Goal: Task Accomplishment & Management: Use online tool/utility

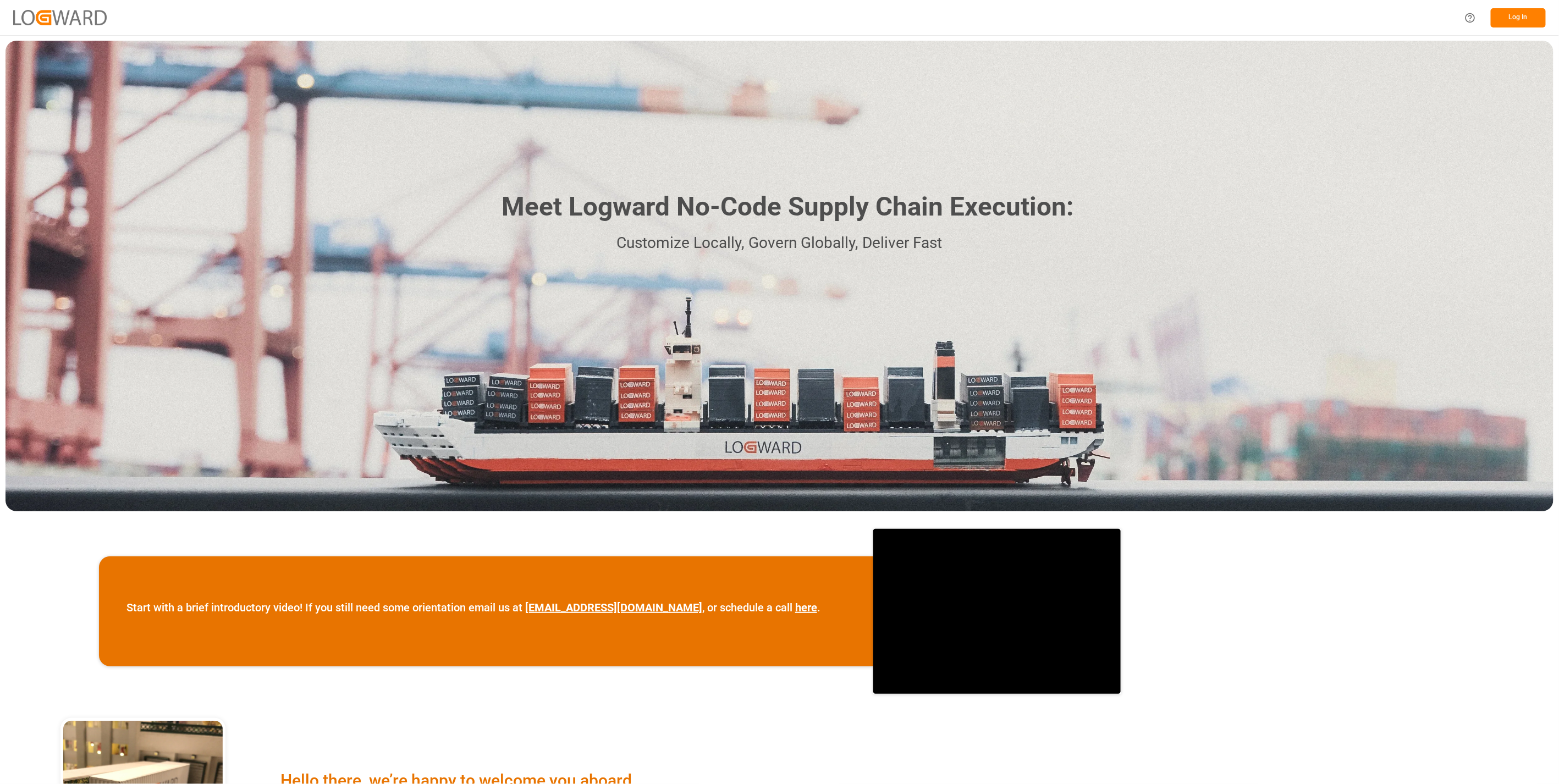
click at [1520, 24] on button "Log In" at bounding box center [1519, 18] width 55 height 19
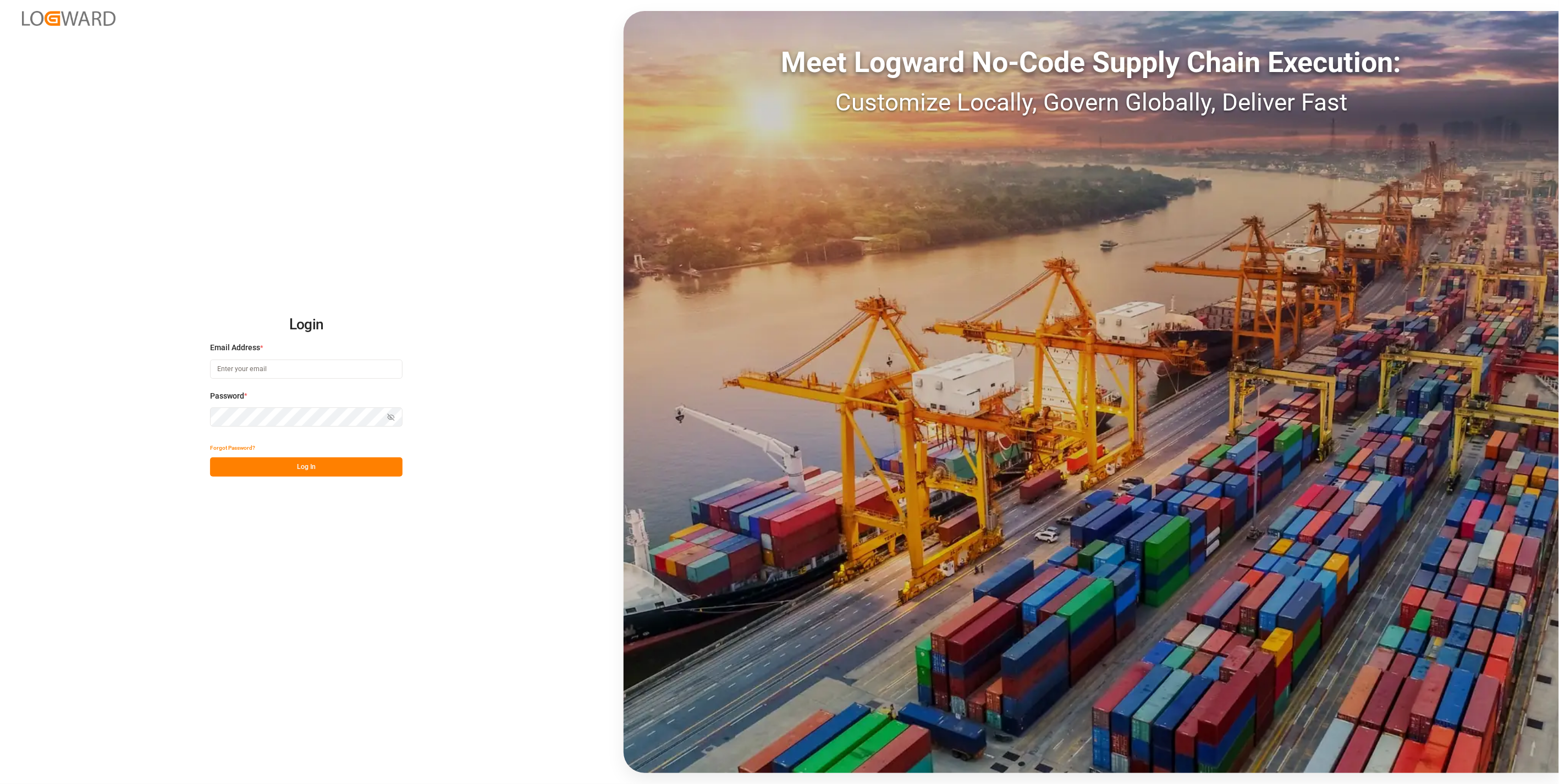
type input "[DOMAIN_NAME][EMAIL_ADDRESS][DOMAIN_NAME]"
click at [299, 469] on button "Log In" at bounding box center [306, 467] width 193 height 19
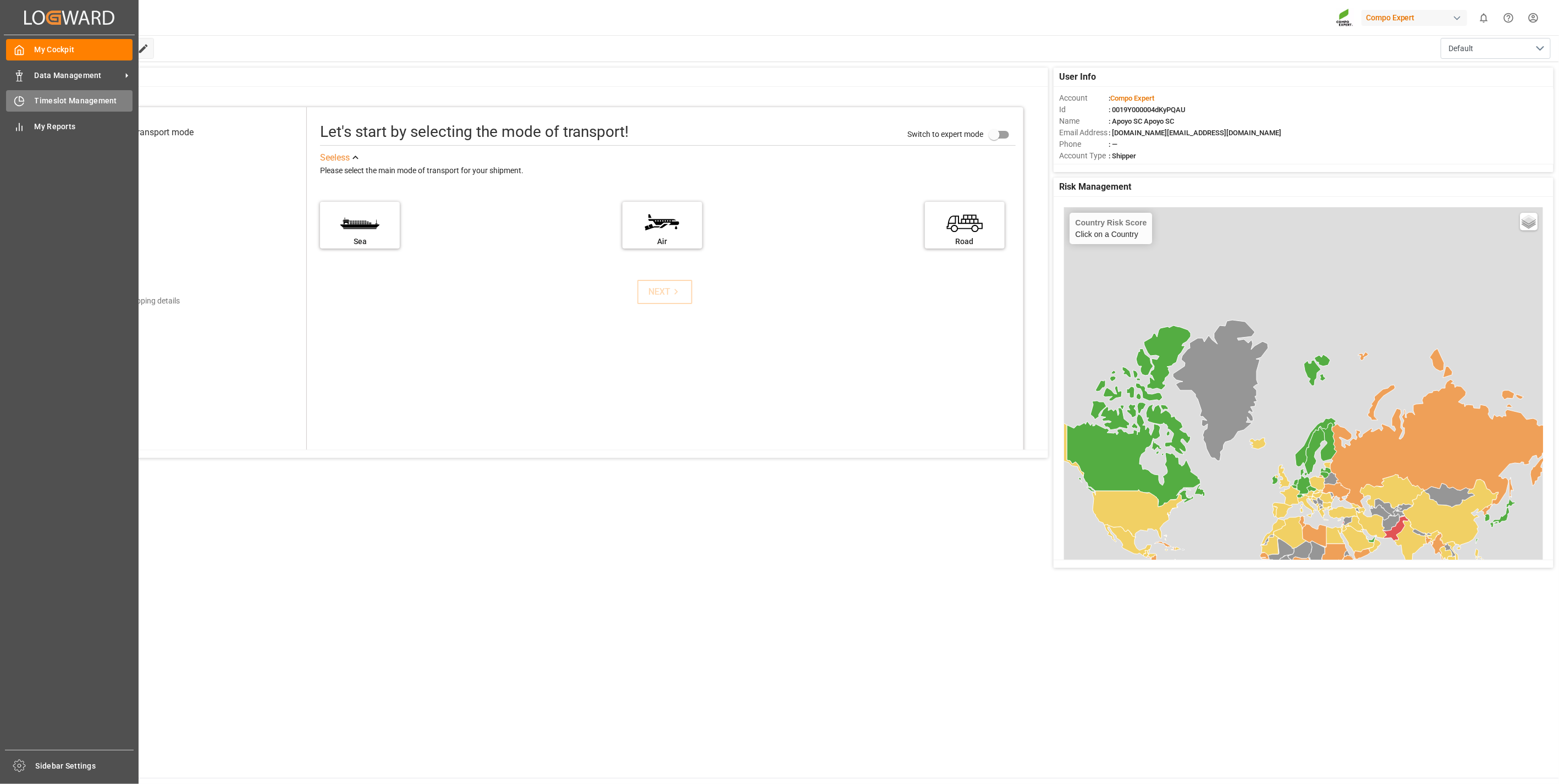
click at [50, 101] on span "Timeslot Management" at bounding box center [83, 101] width 98 height 11
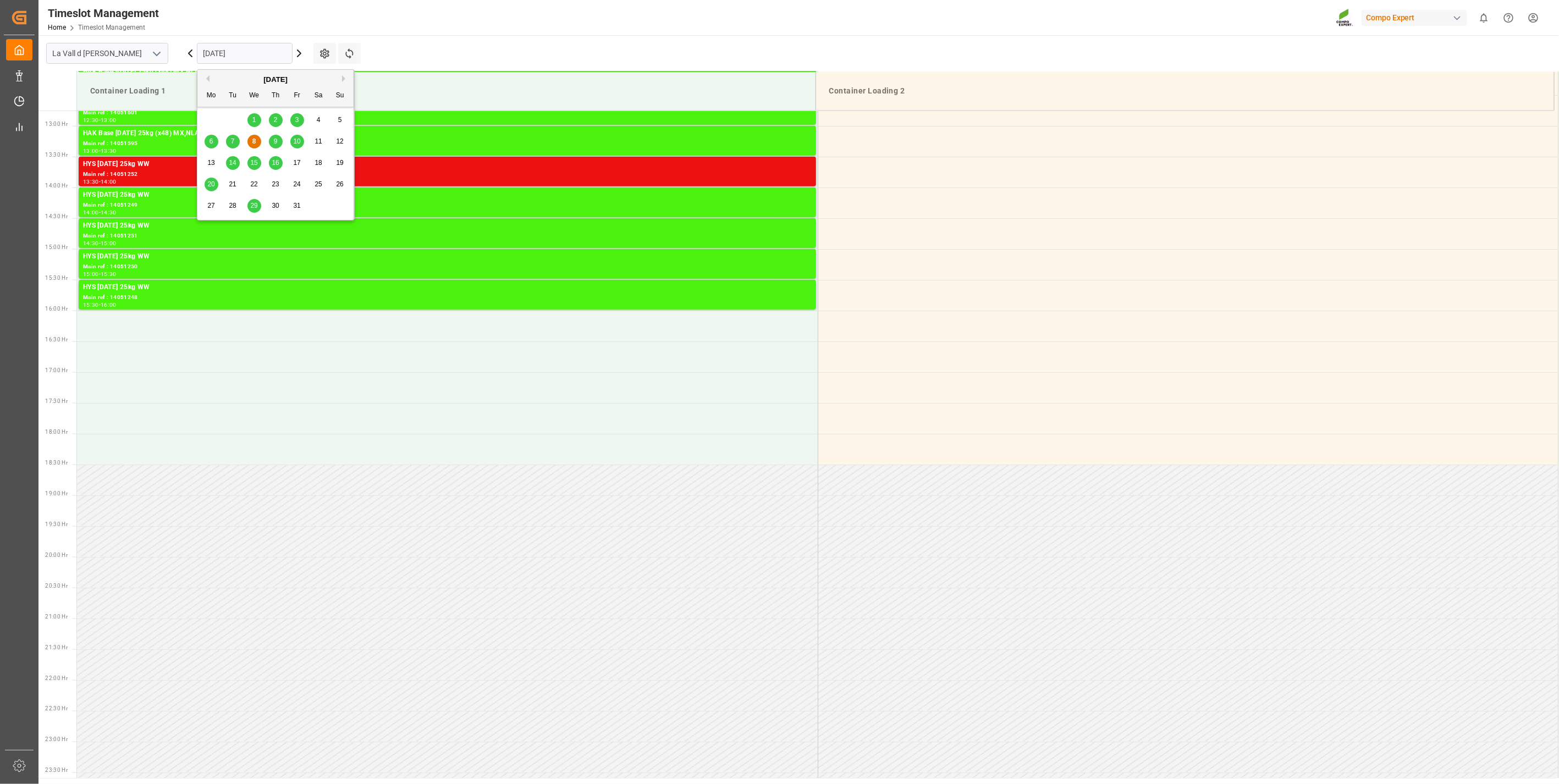
click at [235, 50] on input "[DATE]" at bounding box center [245, 53] width 96 height 21
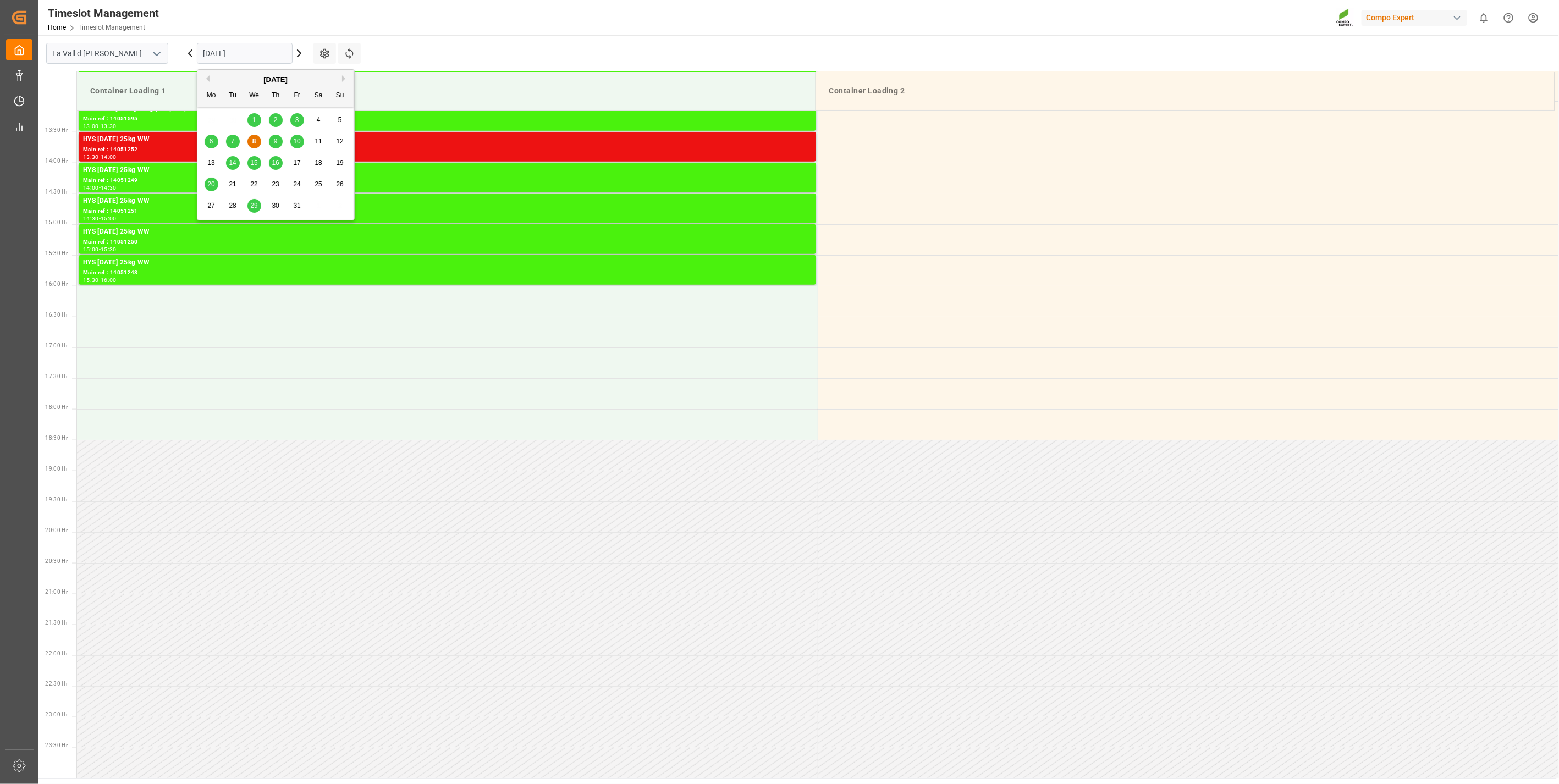
click at [251, 162] on span "15" at bounding box center [253, 163] width 7 height 8
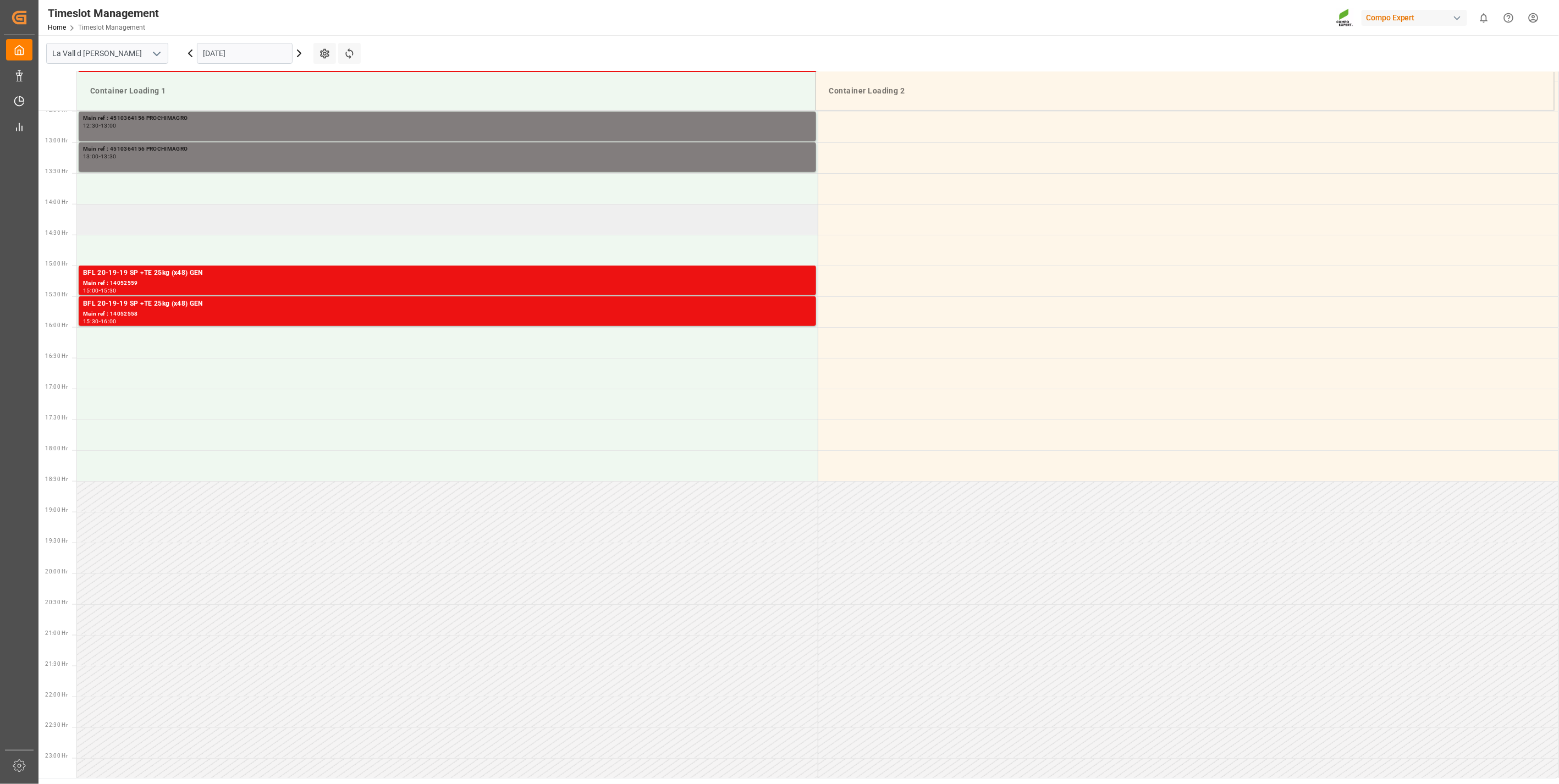
scroll to position [565, 0]
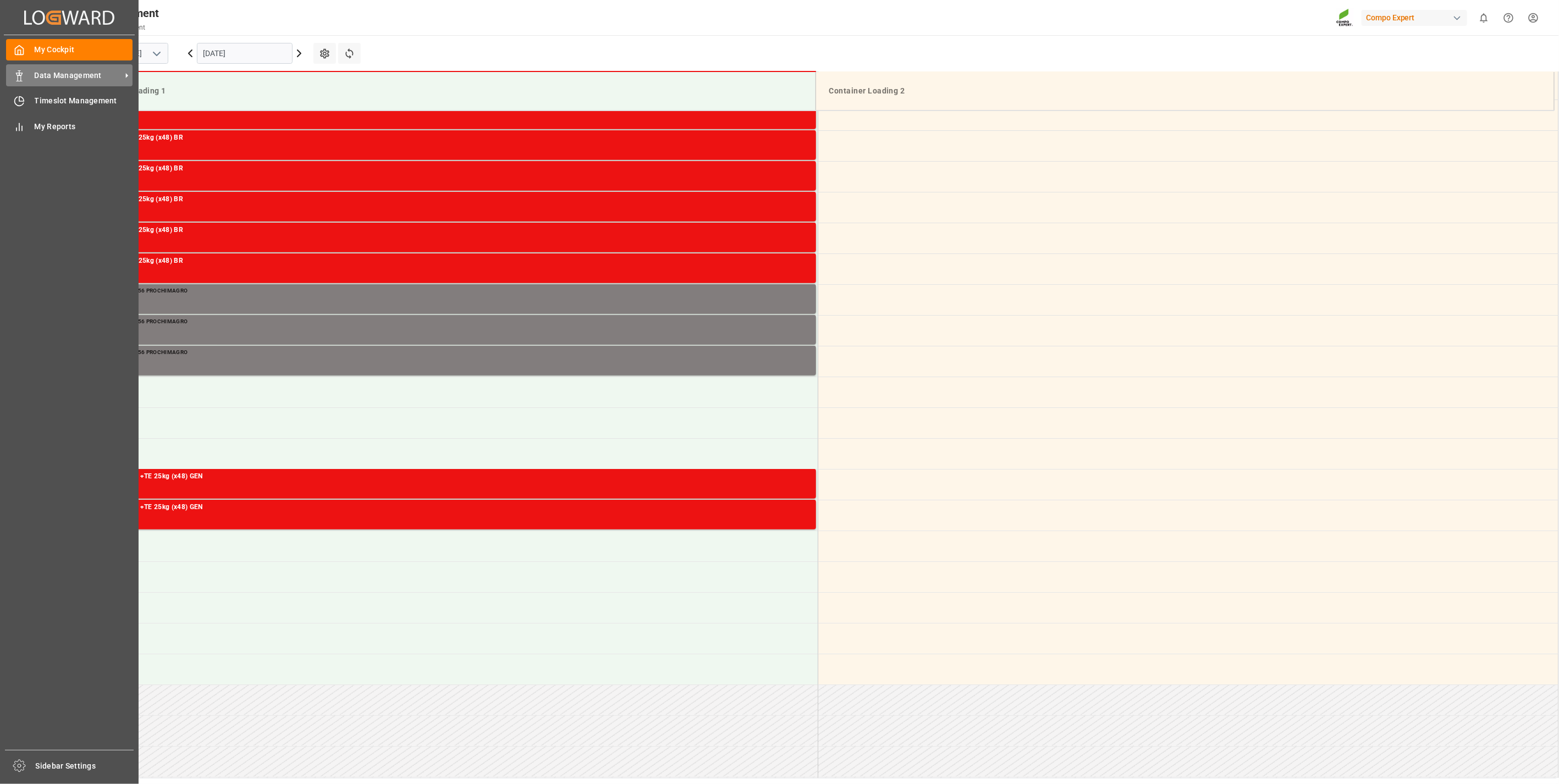
click at [43, 79] on span "Data Management" at bounding box center [78, 75] width 87 height 11
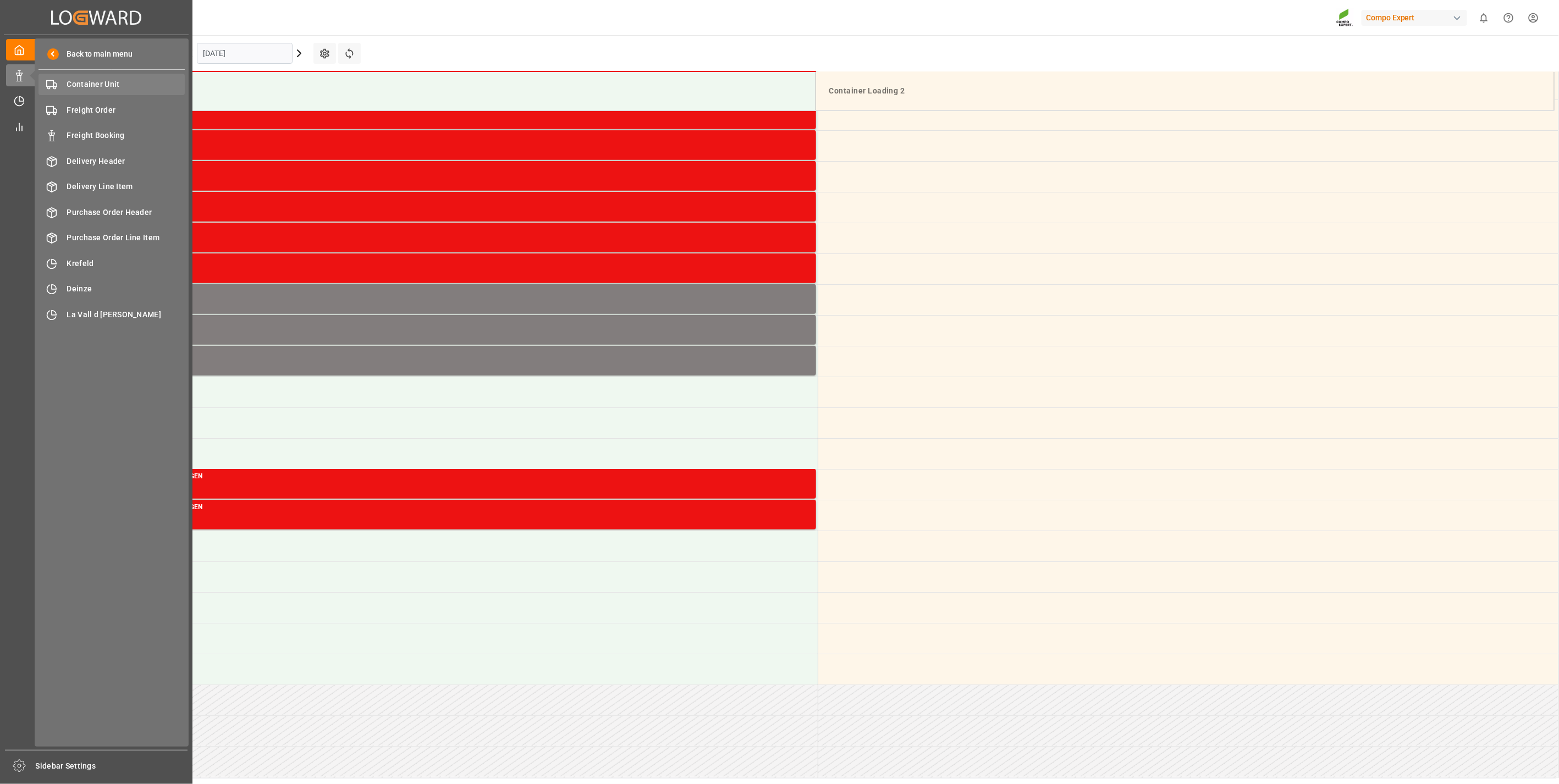
click at [113, 88] on span "Container Unit" at bounding box center [126, 84] width 118 height 11
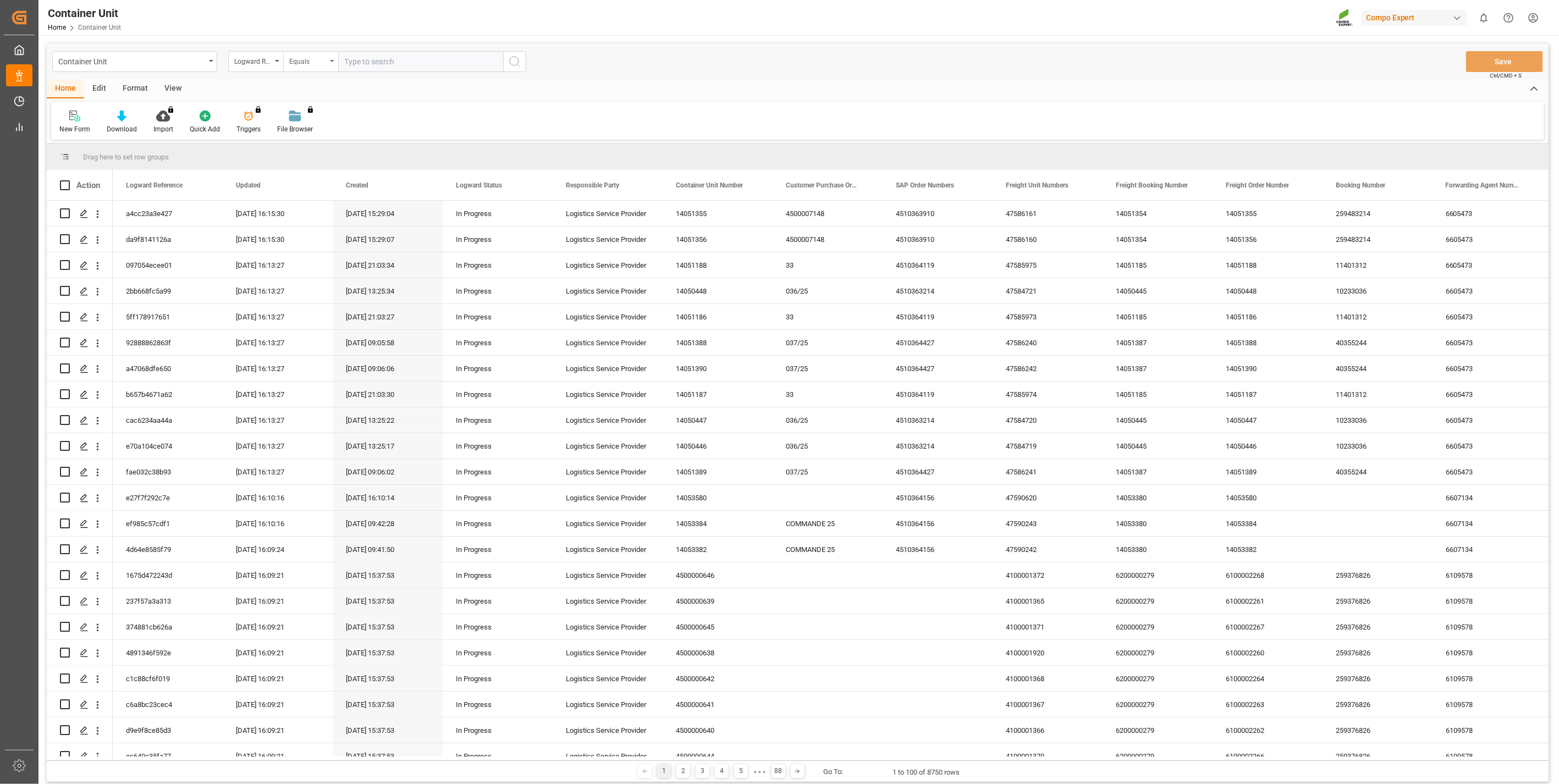
click at [287, 59] on div "Equals" at bounding box center [311, 61] width 55 height 21
click at [270, 59] on div "Logward Reference" at bounding box center [253, 60] width 37 height 13
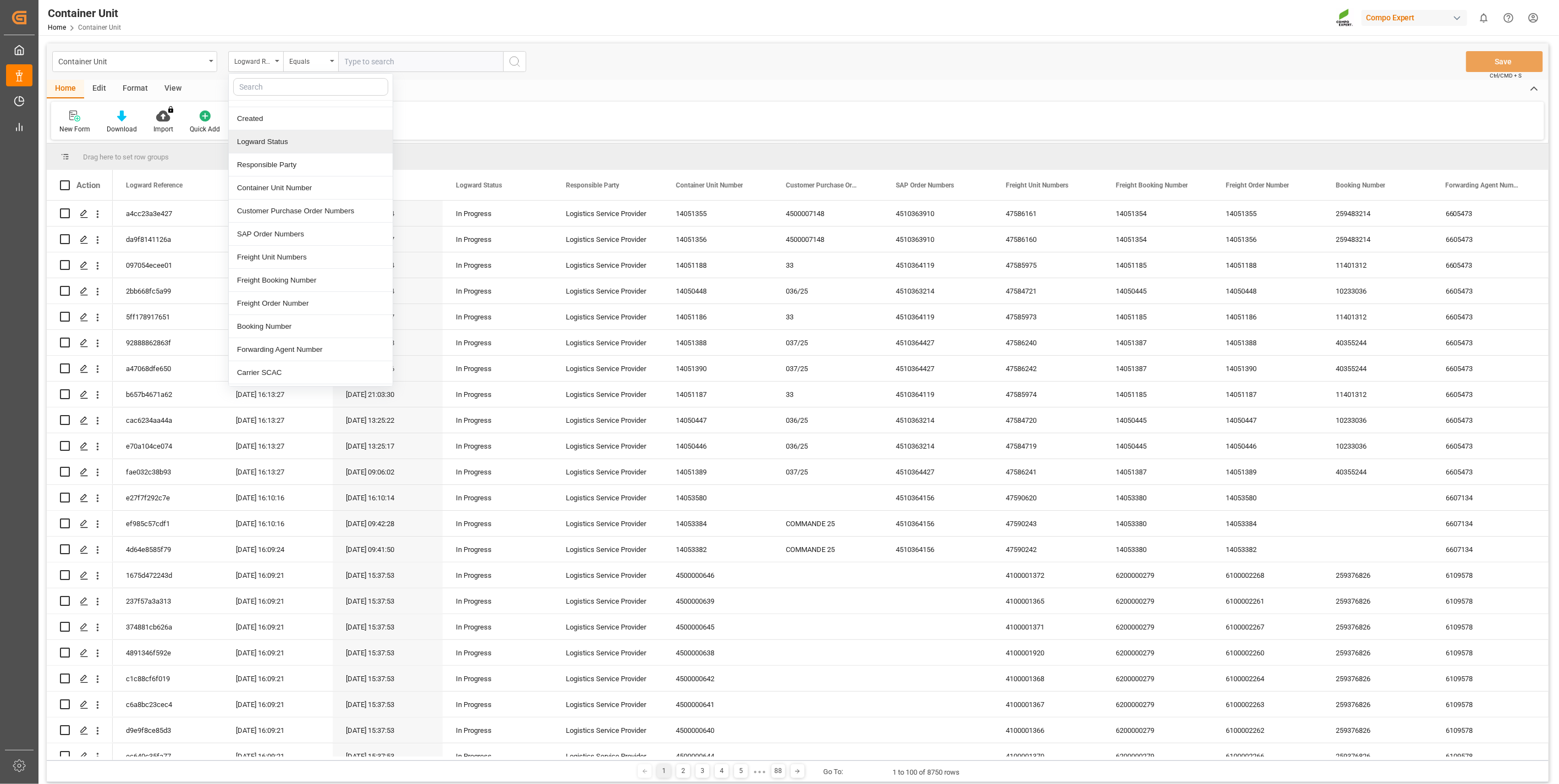
scroll to position [183, 0]
click at [319, 143] on div "Freight Booking Number" at bounding box center [310, 137] width 164 height 23
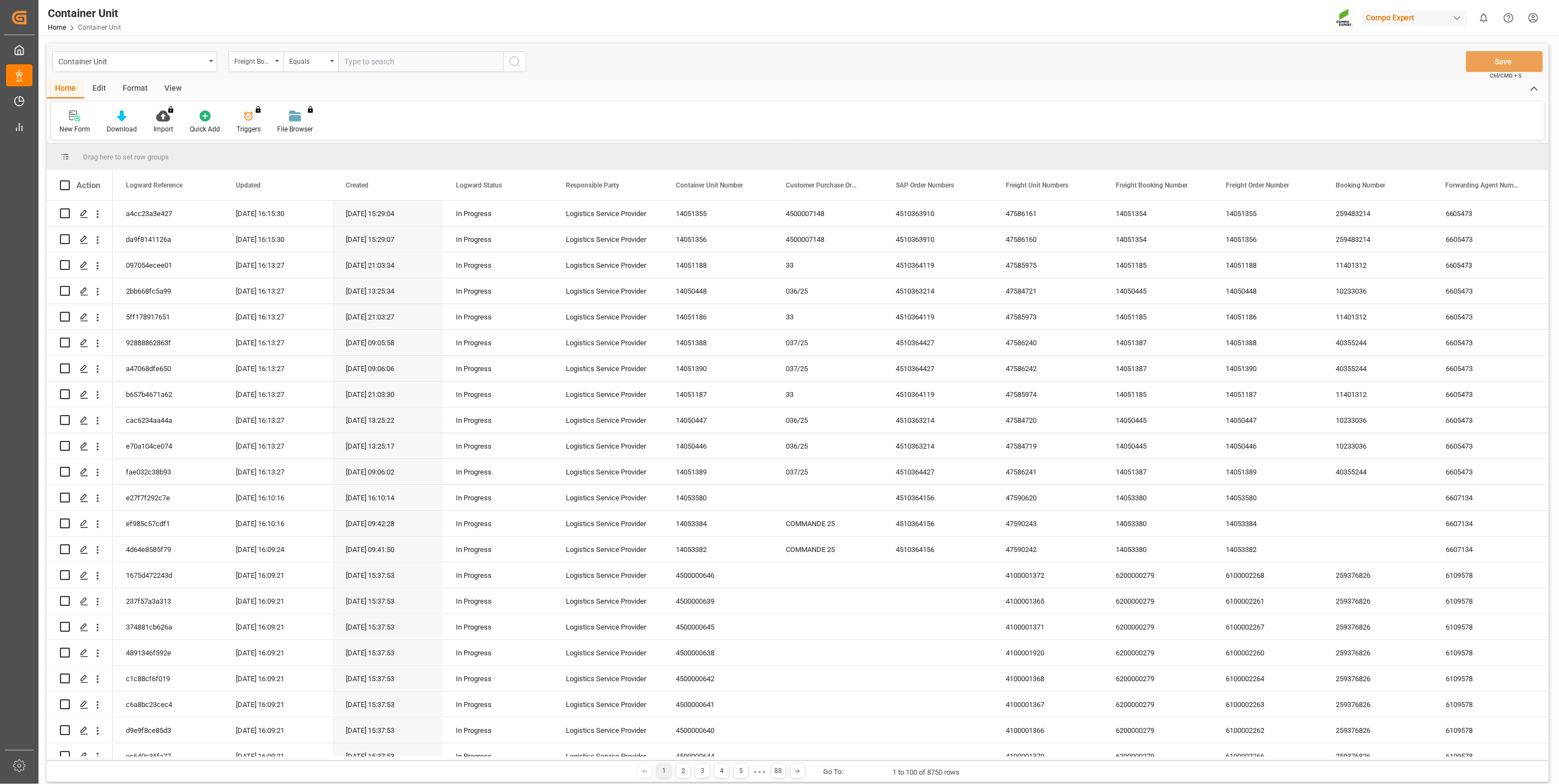
click at [408, 61] on input "text" at bounding box center [421, 61] width 165 height 21
type input "14053380"
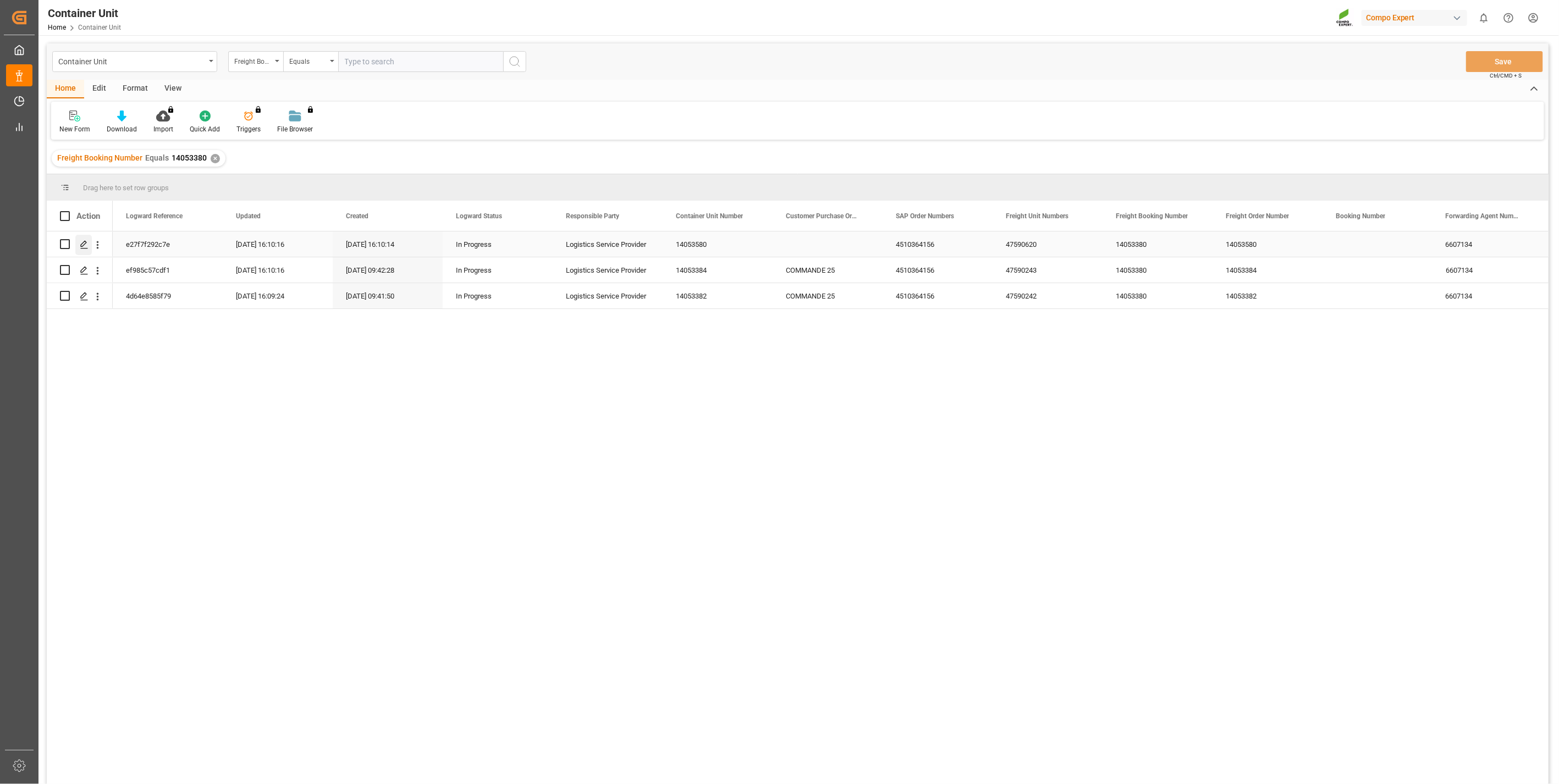
click at [88, 246] on icon "Press SPACE to select this row." at bounding box center [85, 245] width 9 height 9
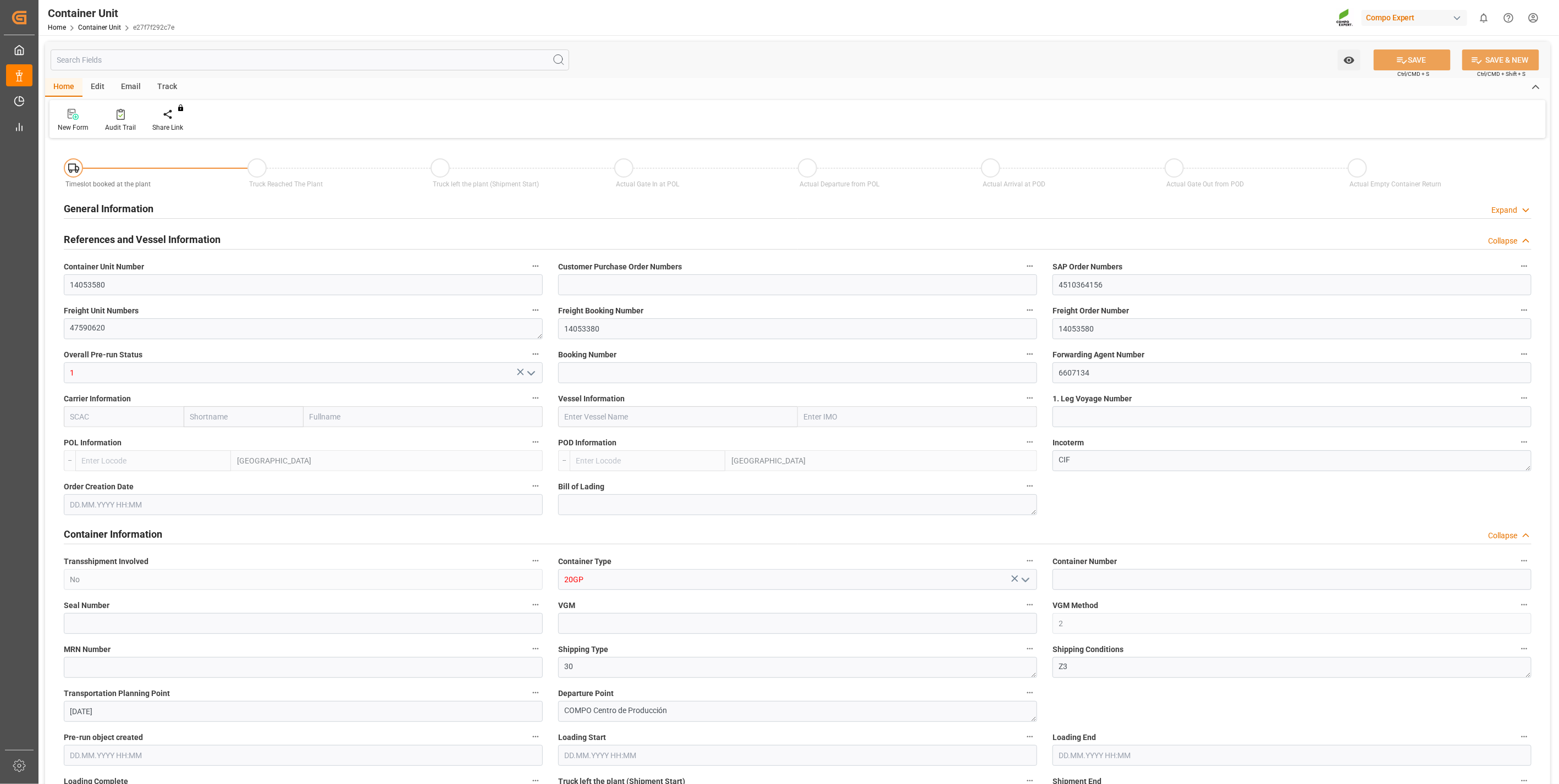
type input "ESVLC"
type input "MACAS"
type input "0"
type input "60"
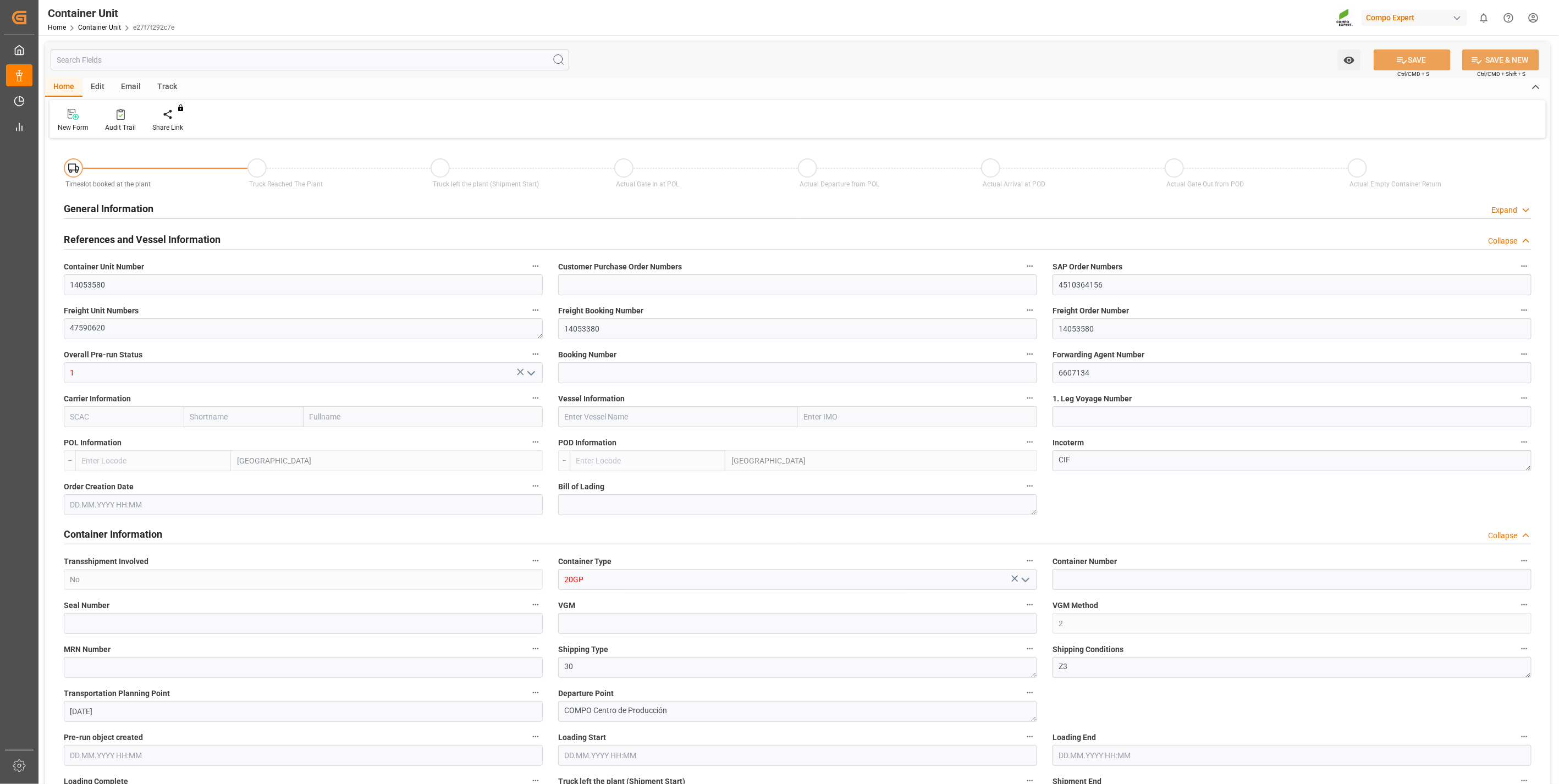
type input "15800"
type input "[DATE] 16:10"
type input "[DATE]"
click at [174, 125] on div "Create Timeslot" at bounding box center [175, 127] width 46 height 10
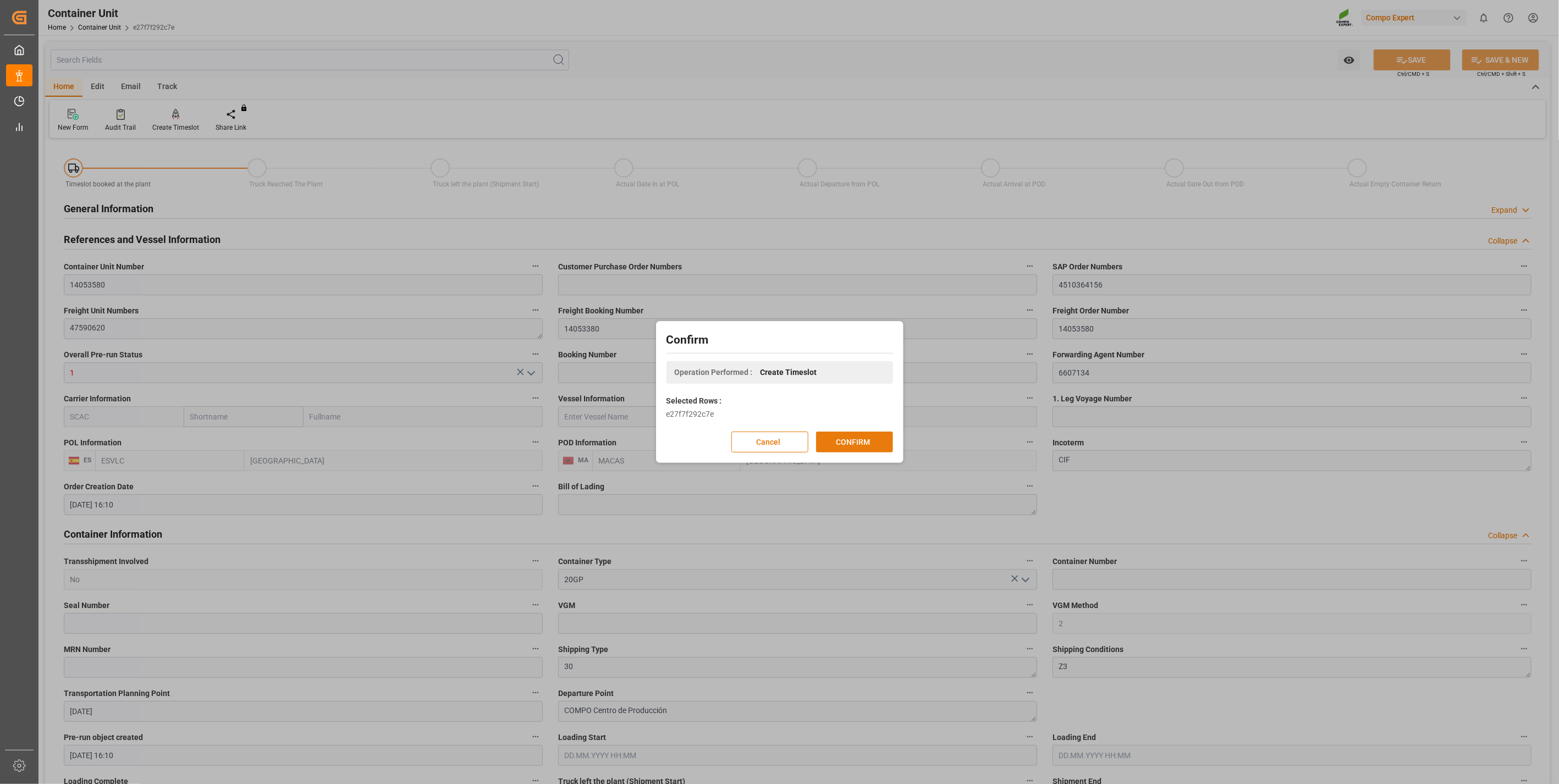
click at [861, 437] on button "CONFIRM" at bounding box center [854, 442] width 77 height 21
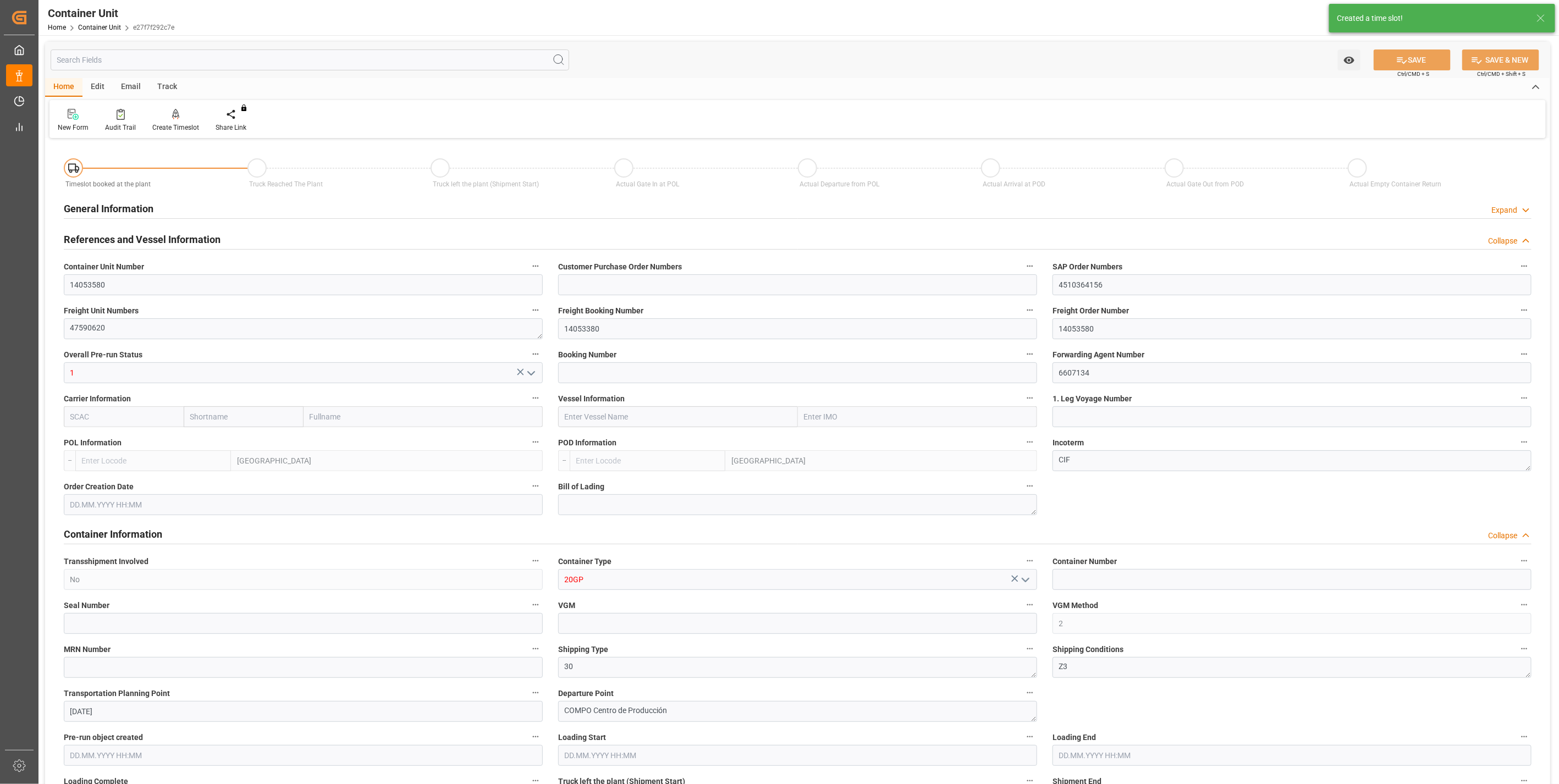
type input "ESVLC"
type input "MACAS"
type input "0"
type input "60"
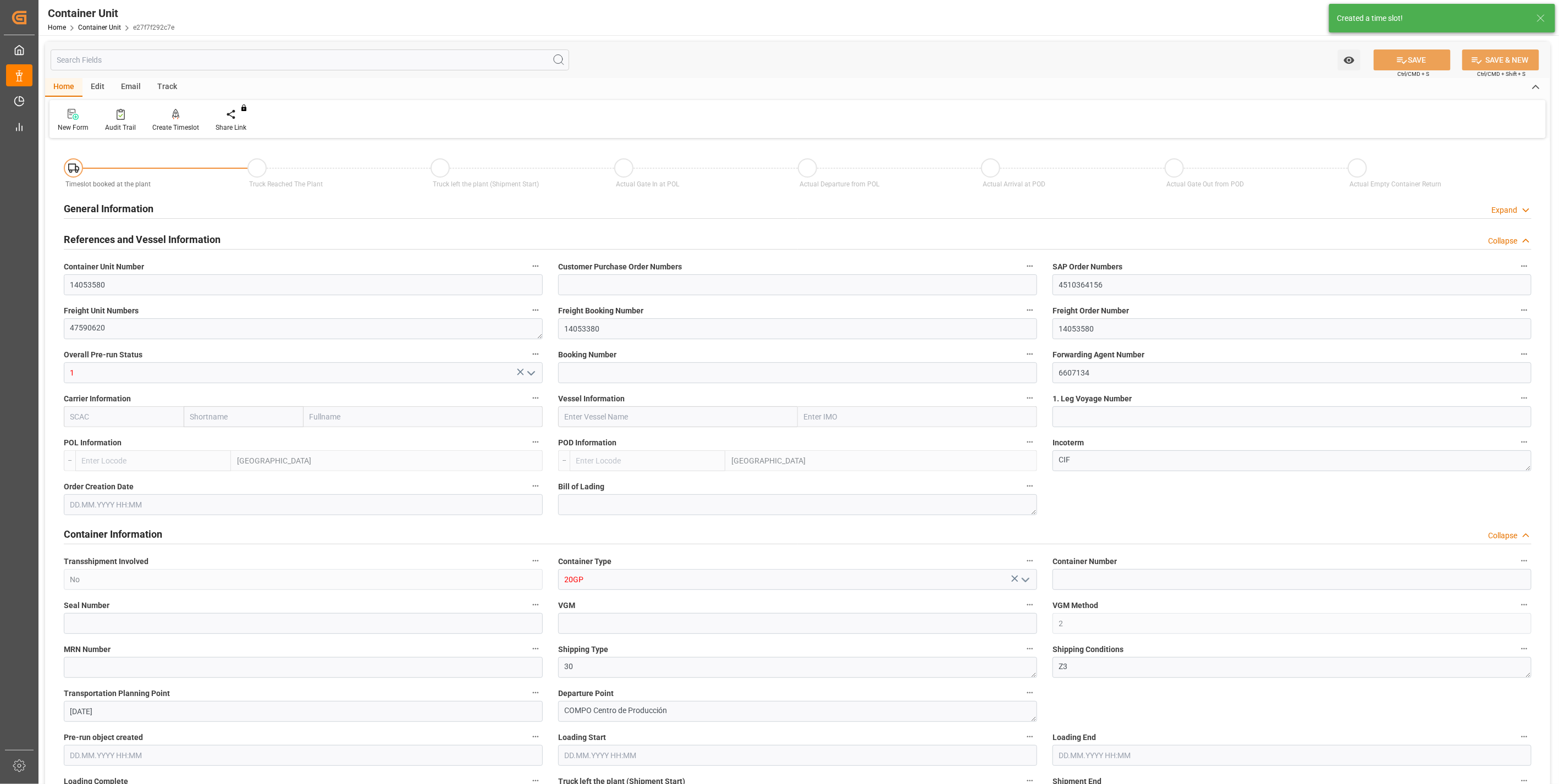
type input "15800"
type input "[DATE] 16:10"
type input "[DATE]"
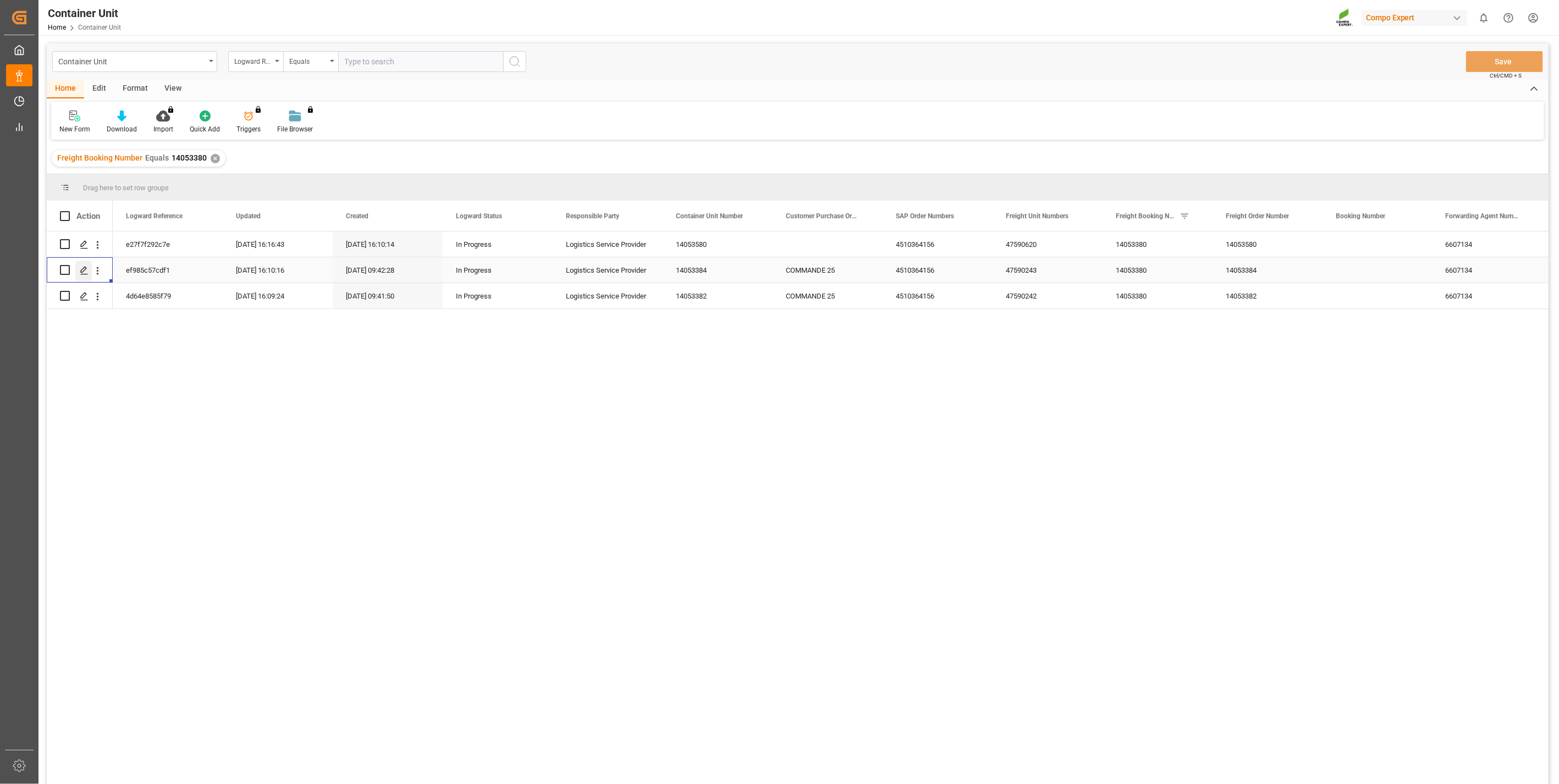
click at [86, 272] on icon "Press SPACE to select this row." at bounding box center [85, 270] width 9 height 9
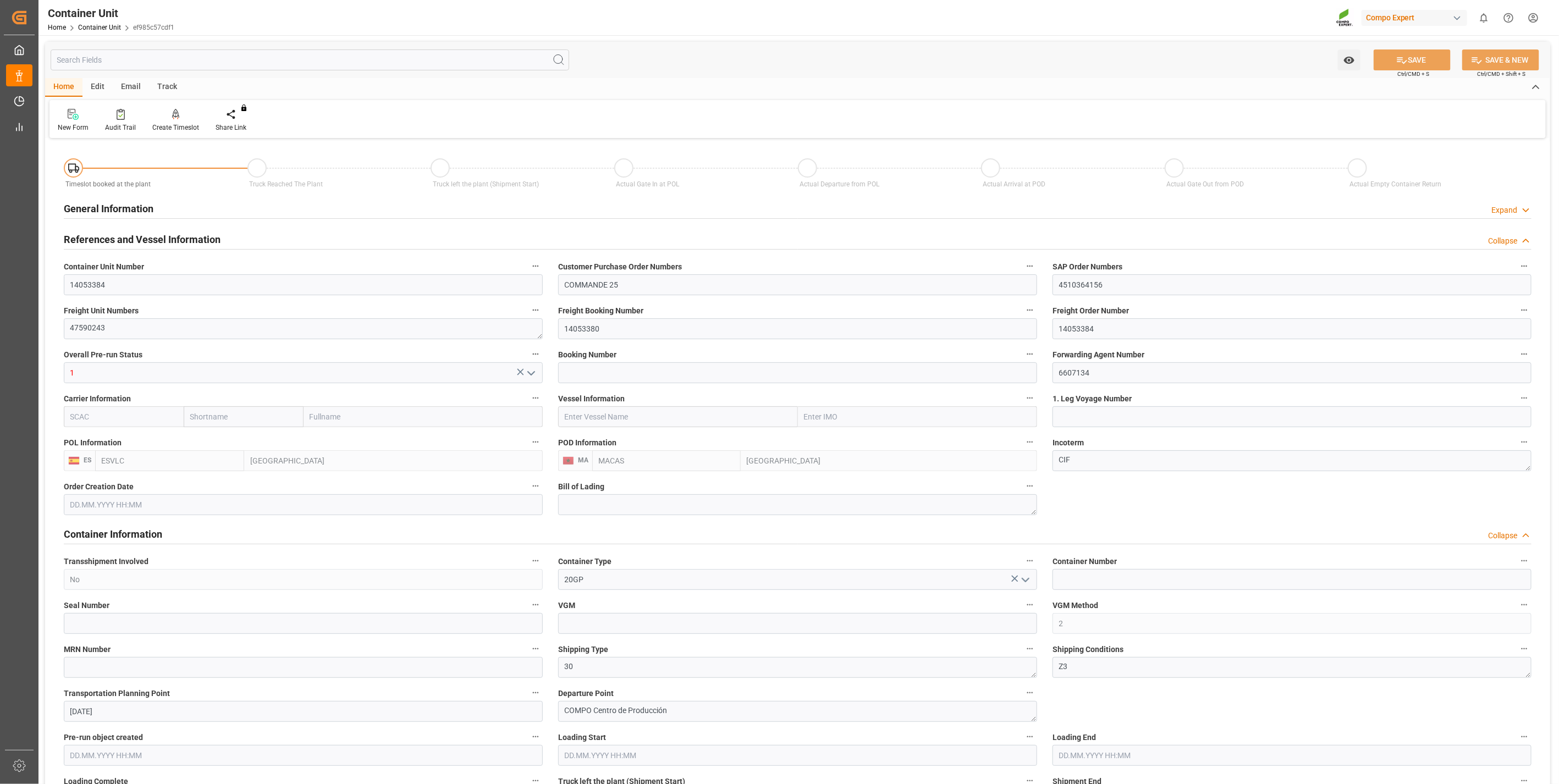
type input "ESVLC"
type input "MACAS"
type input "0"
type input "60"
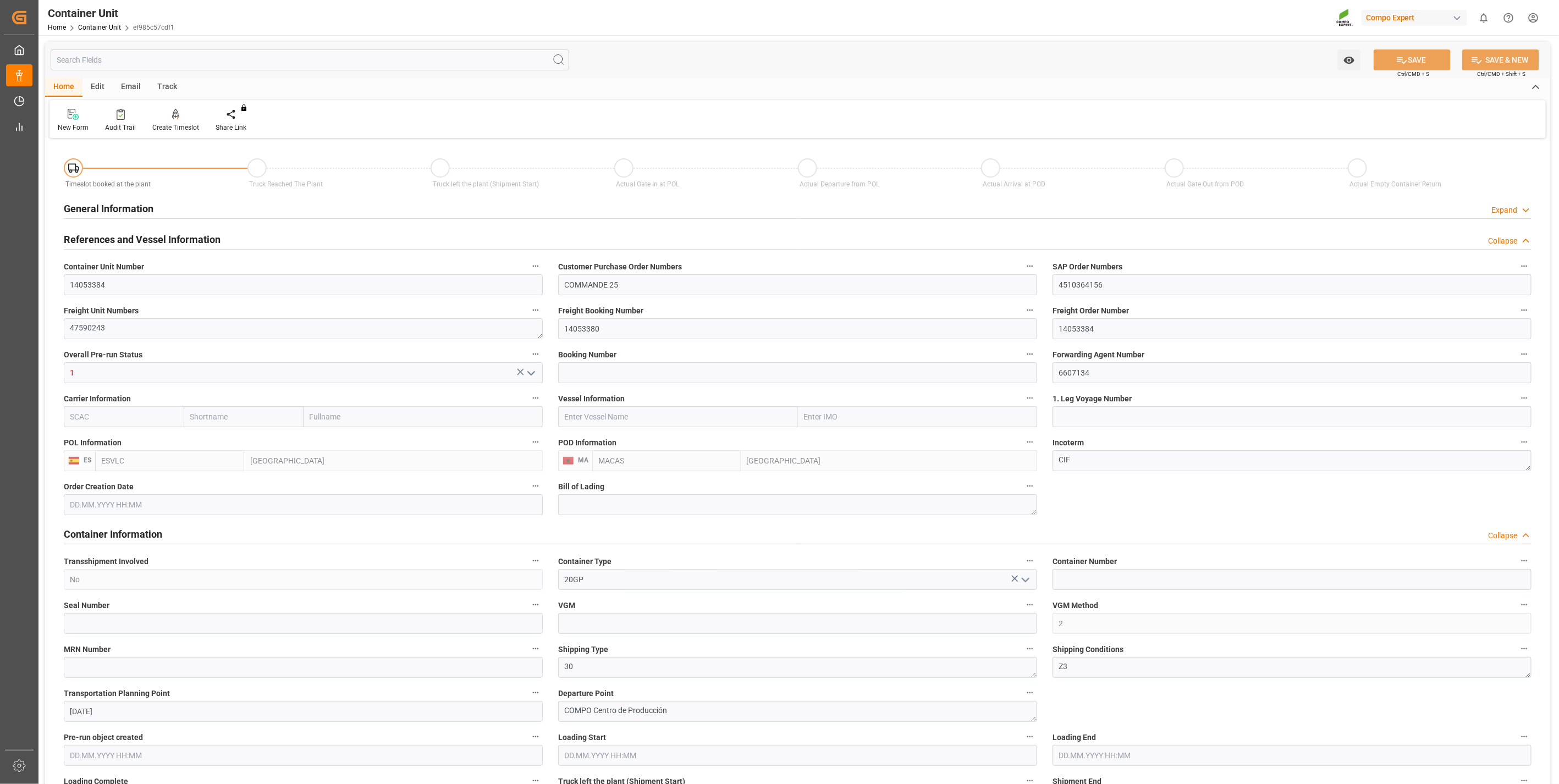
type input "15800"
type input "[DATE] 16:09"
type input "[DATE]"
click at [174, 123] on div "Create Timeslot" at bounding box center [175, 127] width 46 height 10
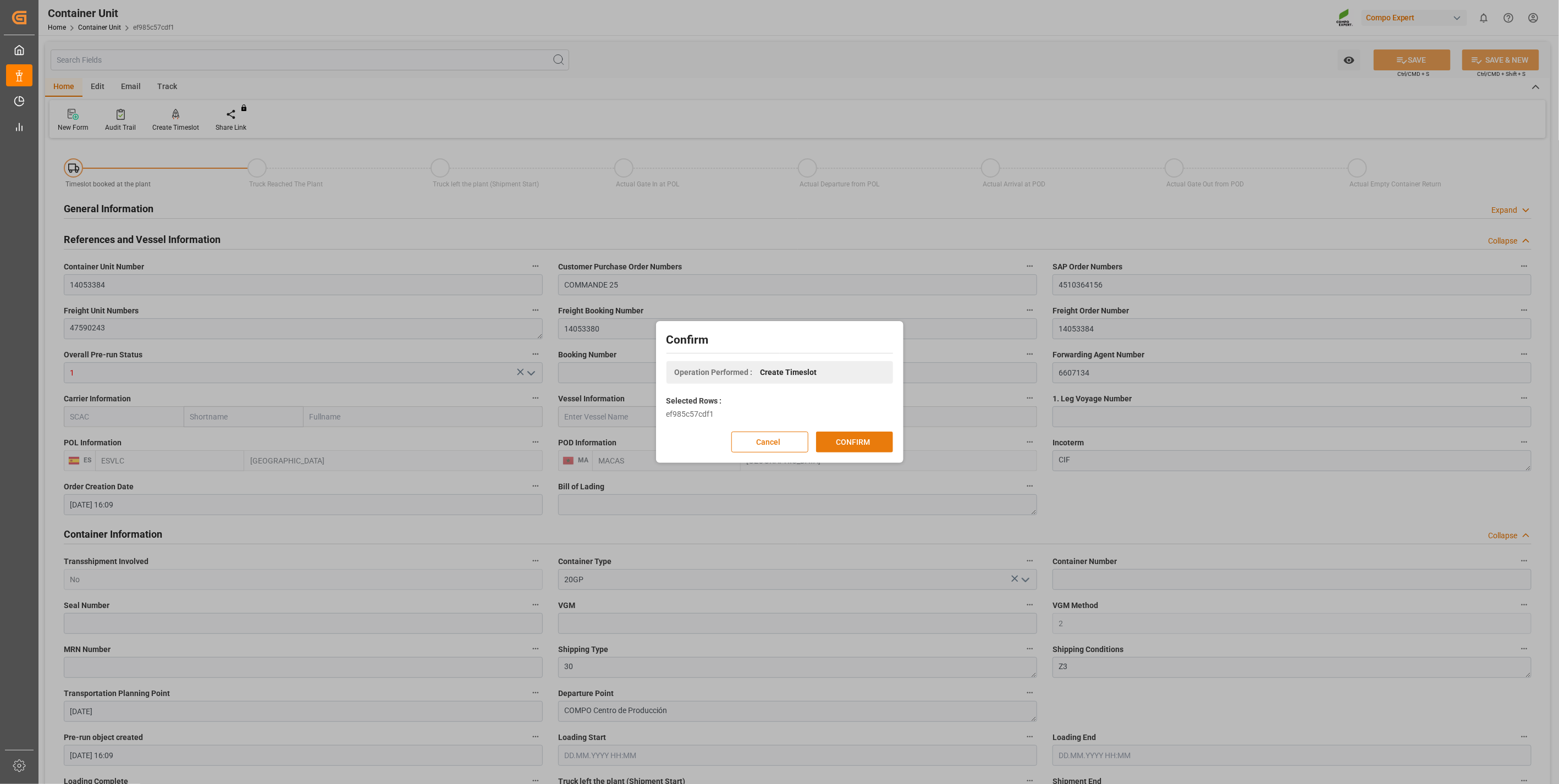
click at [844, 432] on button "CONFIRM" at bounding box center [854, 442] width 77 height 21
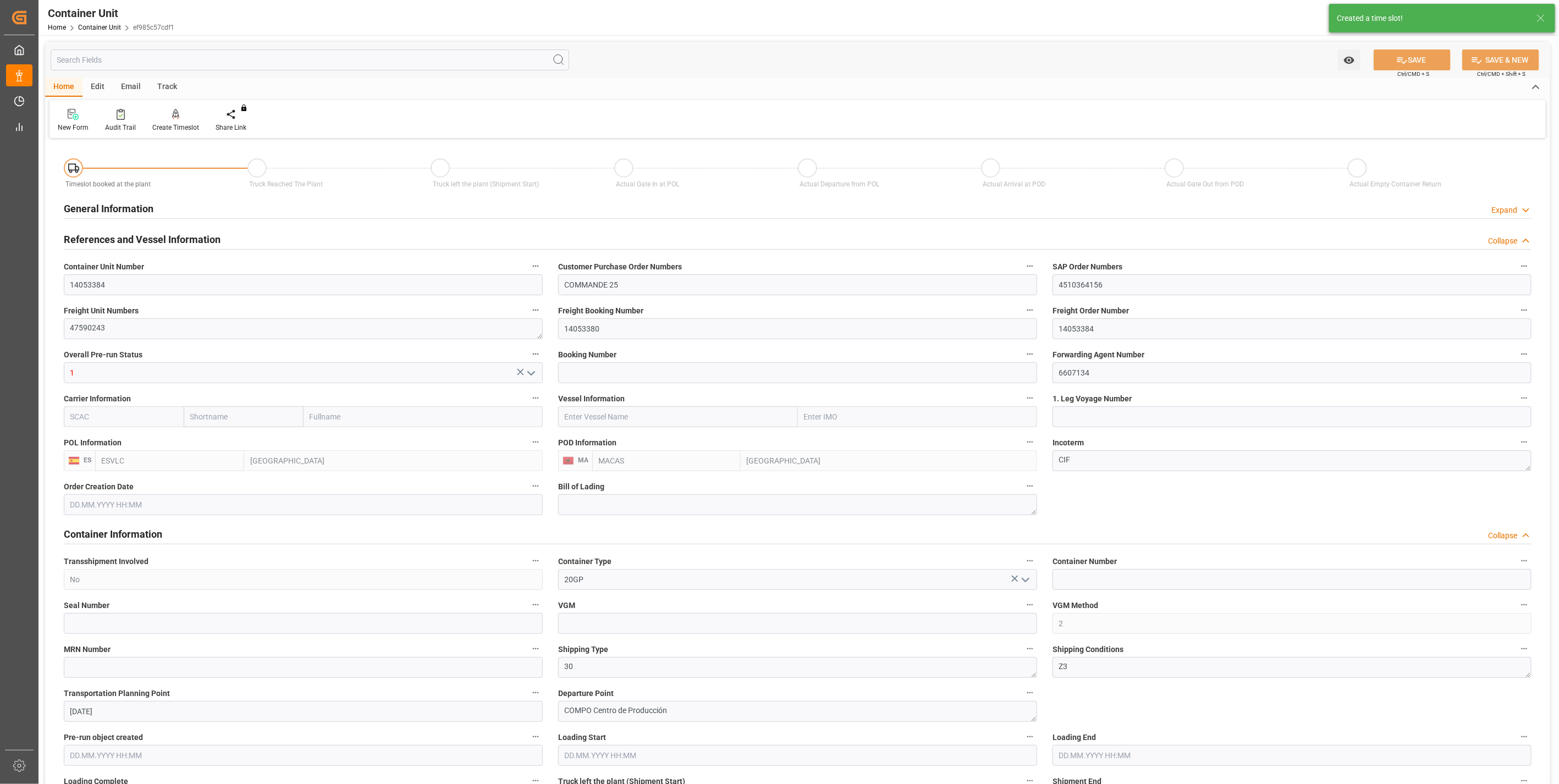
type input "ESVLC"
type input "MACAS"
type input "0"
type input "60"
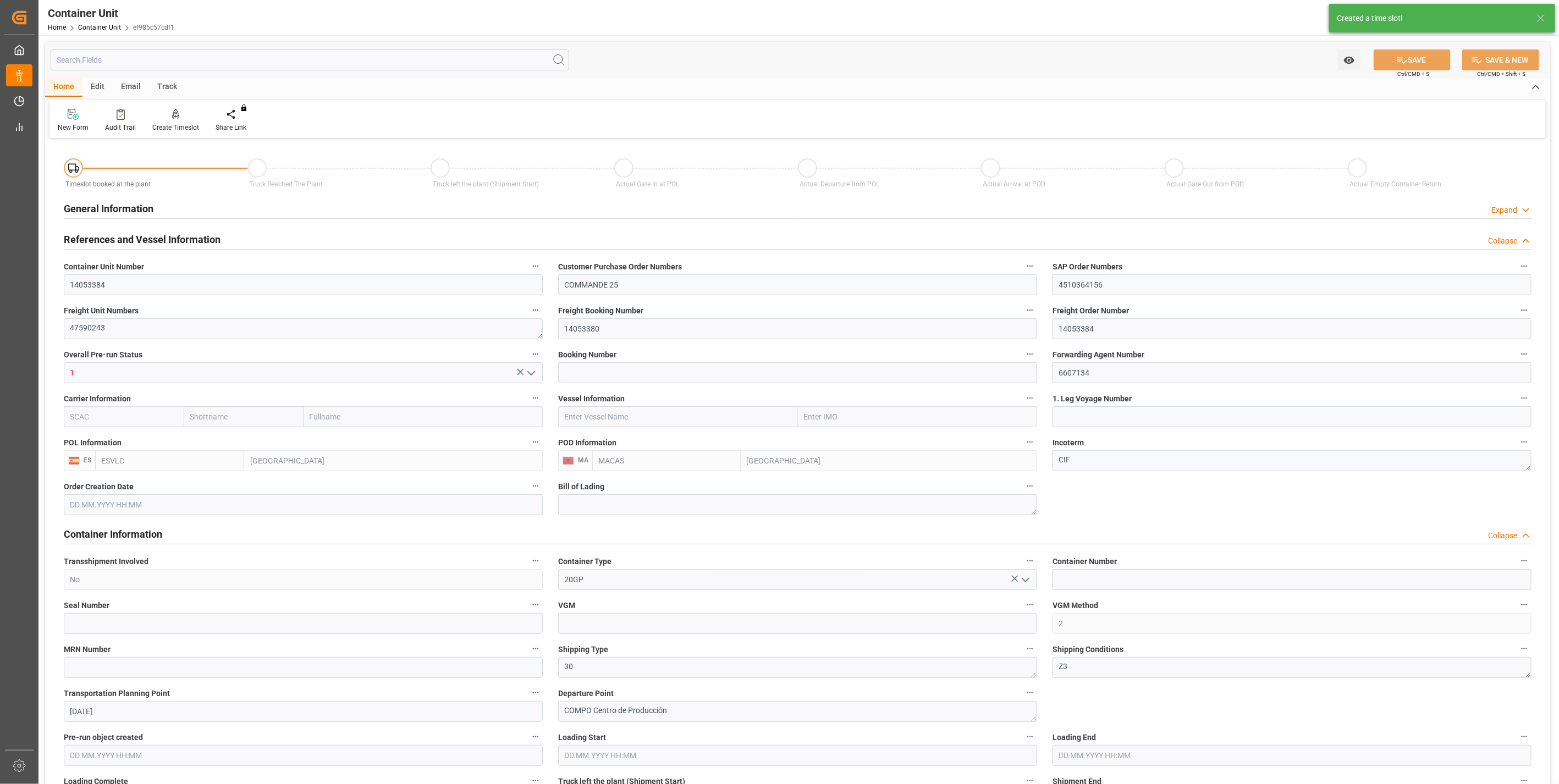
type input "15800"
type input "[DATE] 16:09"
type input "[DATE]"
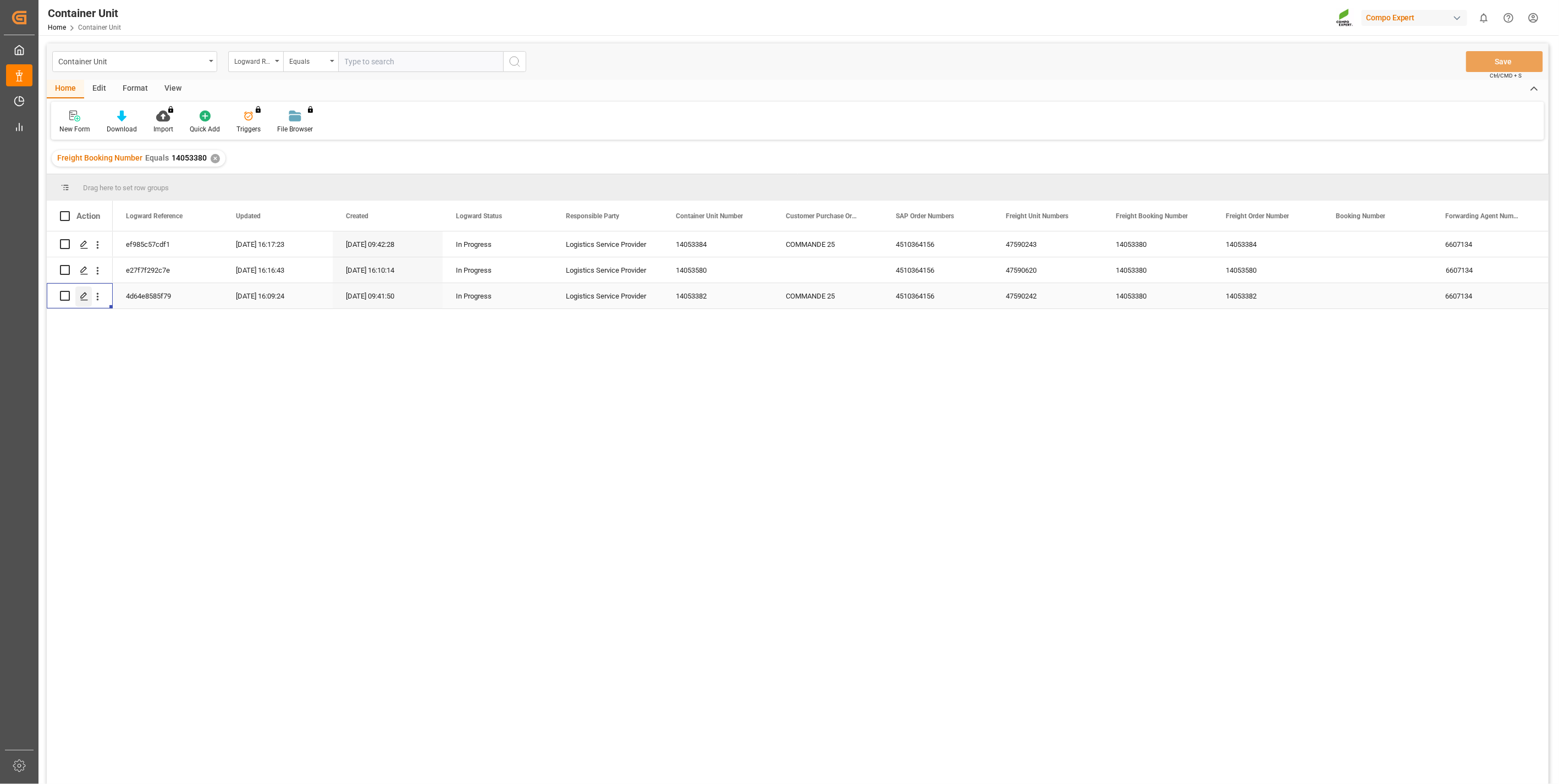
click at [82, 299] on icon "Press SPACE to select this row." at bounding box center [85, 296] width 9 height 9
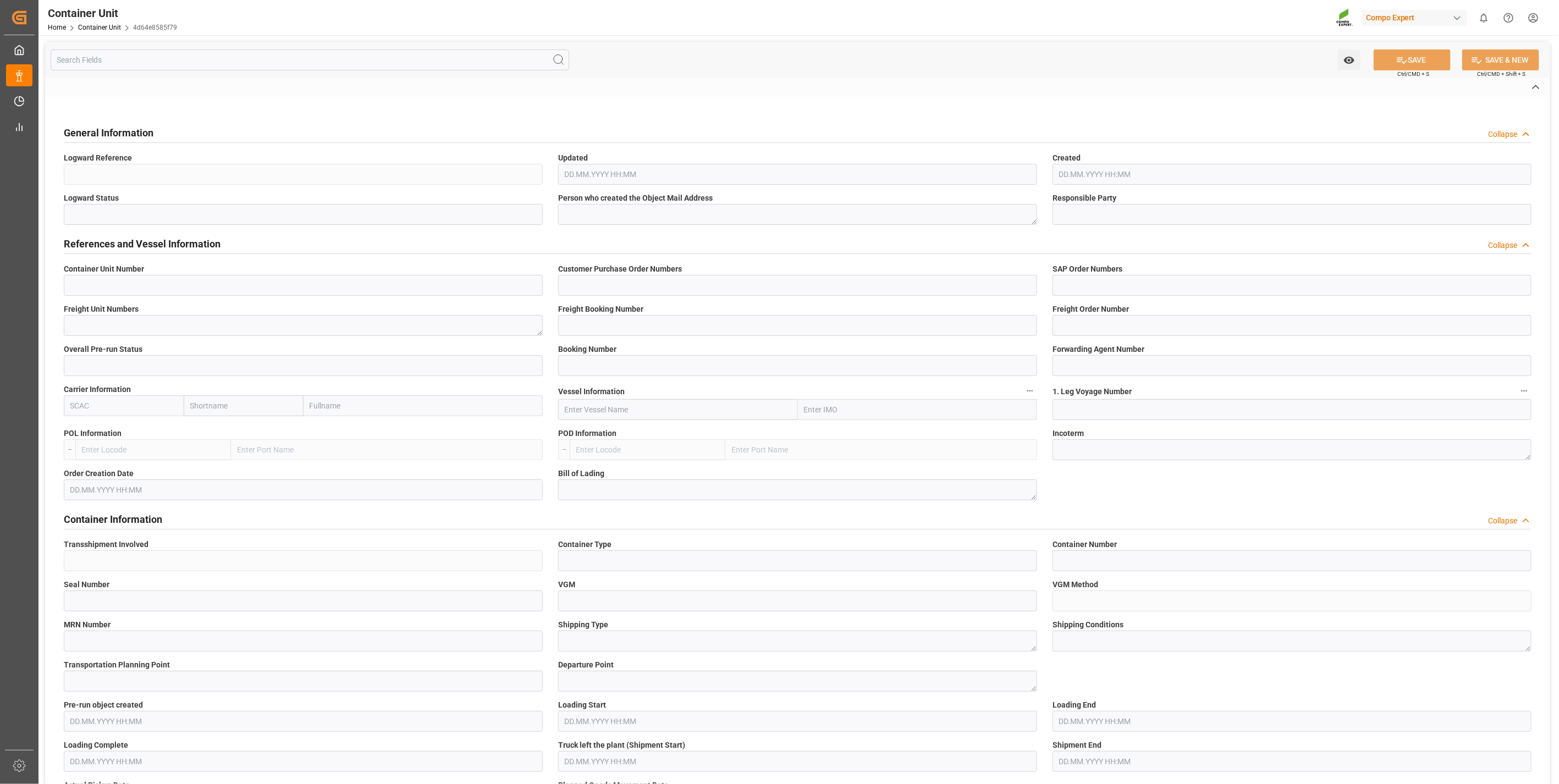
type input "14053382"
type input "COMMANDE 25"
type input "4510364156"
type textarea "47590242"
type input "14053380"
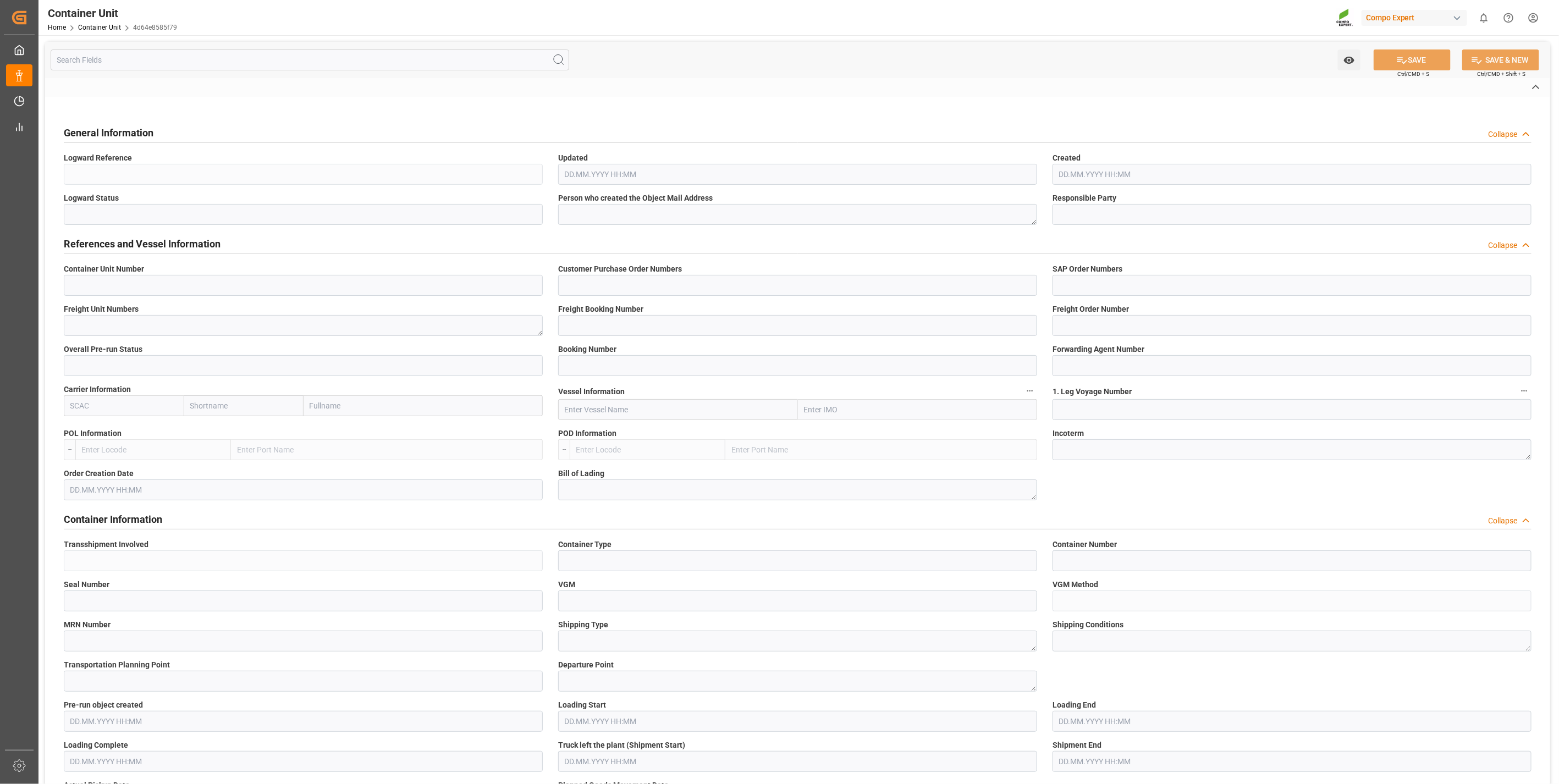
type input "14053382"
type input "1"
type input "6607134"
type input "[GEOGRAPHIC_DATA]"
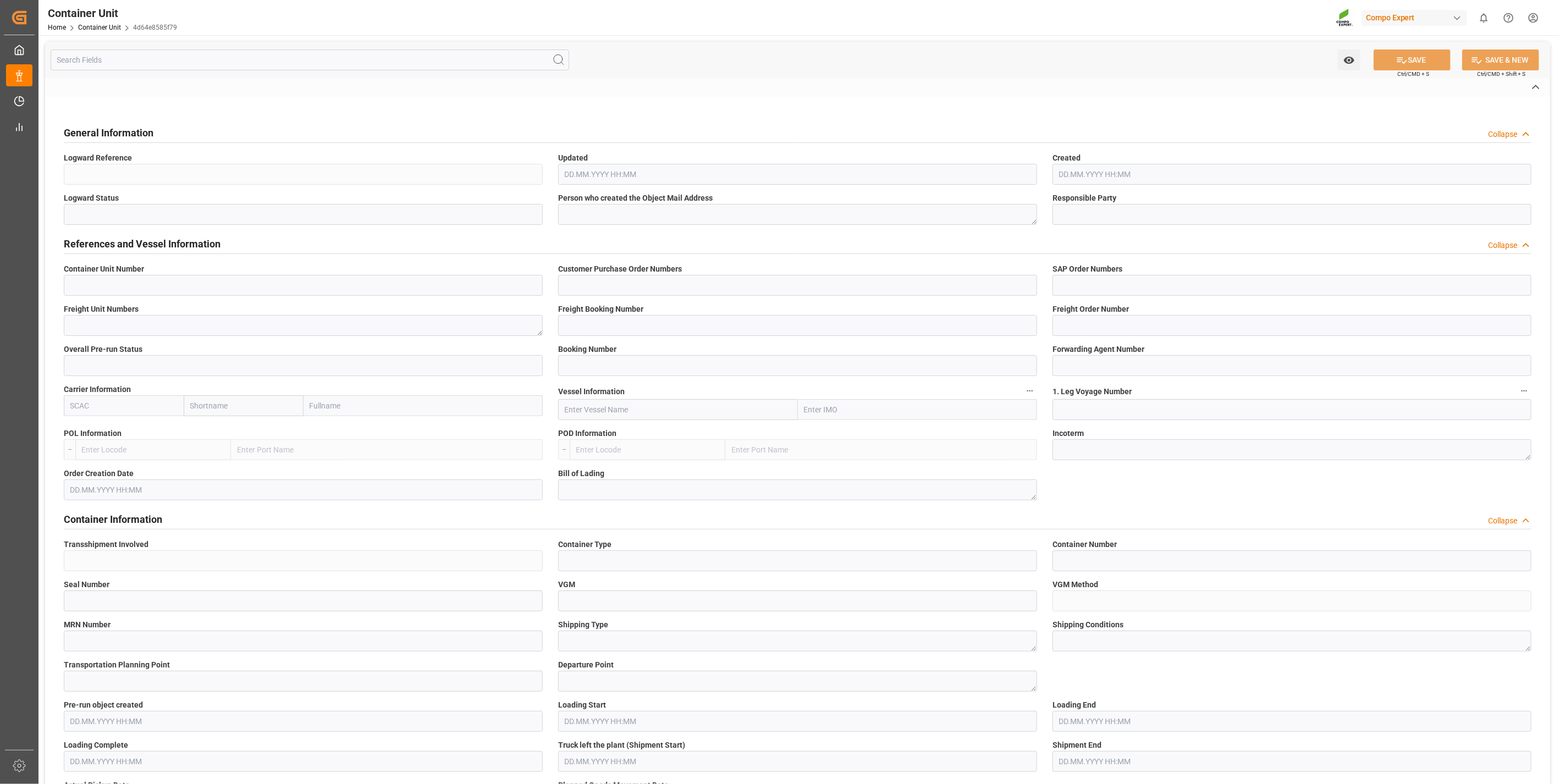
type textarea "CIF"
type input "No"
type input "20GP"
type input "2"
type textarea "30"
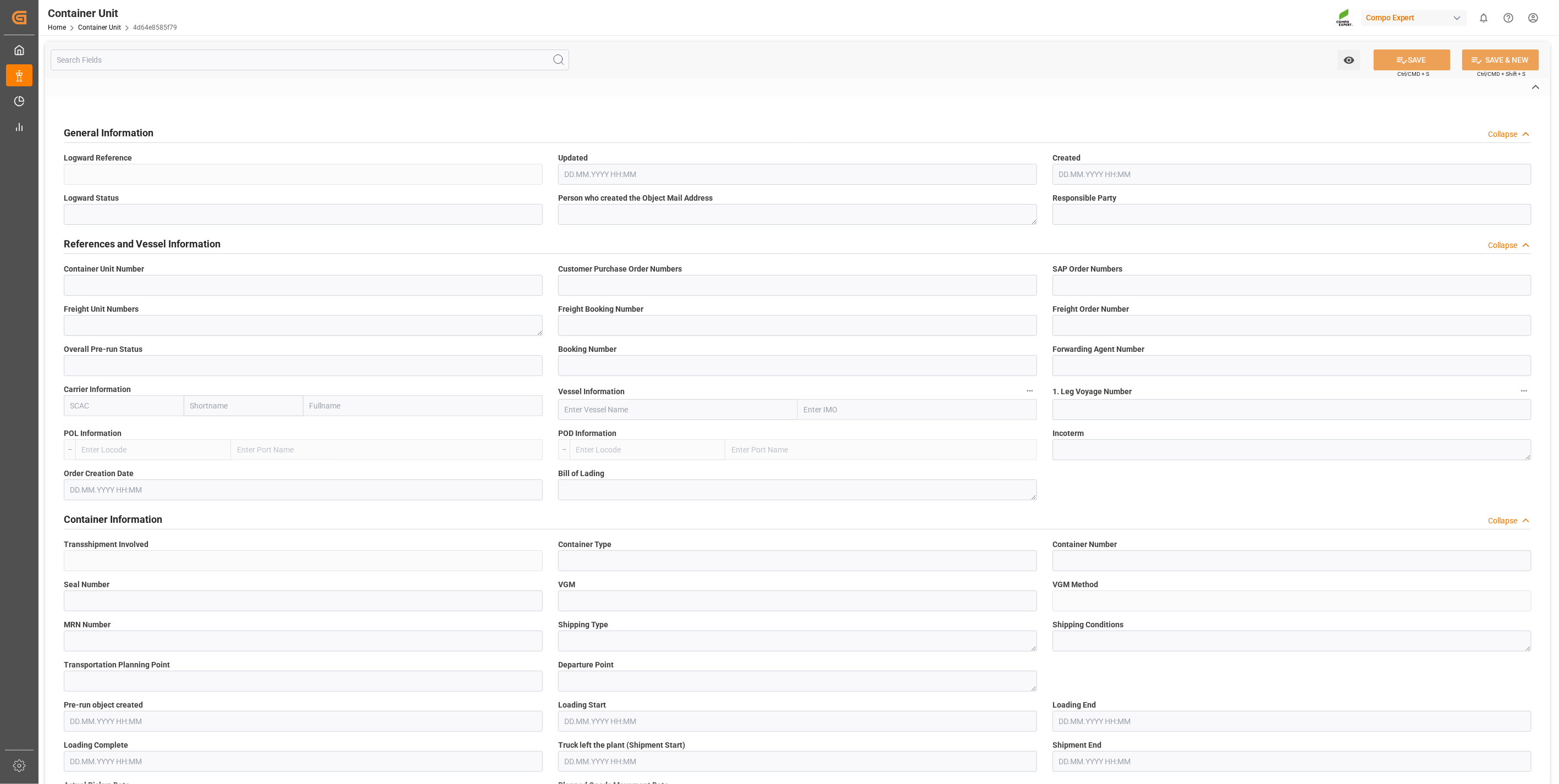
type textarea "Z3"
type input "[DATE]"
type textarea "COMPO Centro de Producción"
type textarea "12600"
type input "[GEOGRAPHIC_DATA]"
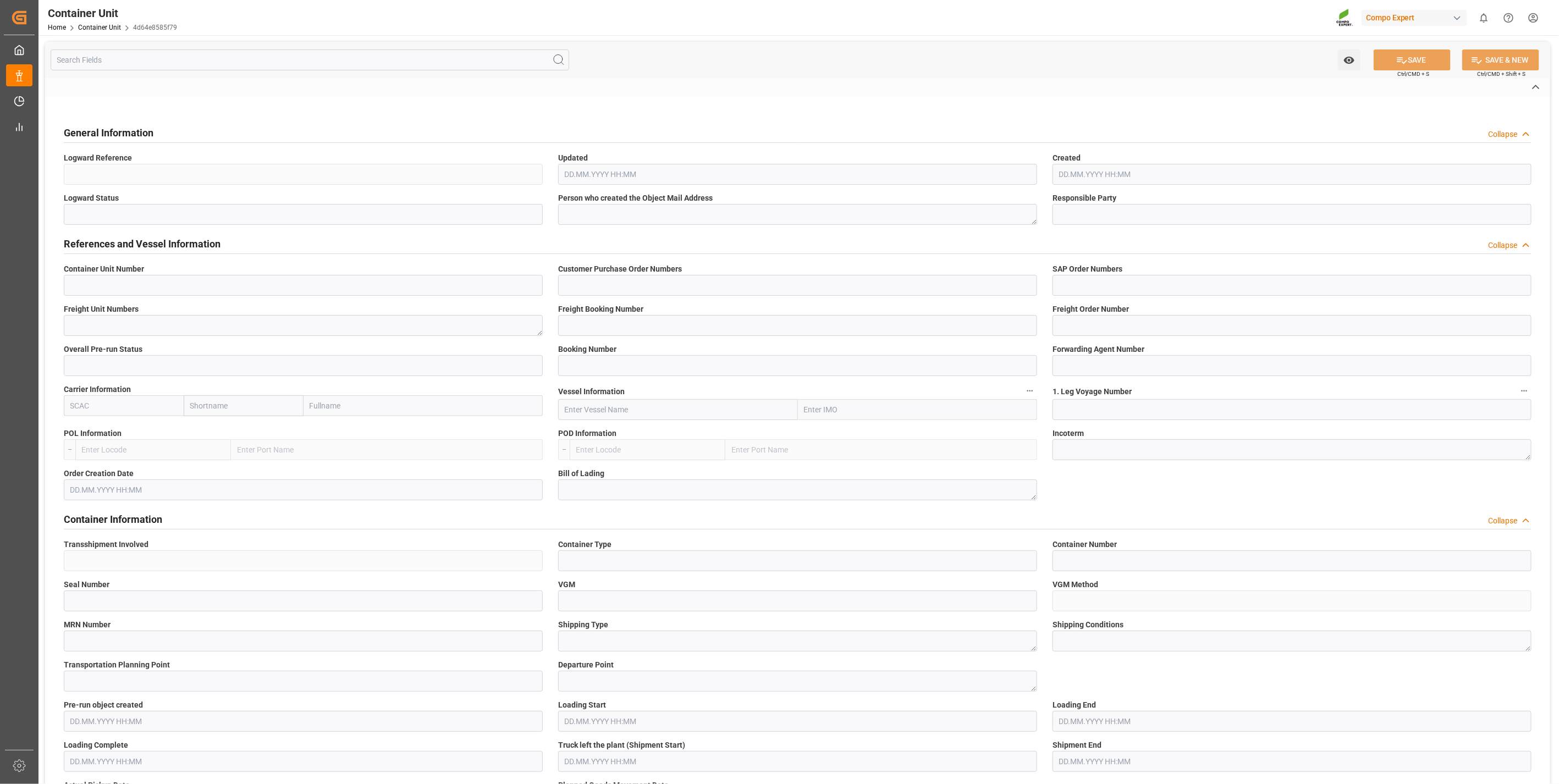
type textarea "24152"
type input "[GEOGRAPHIC_DATA]"
type input "EUR"
type textarea "[DATE]"
type textarea "BAPL 10x1kg (x64) ES,PT,IT;KSL BLACK 20L (x48) ES/PT"
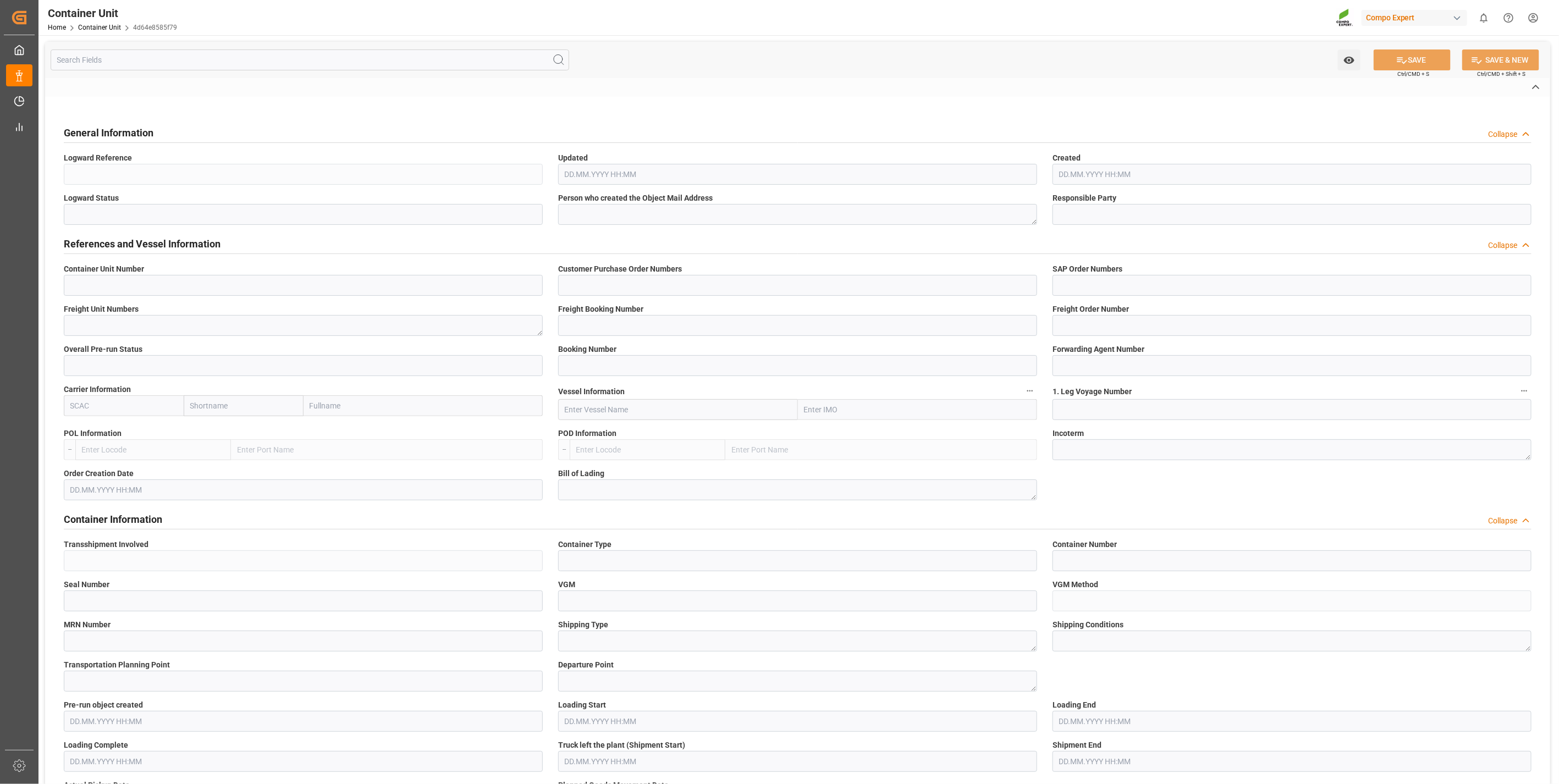
type textarea "1647622011;2552002011"
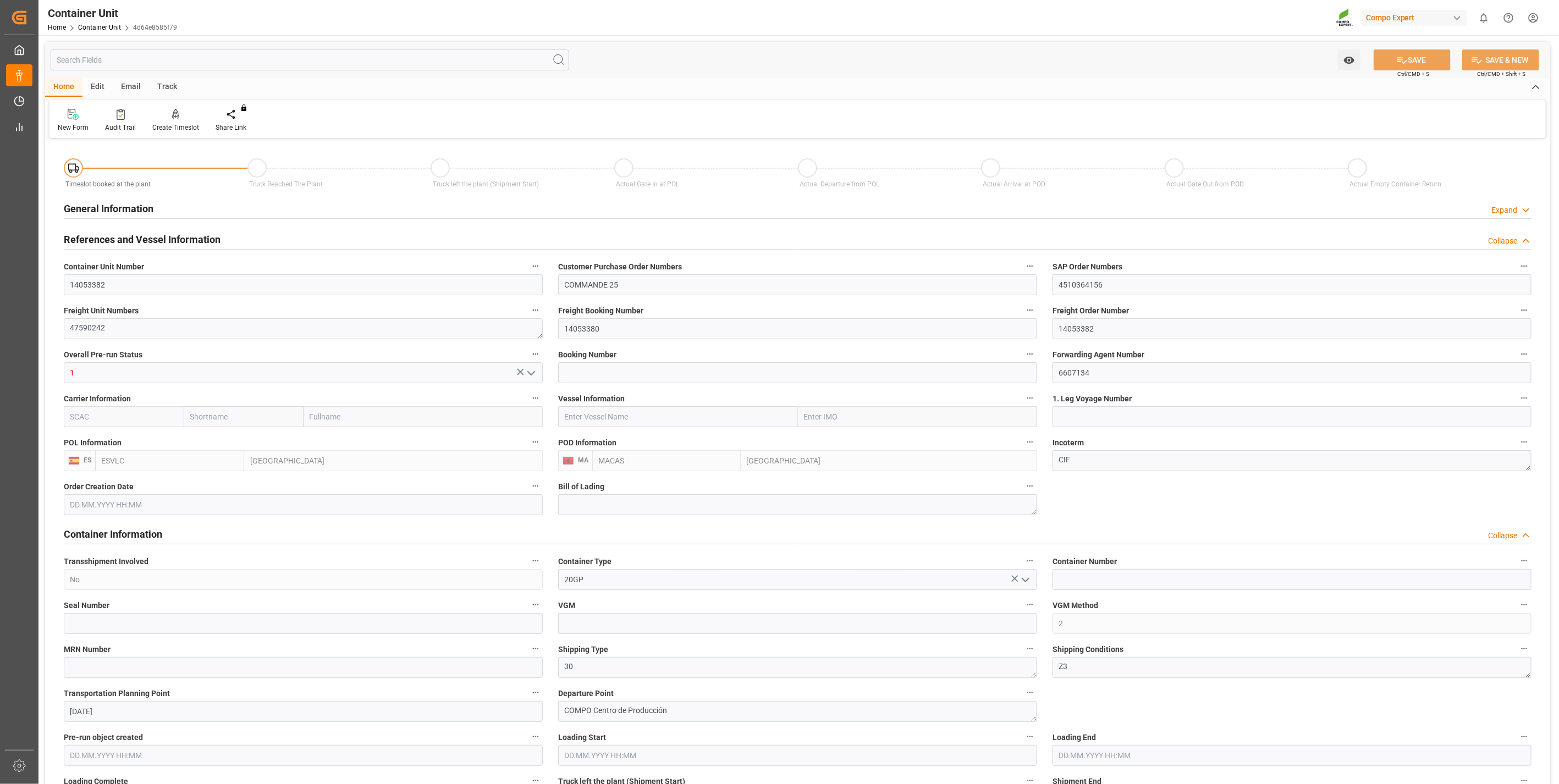
type input "ESVLC"
type input "MACAS"
type input "0"
type input "60"
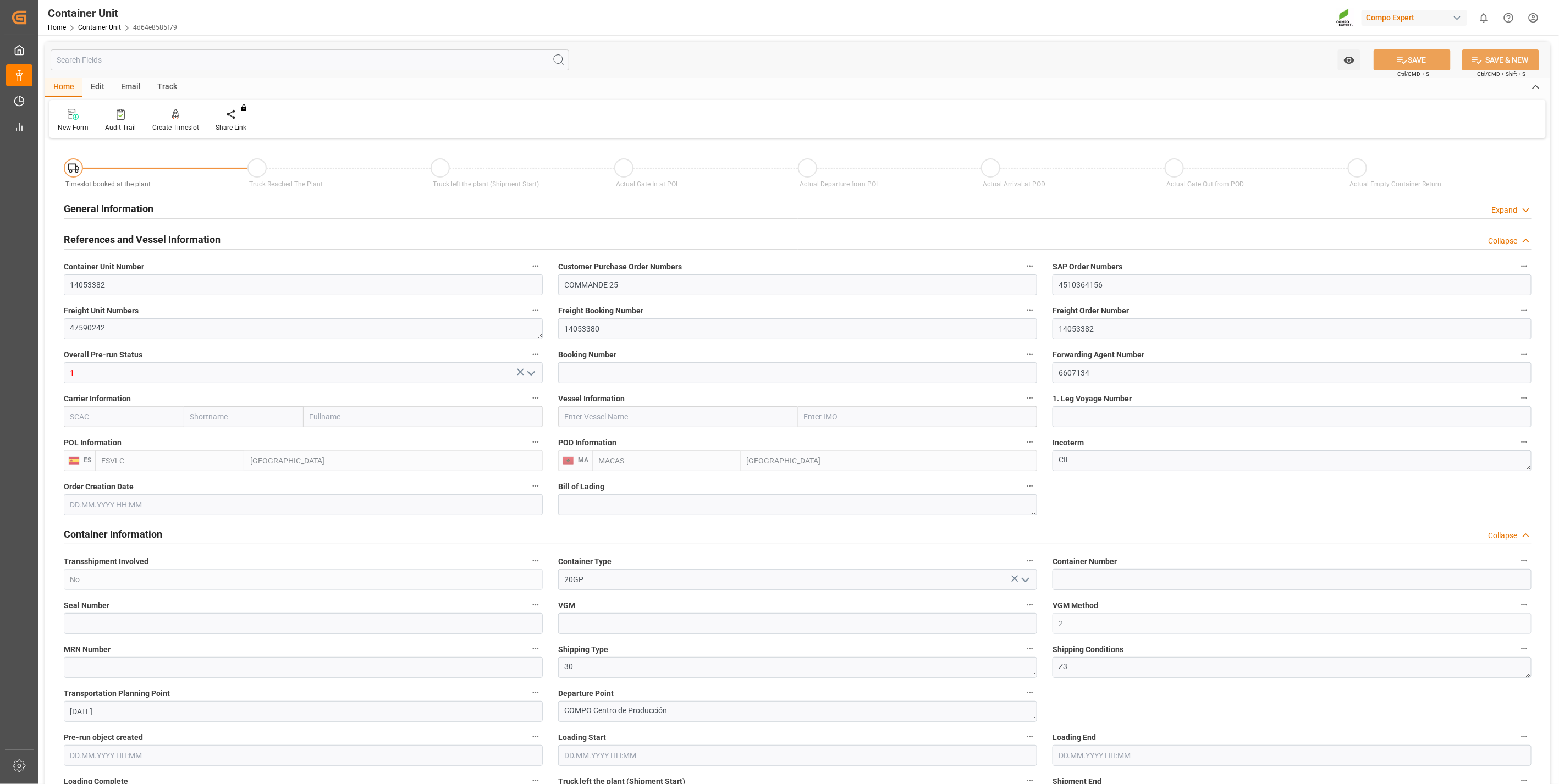
type input "20923.2"
type input "[DATE] 16:09"
type input "[DATE]"
click at [190, 125] on div "Create Timeslot" at bounding box center [175, 127] width 46 height 10
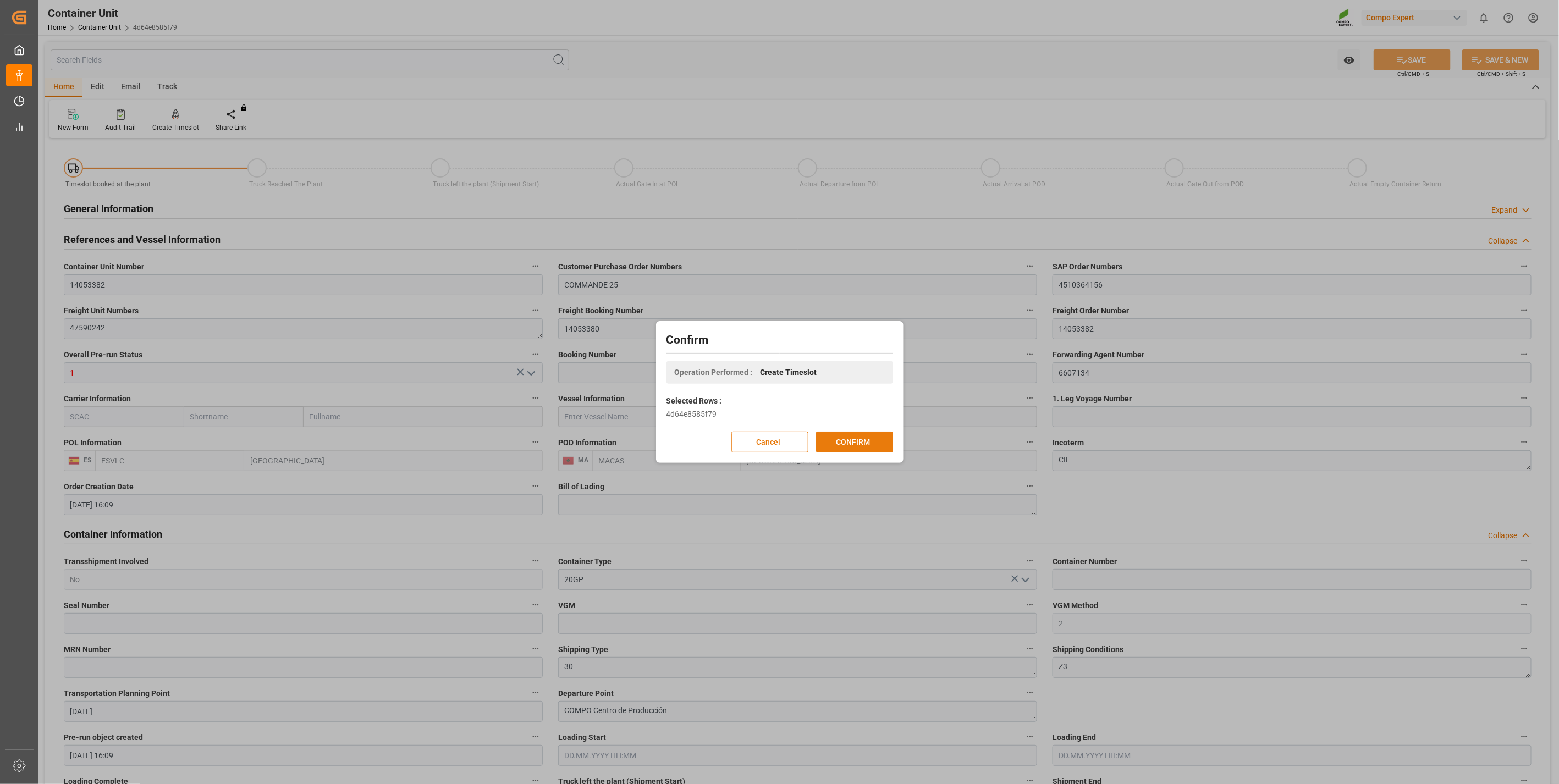
click at [868, 437] on button "CONFIRM" at bounding box center [854, 442] width 77 height 21
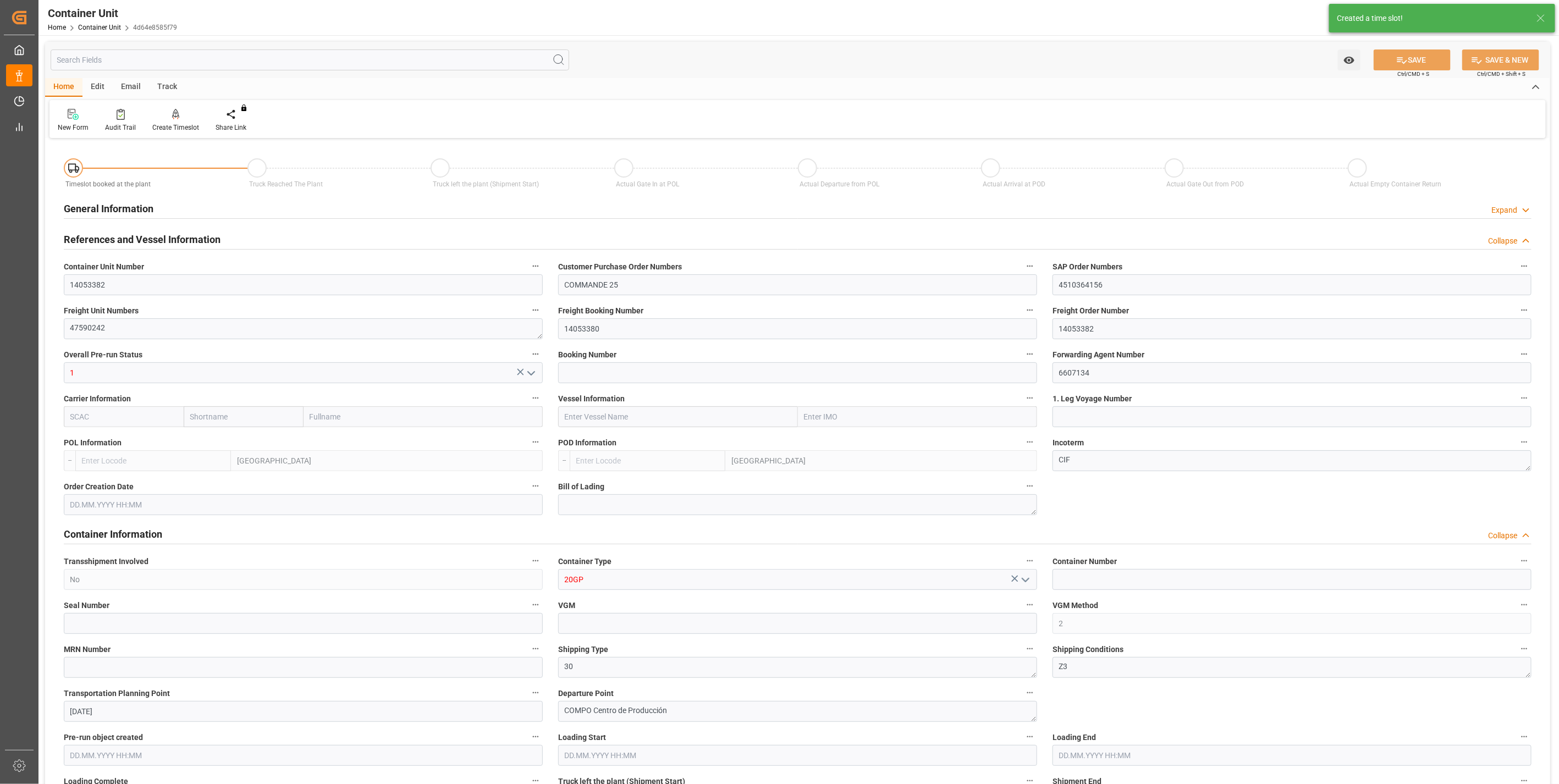
type input "ESVLC"
type input "MACAS"
type input "0"
type input "60"
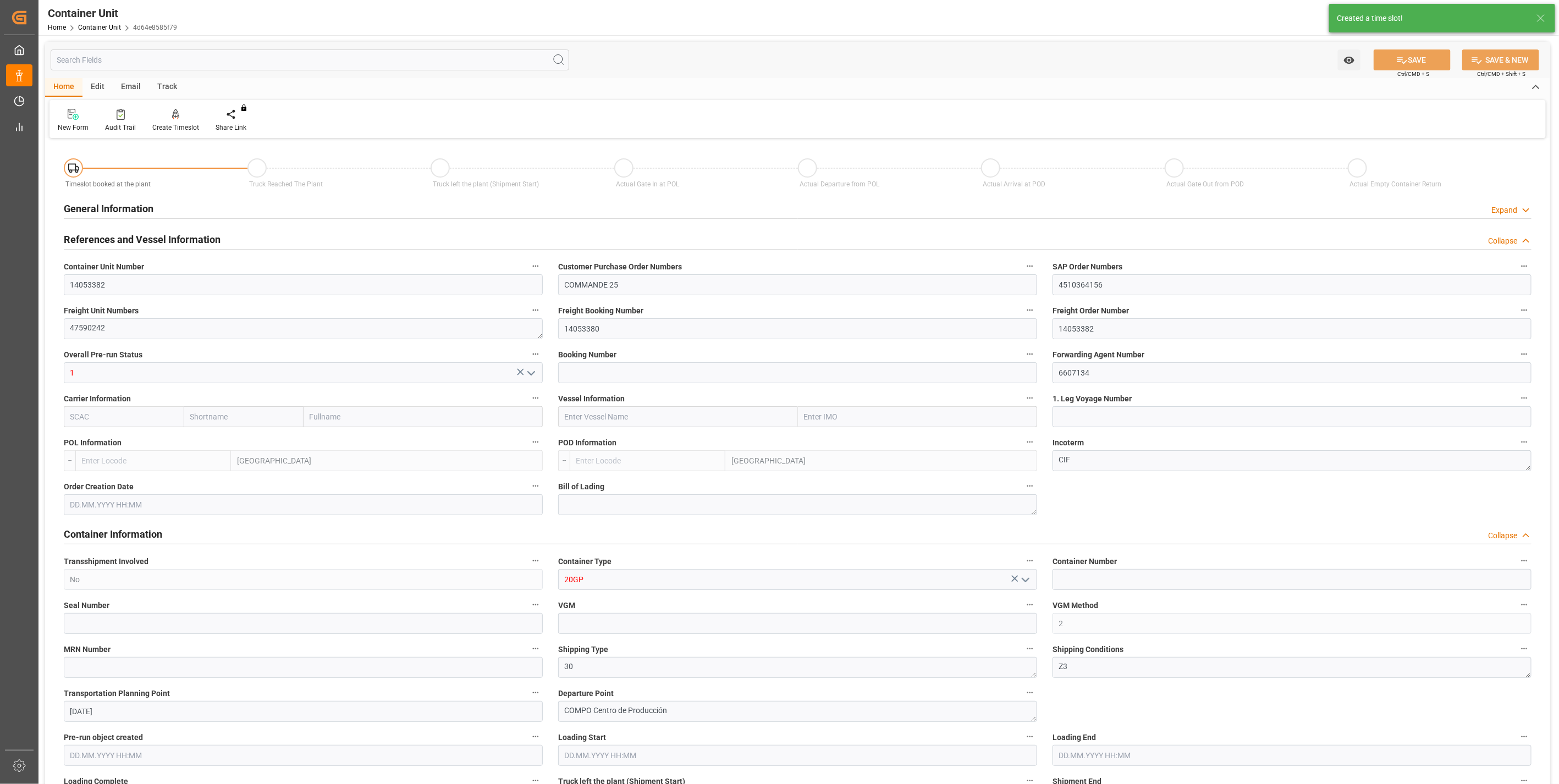
type input "20923.2"
type input "[DATE] 16:09"
type input "[DATE]"
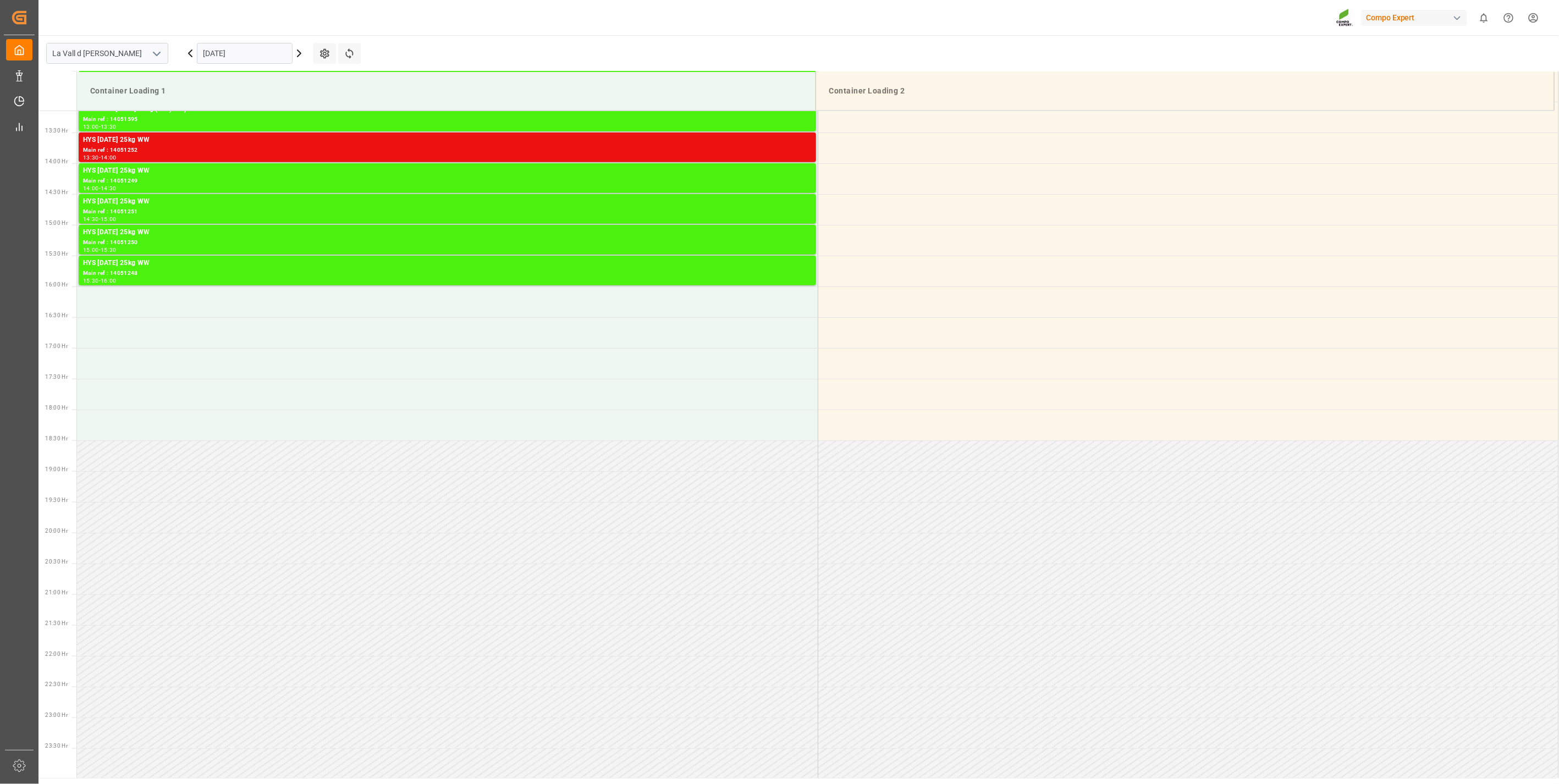
scroll to position [810, 0]
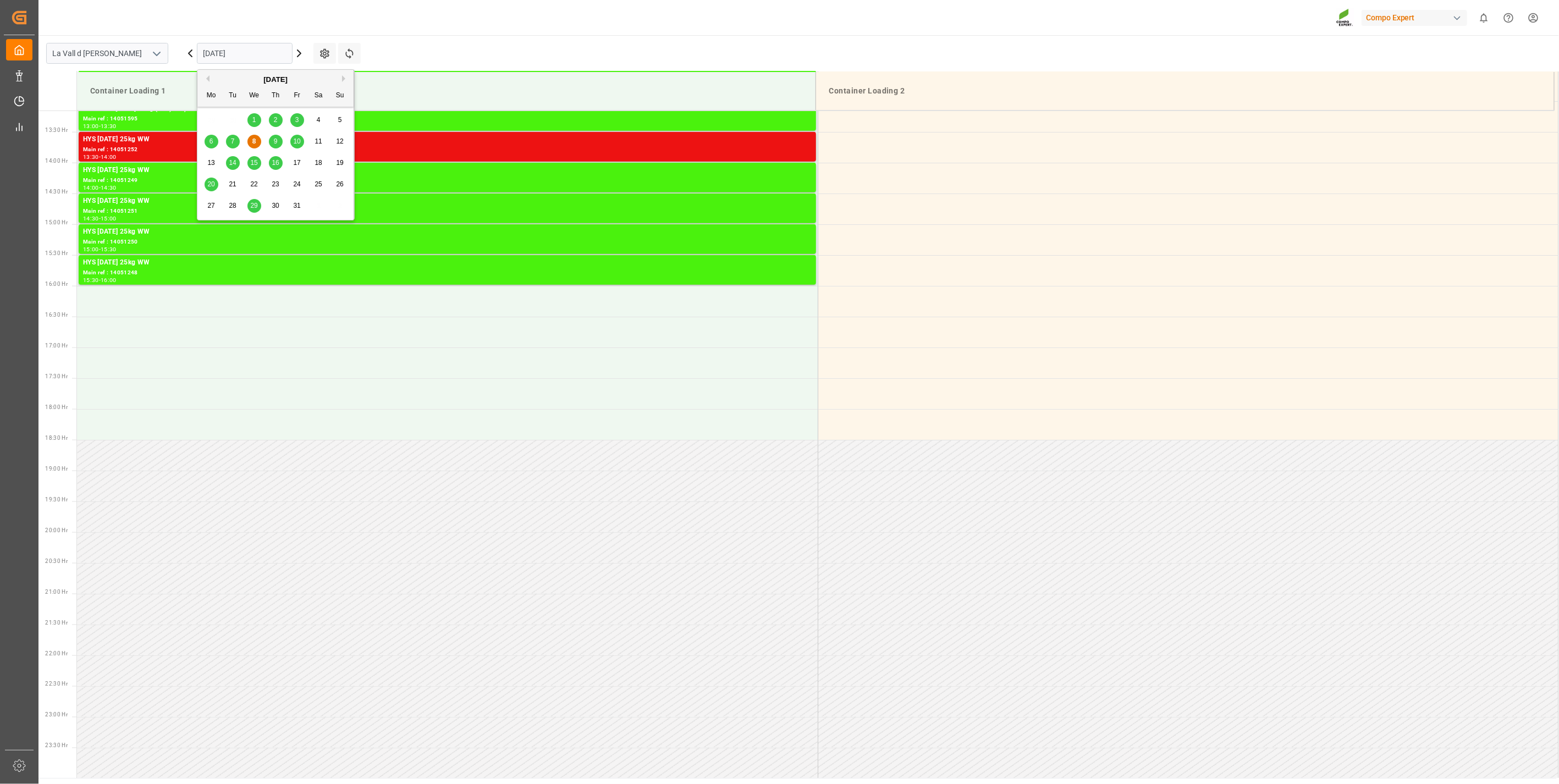
click at [232, 56] on input "[DATE]" at bounding box center [245, 53] width 96 height 21
click at [252, 165] on span "15" at bounding box center [253, 163] width 7 height 8
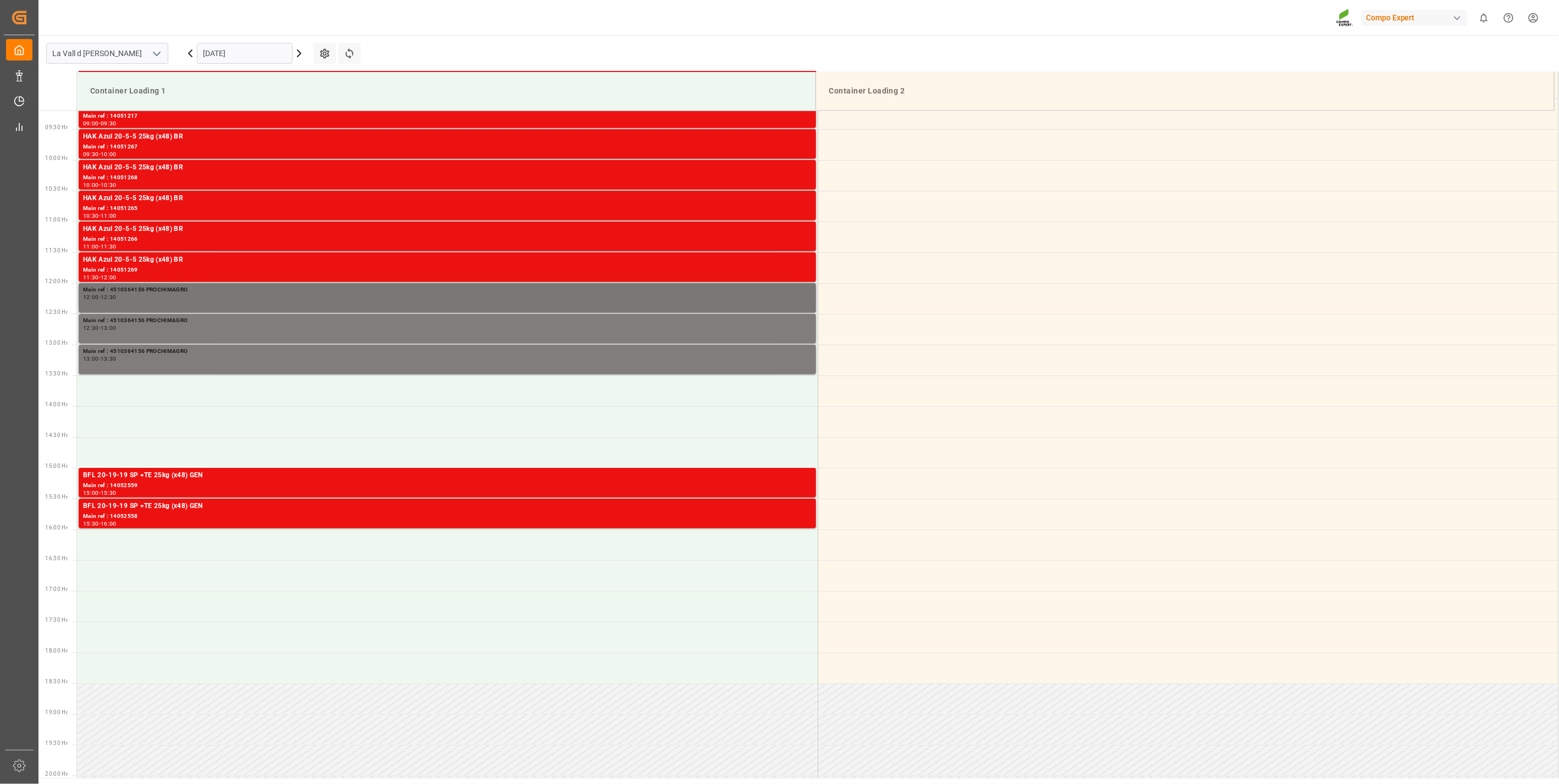
scroll to position [565, 0]
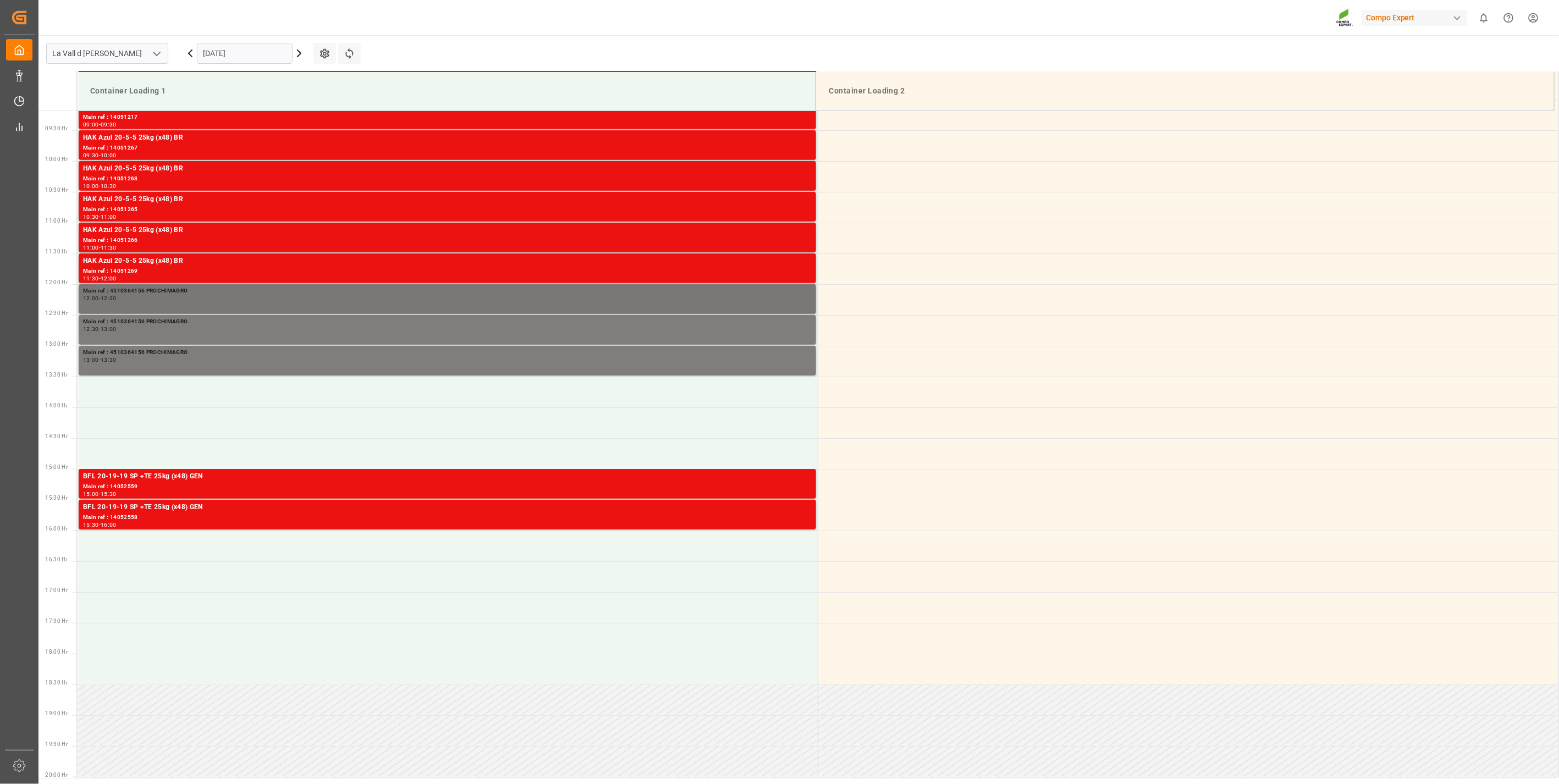
click at [179, 293] on div "Main ref : 4510364156 PROCHIMAGRO" at bounding box center [447, 291] width 728 height 9
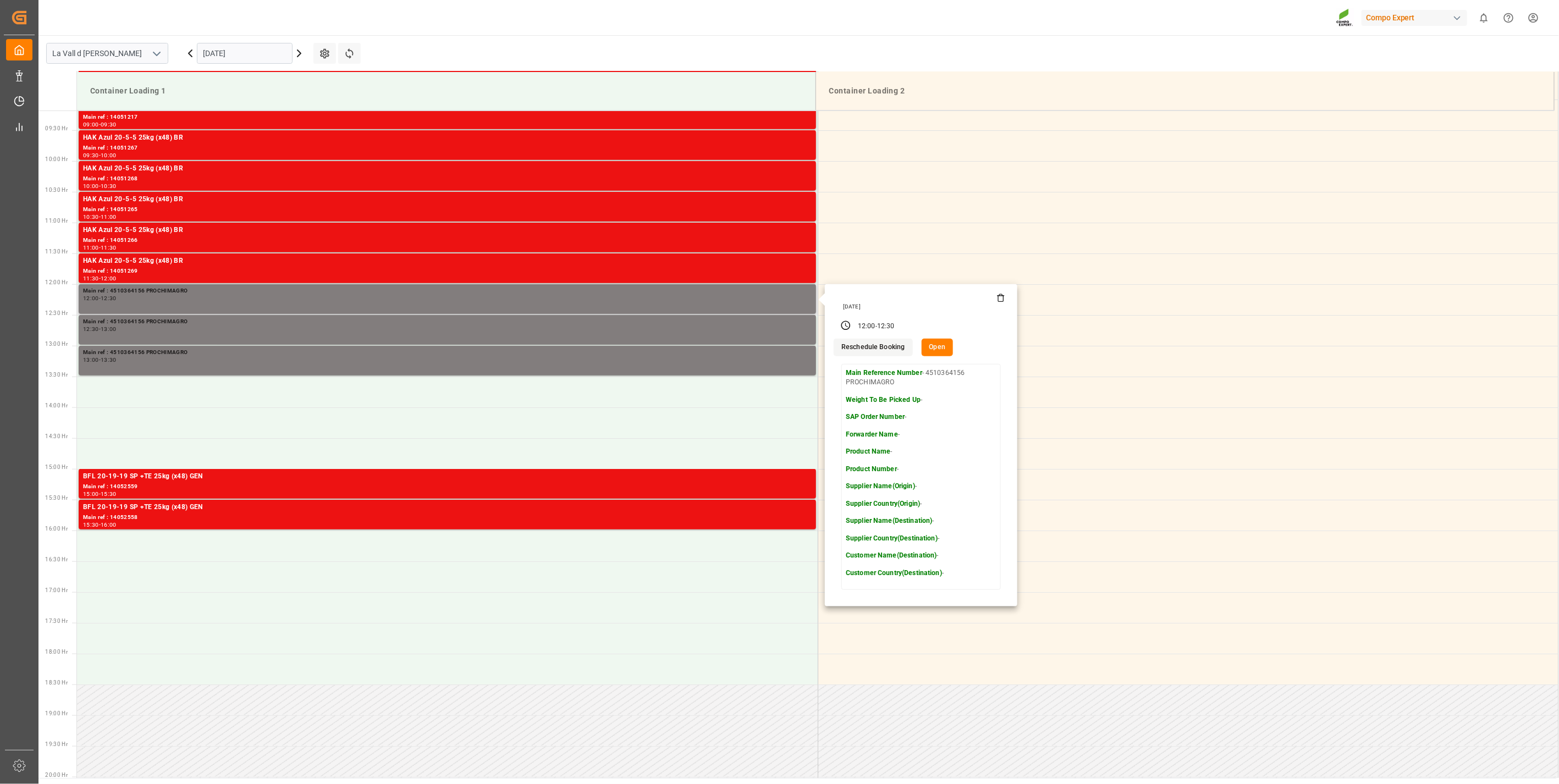
click at [997, 299] on icon at bounding box center [1001, 298] width 9 height 9
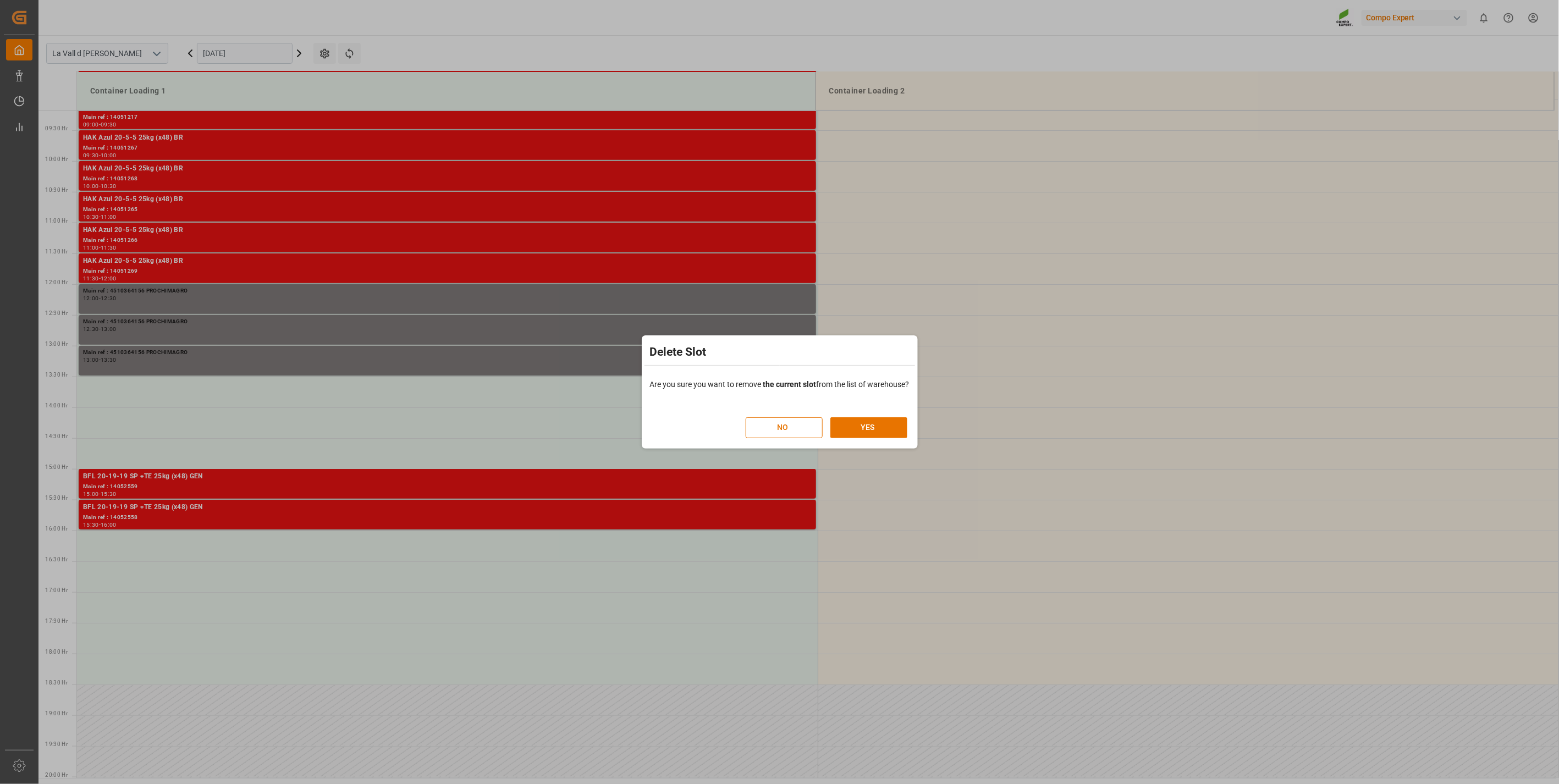
drag, startPoint x: 885, startPoint y: 425, endPoint x: 828, endPoint y: 402, distance: 61.5
click at [883, 424] on button "YES" at bounding box center [869, 427] width 77 height 21
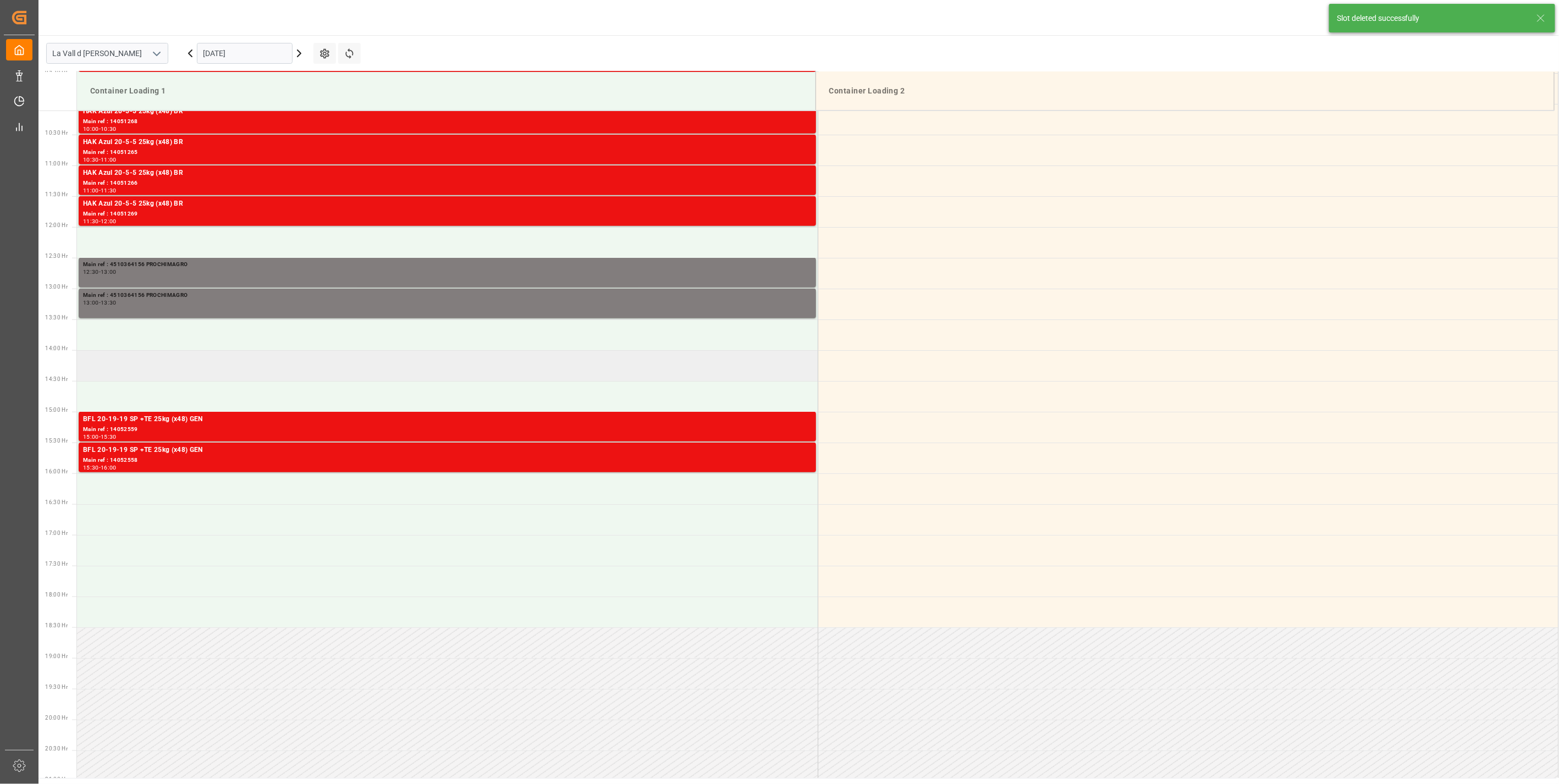
scroll to position [670, 0]
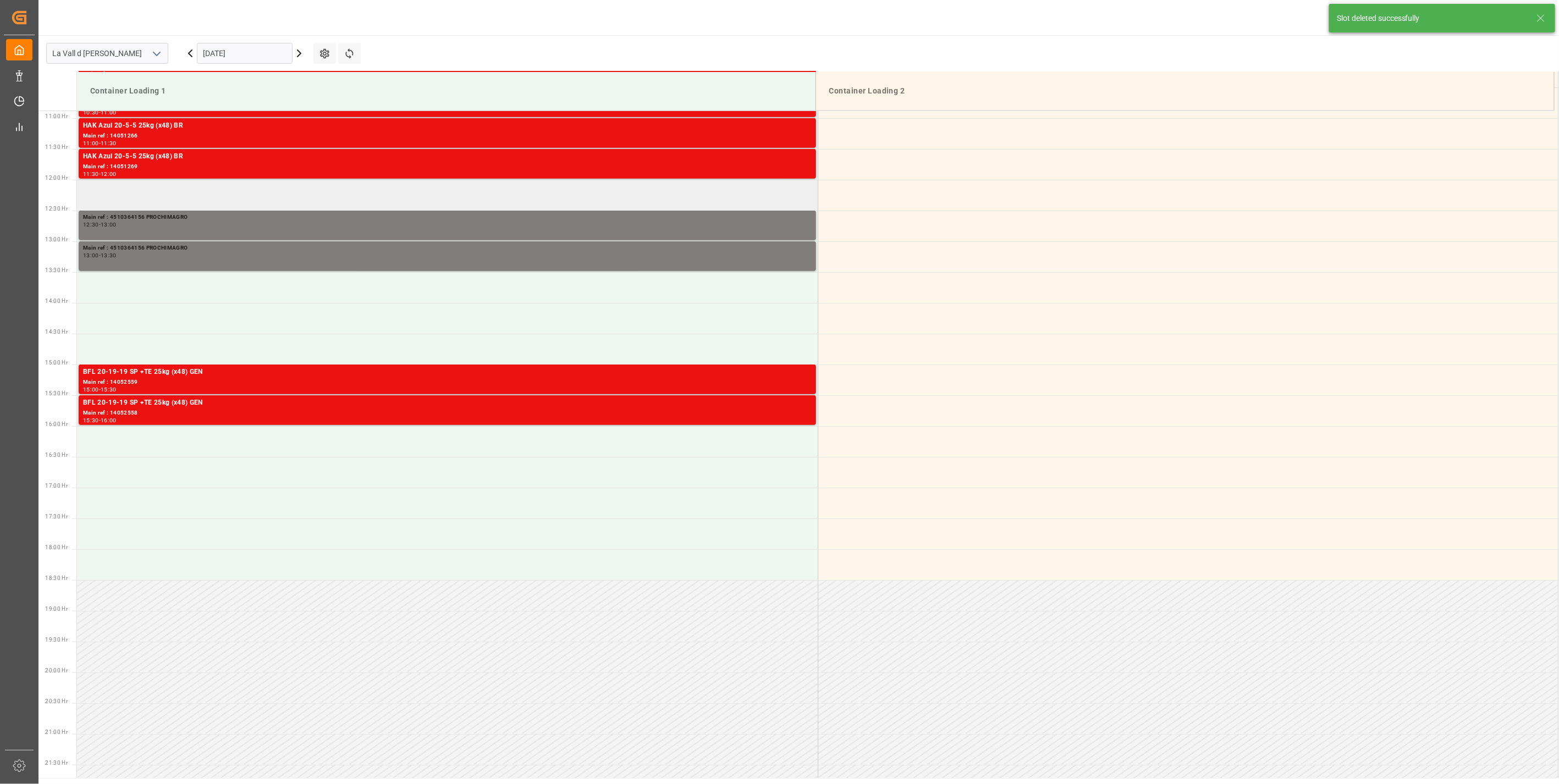
click at [166, 194] on td at bounding box center [447, 195] width 741 height 30
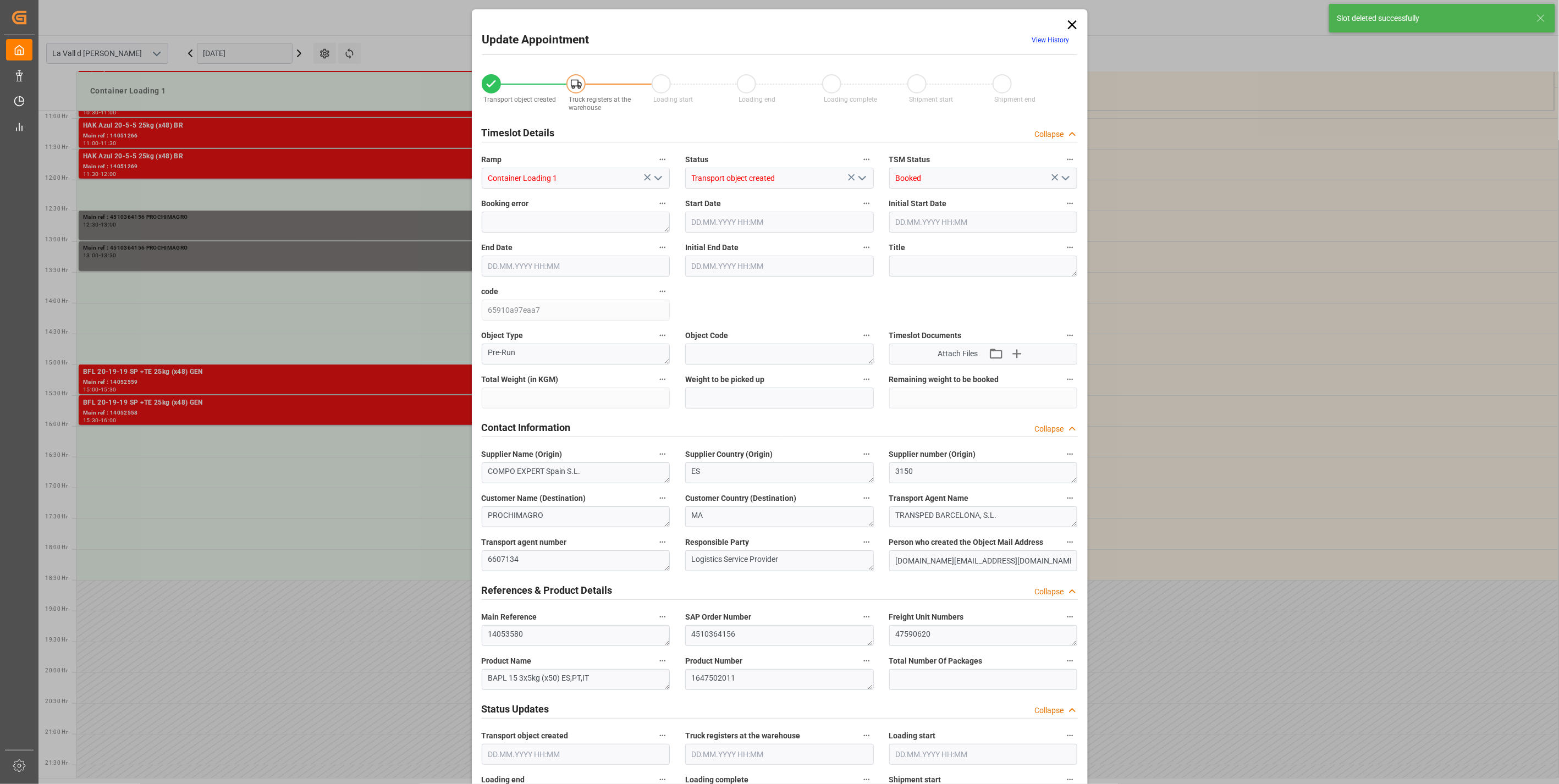
type input "15800"
type input "60"
type input "15.10.2025 12:00"
type input "15.10.2025 12:30"
type input "[DATE] 16:10"
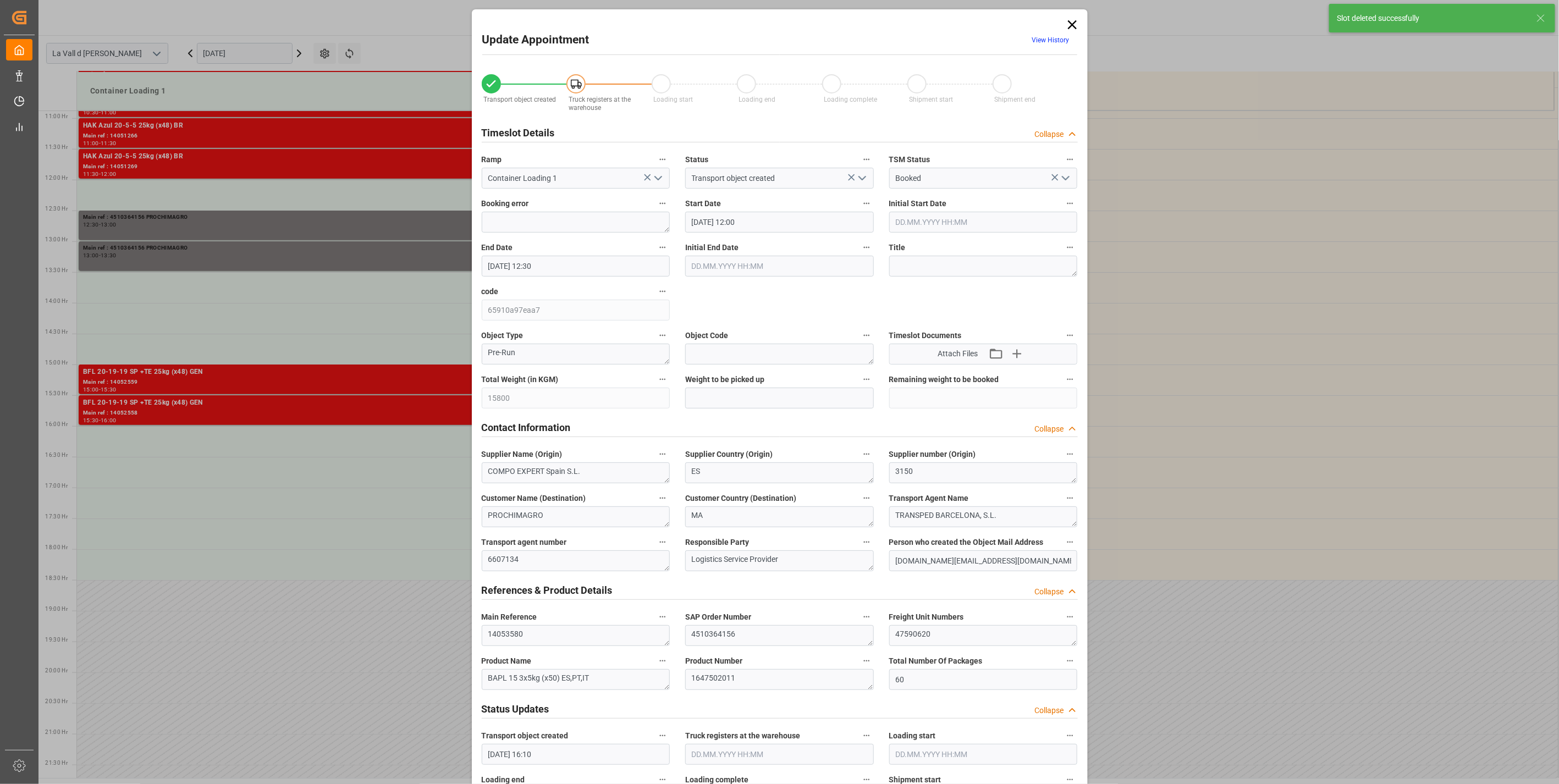
type input "[DATE] 14:16"
click at [730, 401] on input "text" at bounding box center [780, 398] width 189 height 21
paste input "15800"
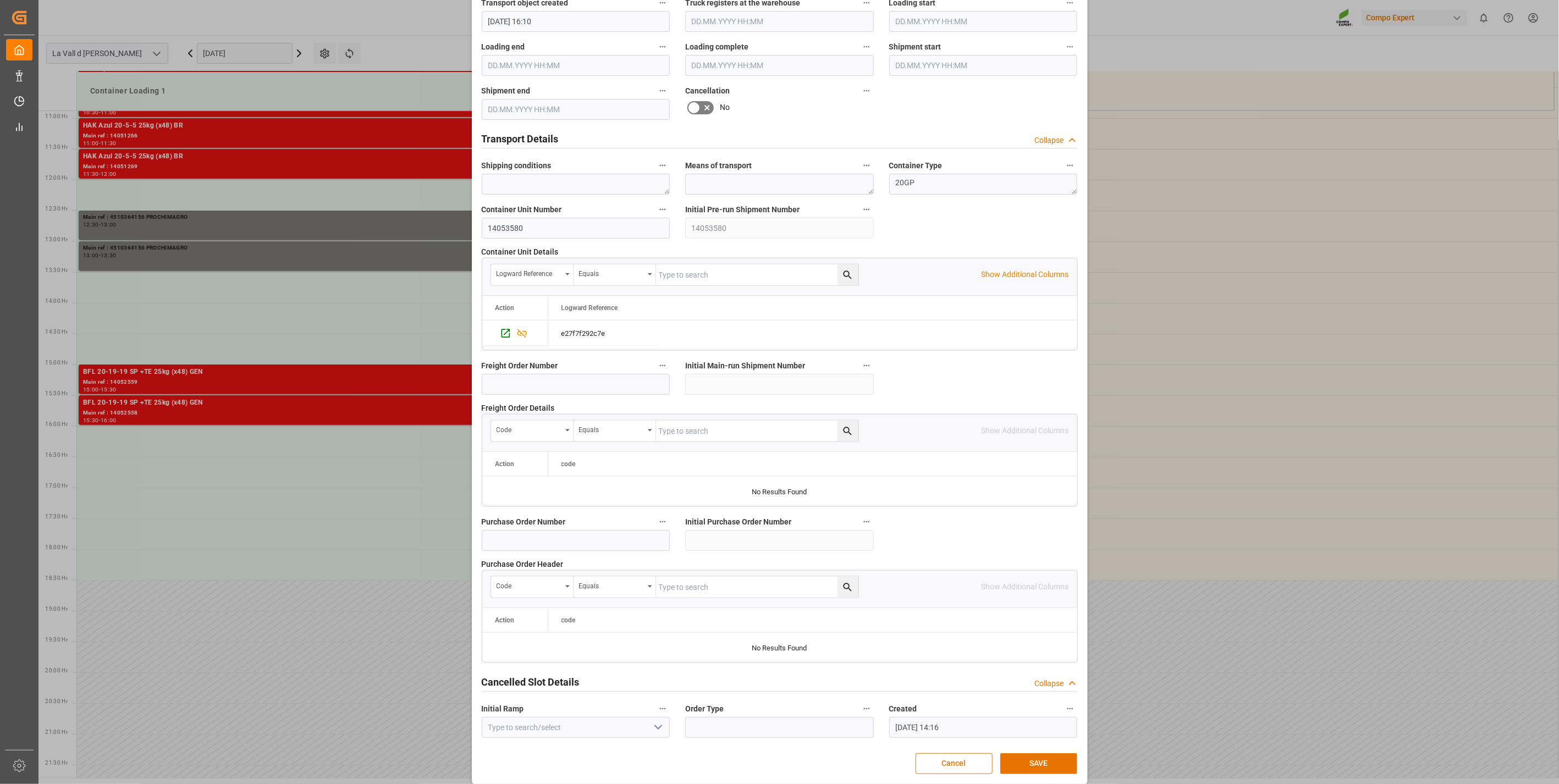
scroll to position [743, 0]
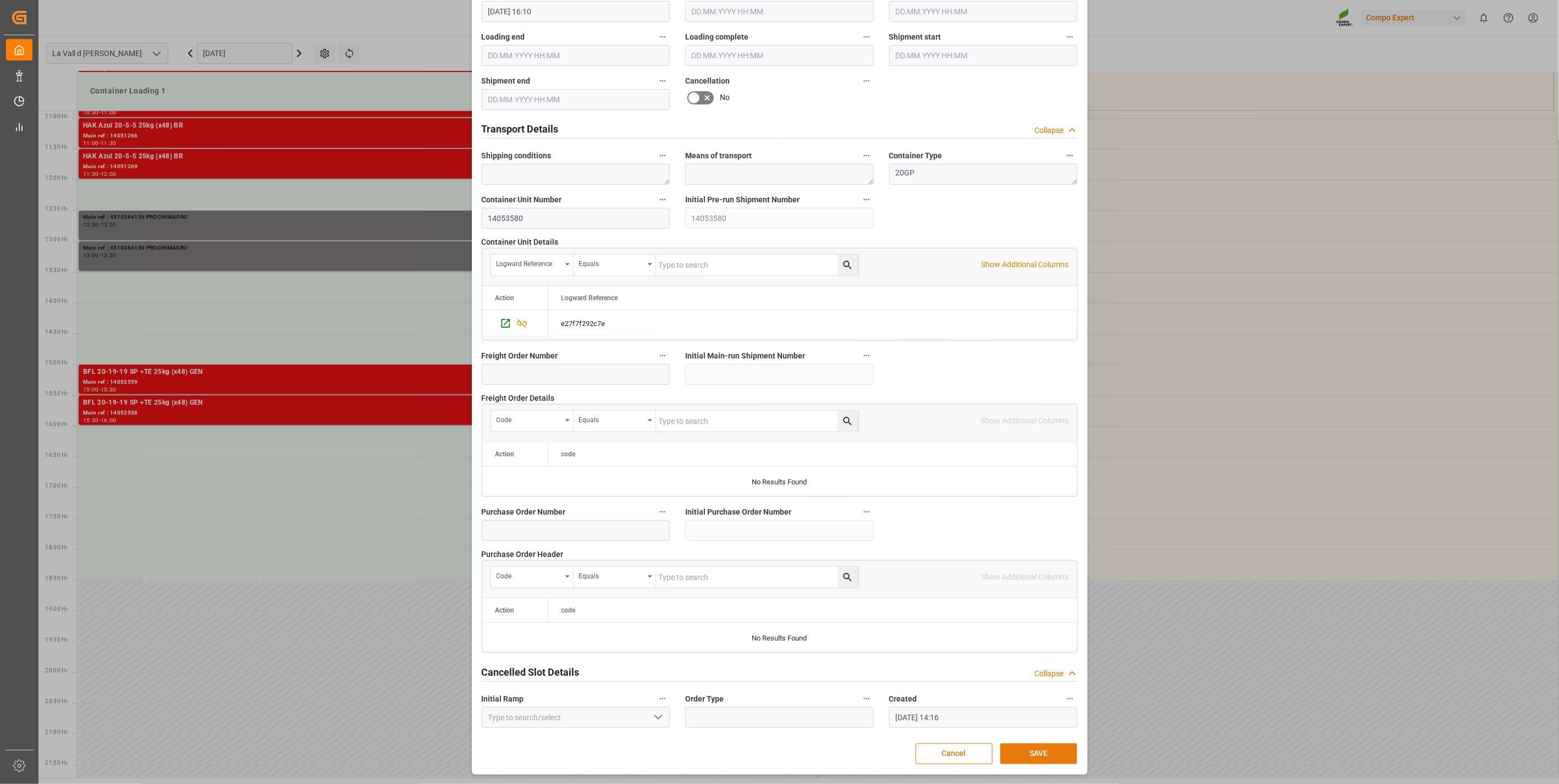
type input "15800"
click at [1020, 752] on button "SAVE" at bounding box center [1039, 754] width 77 height 21
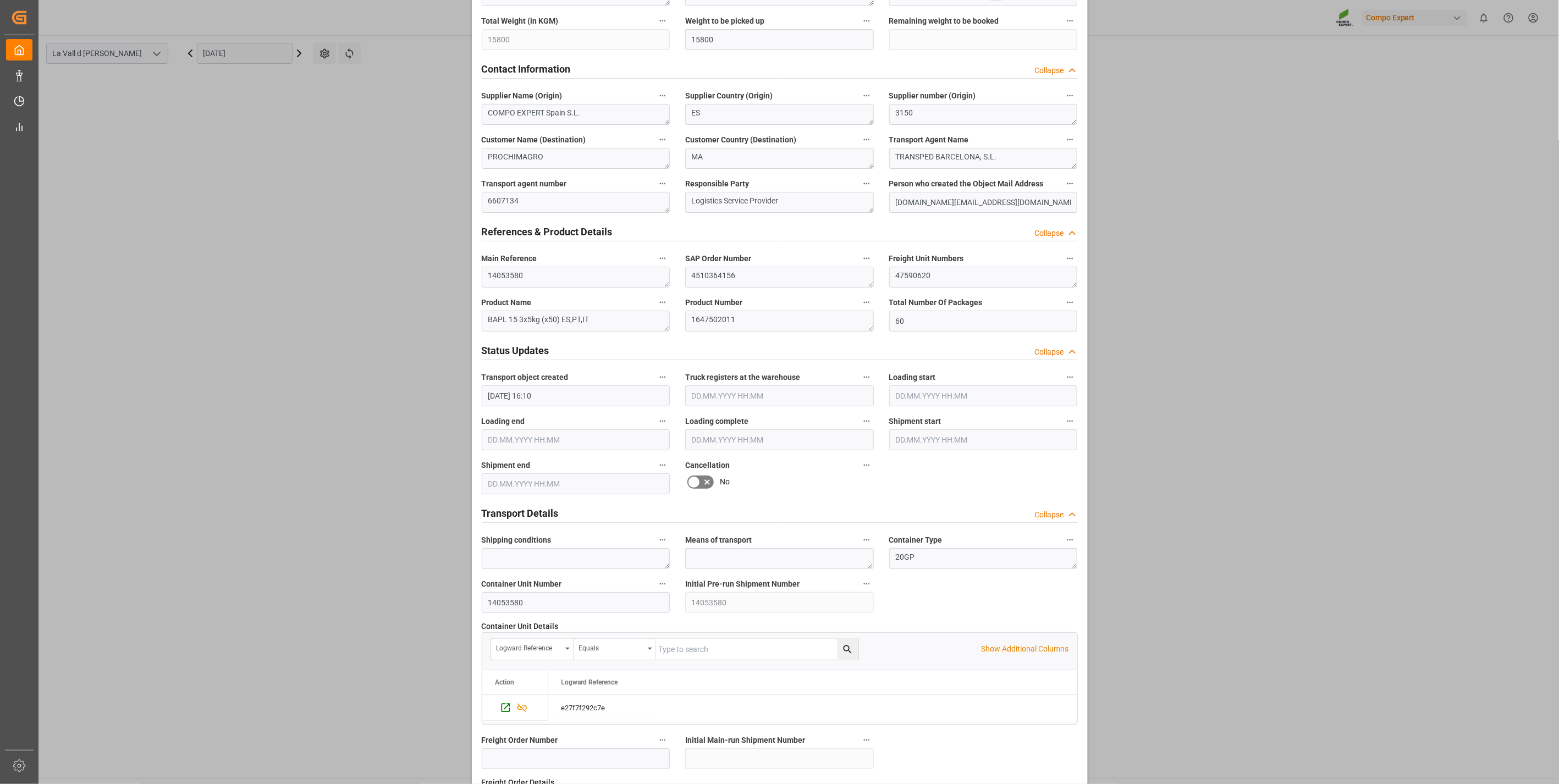
scroll to position [488, 0]
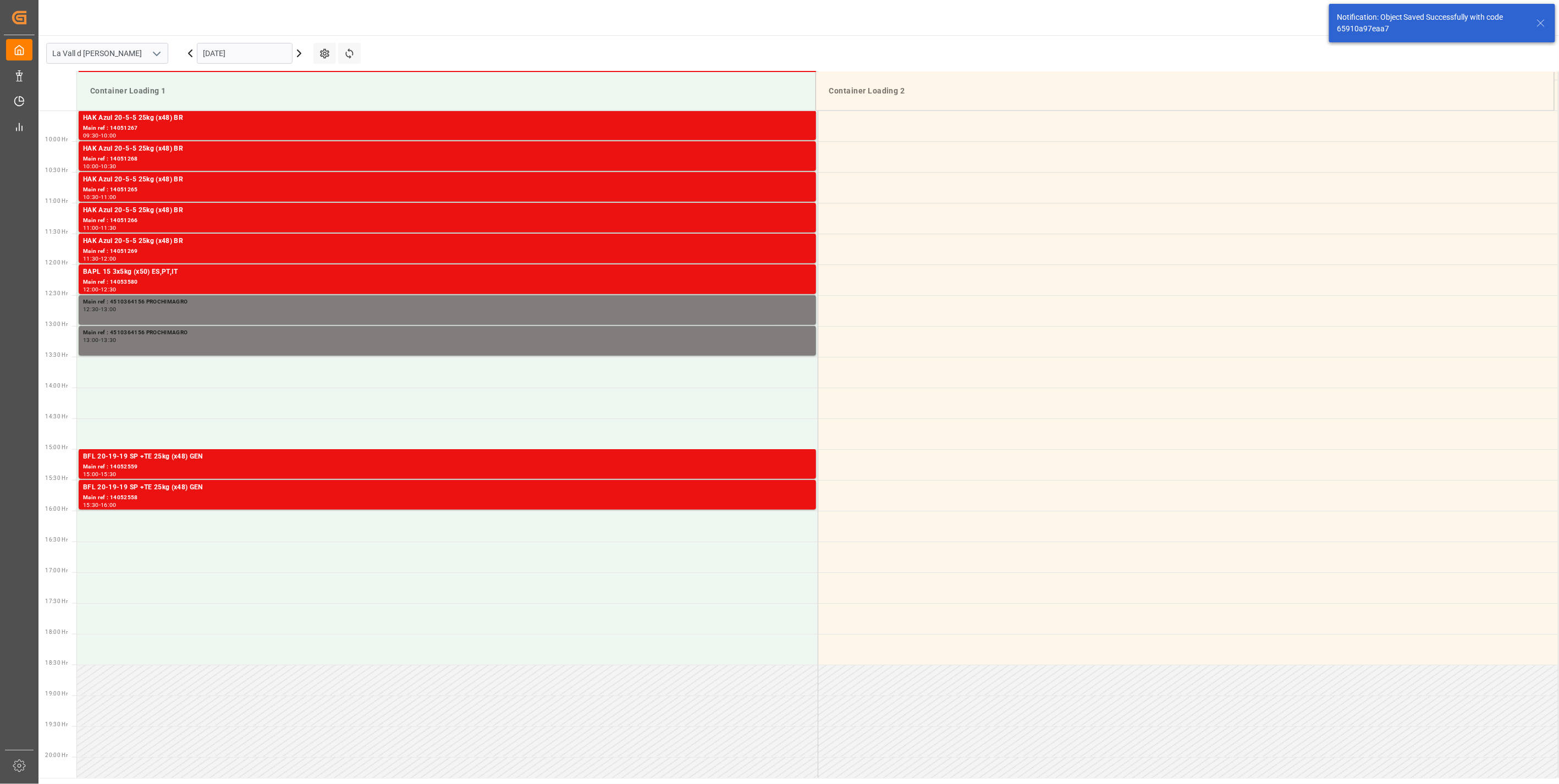
scroll to position [670, 0]
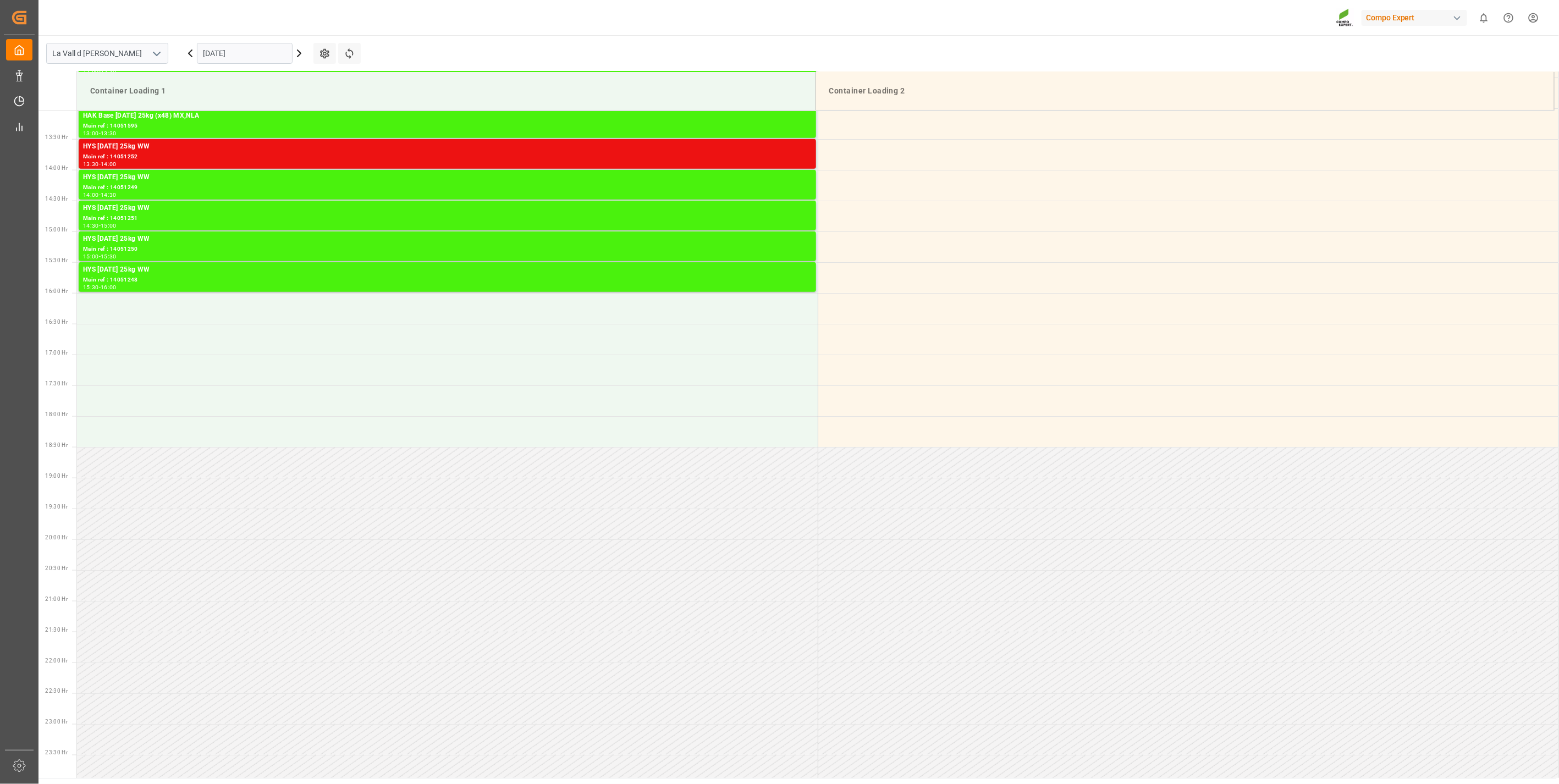
scroll to position [810, 0]
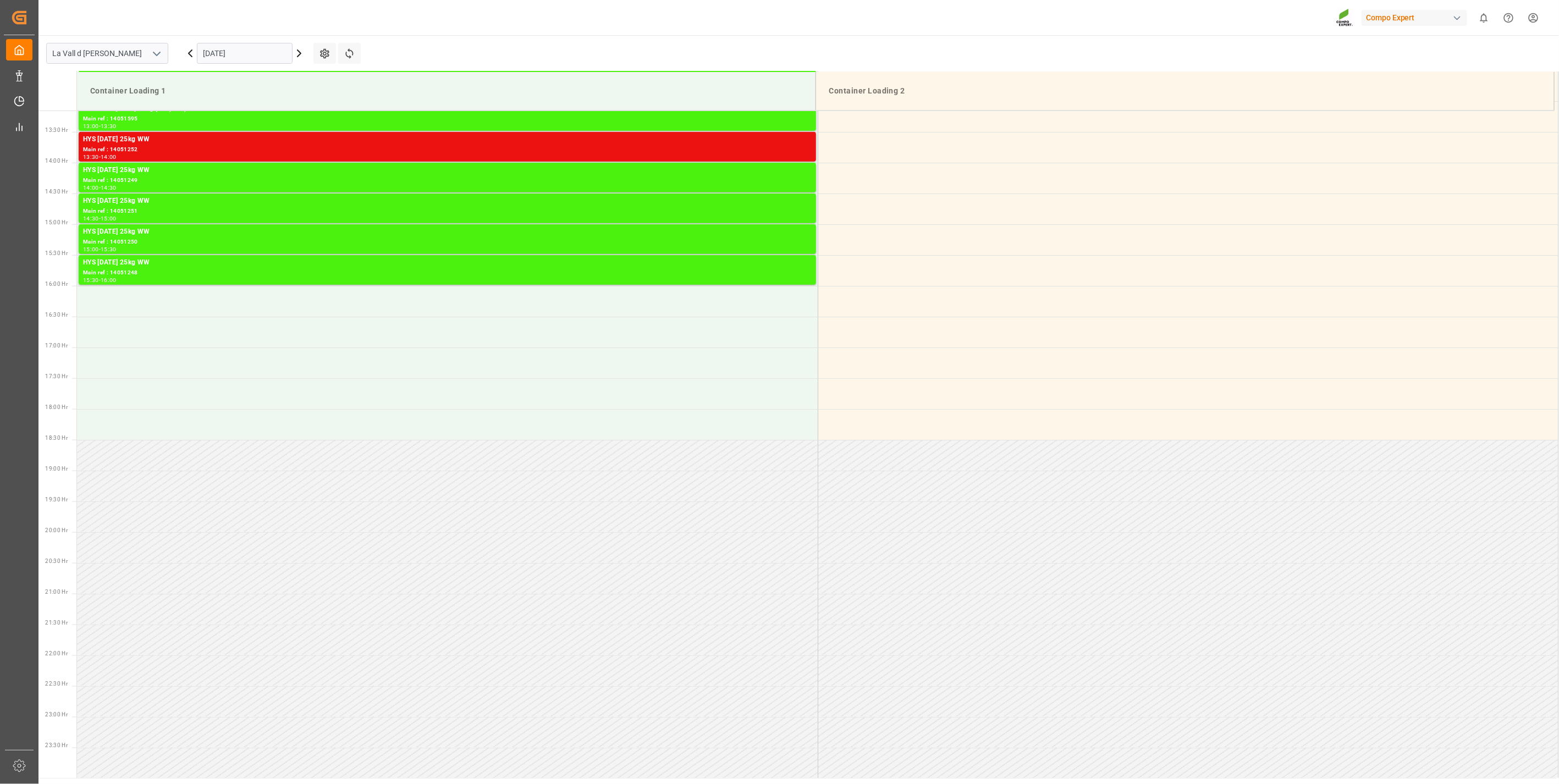
click at [238, 51] on input "[DATE]" at bounding box center [245, 53] width 96 height 21
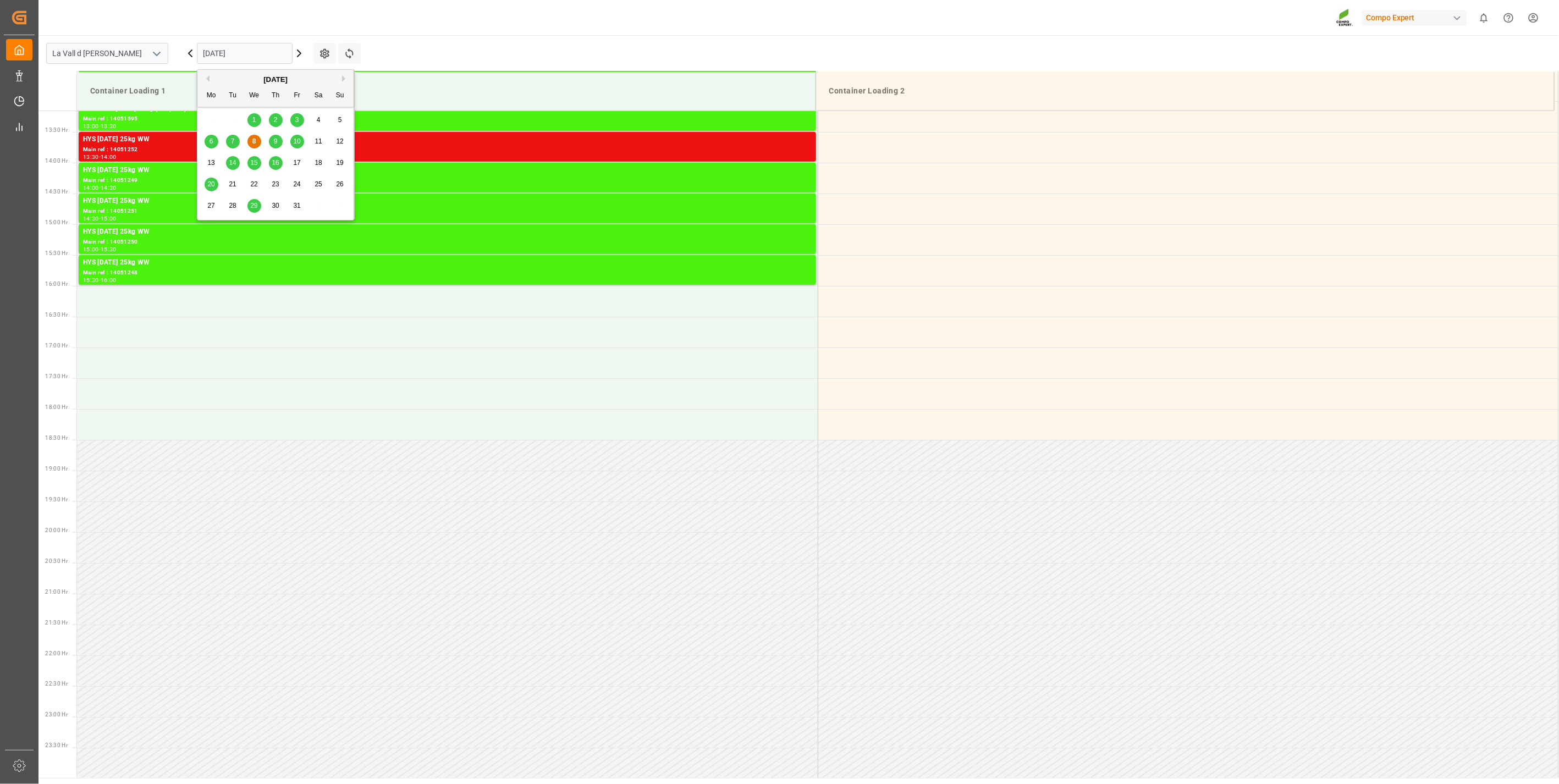
click at [254, 165] on span "15" at bounding box center [253, 163] width 7 height 8
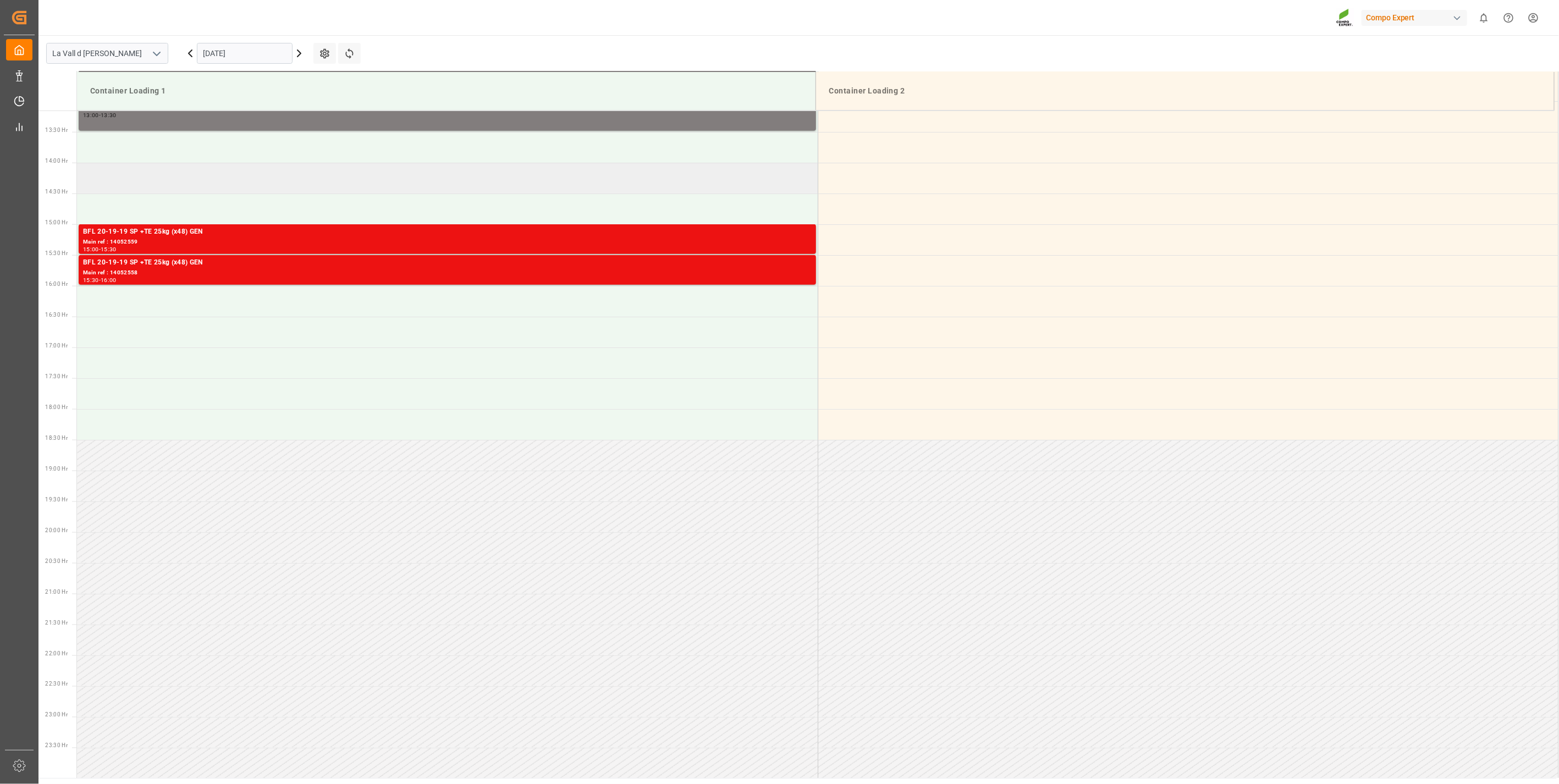
scroll to position [749, 0]
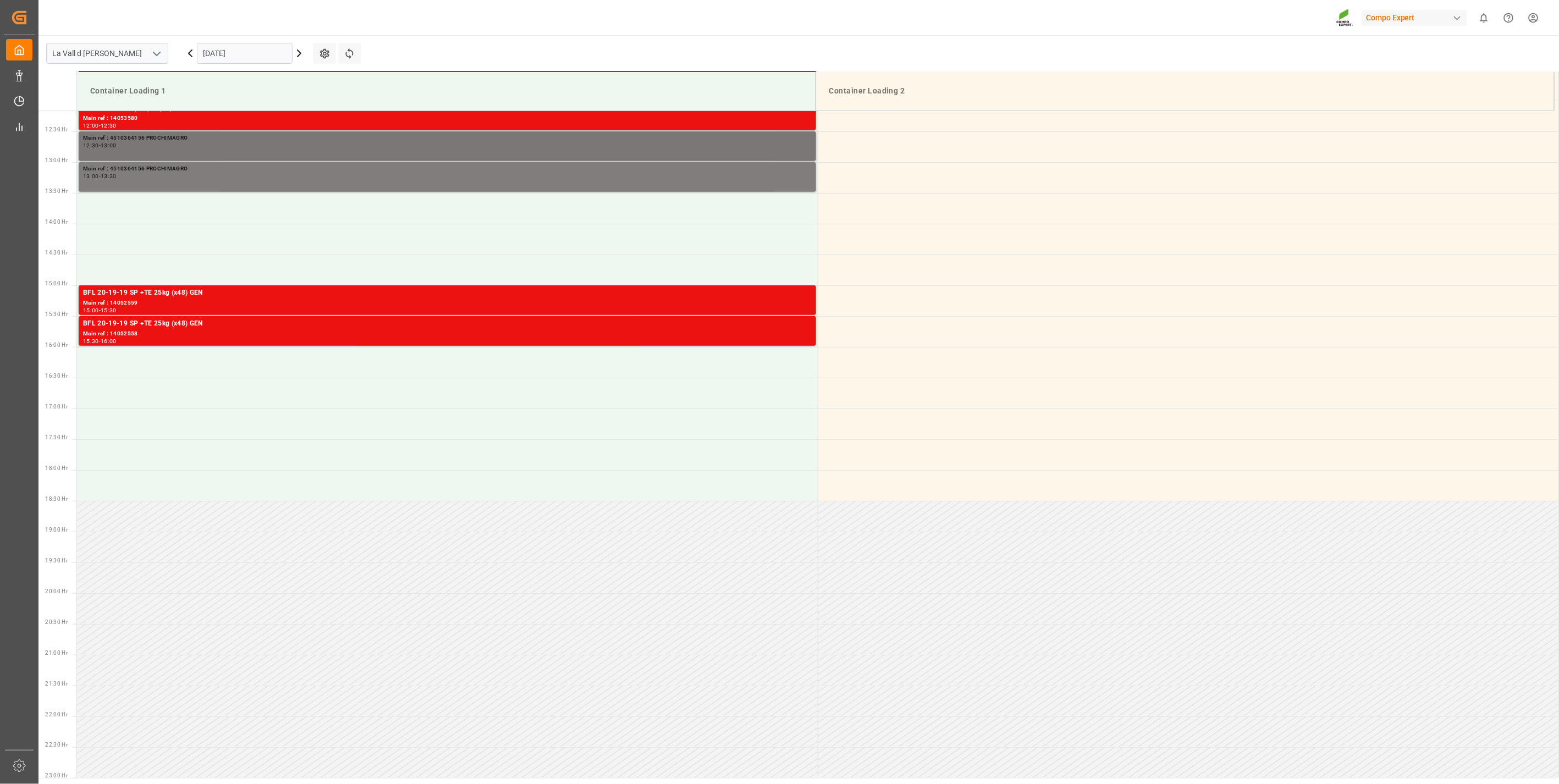
click at [178, 146] on div "12:30 - 13:00" at bounding box center [447, 146] width 728 height 6
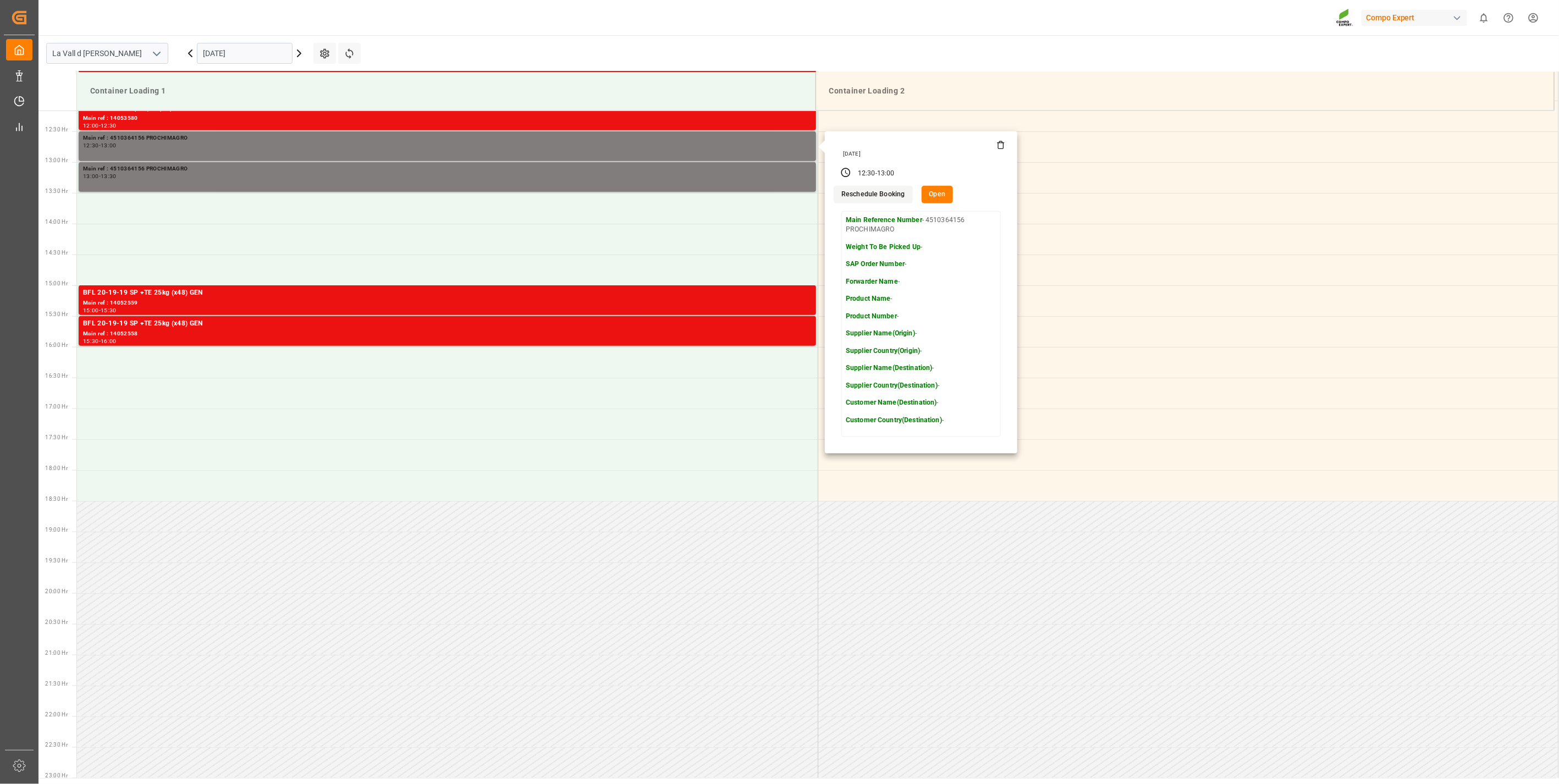
click at [998, 144] on icon at bounding box center [1001, 146] width 9 height 9
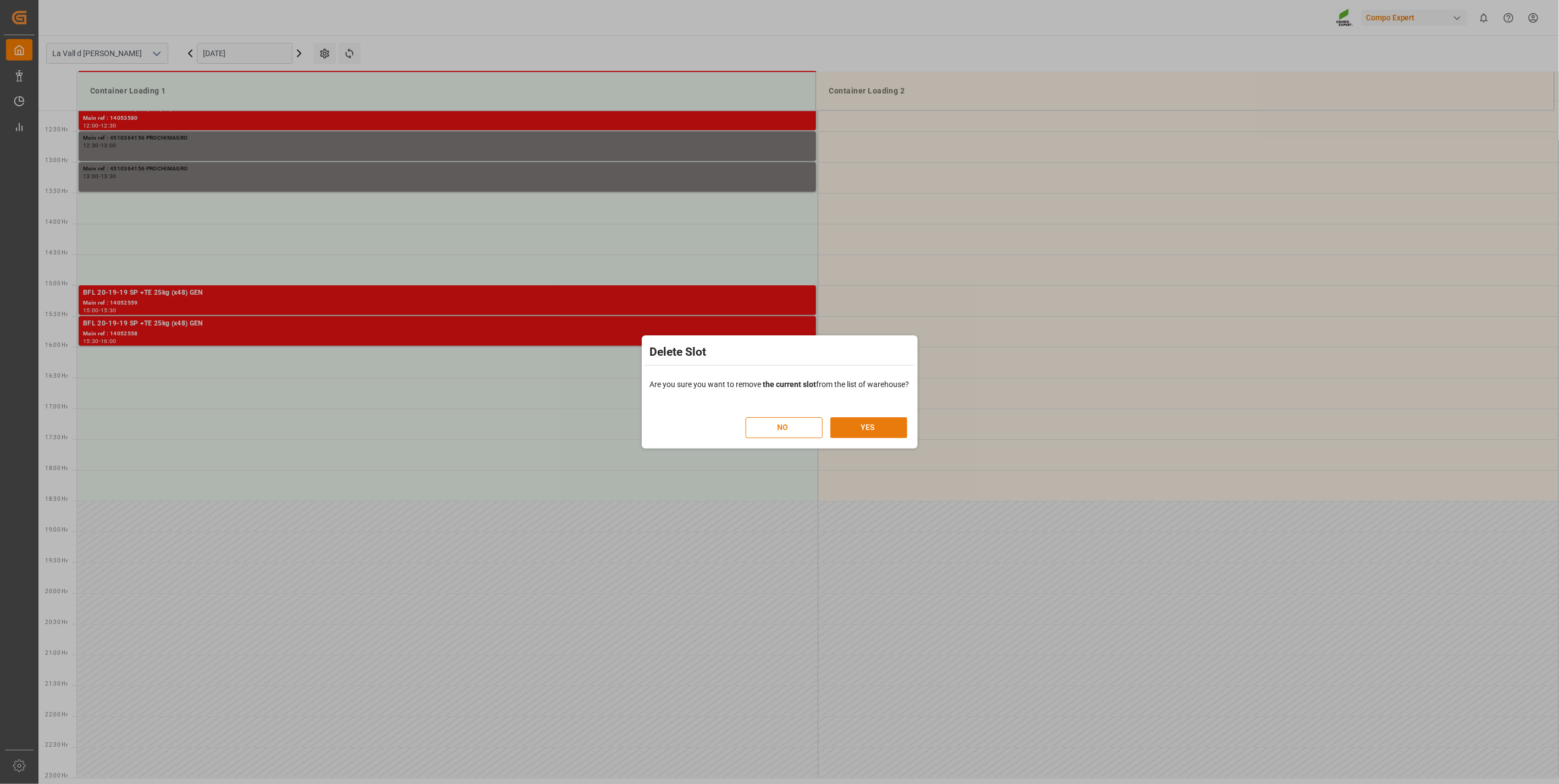
click at [871, 427] on button "YES" at bounding box center [869, 427] width 77 height 21
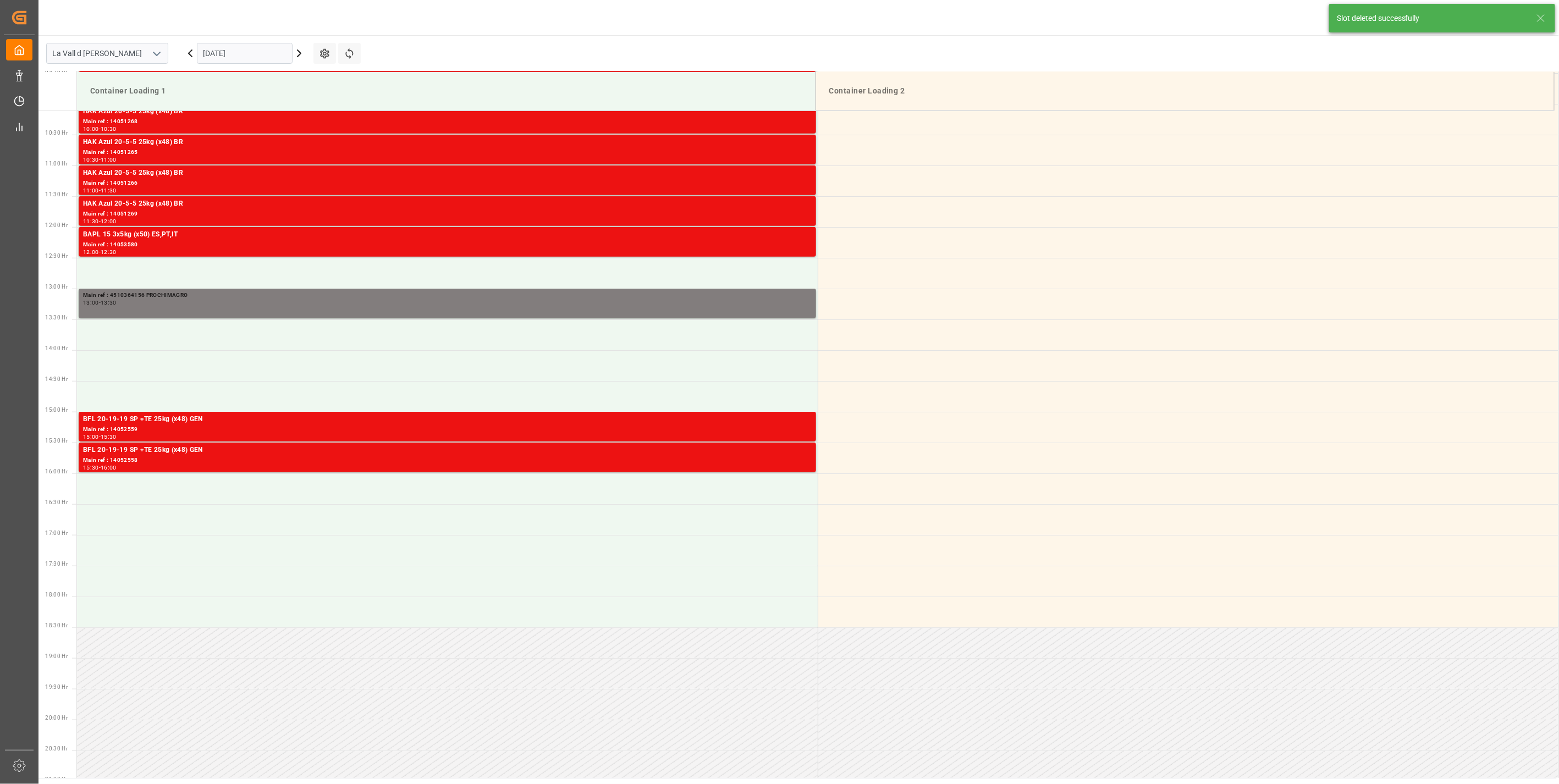
scroll to position [670, 0]
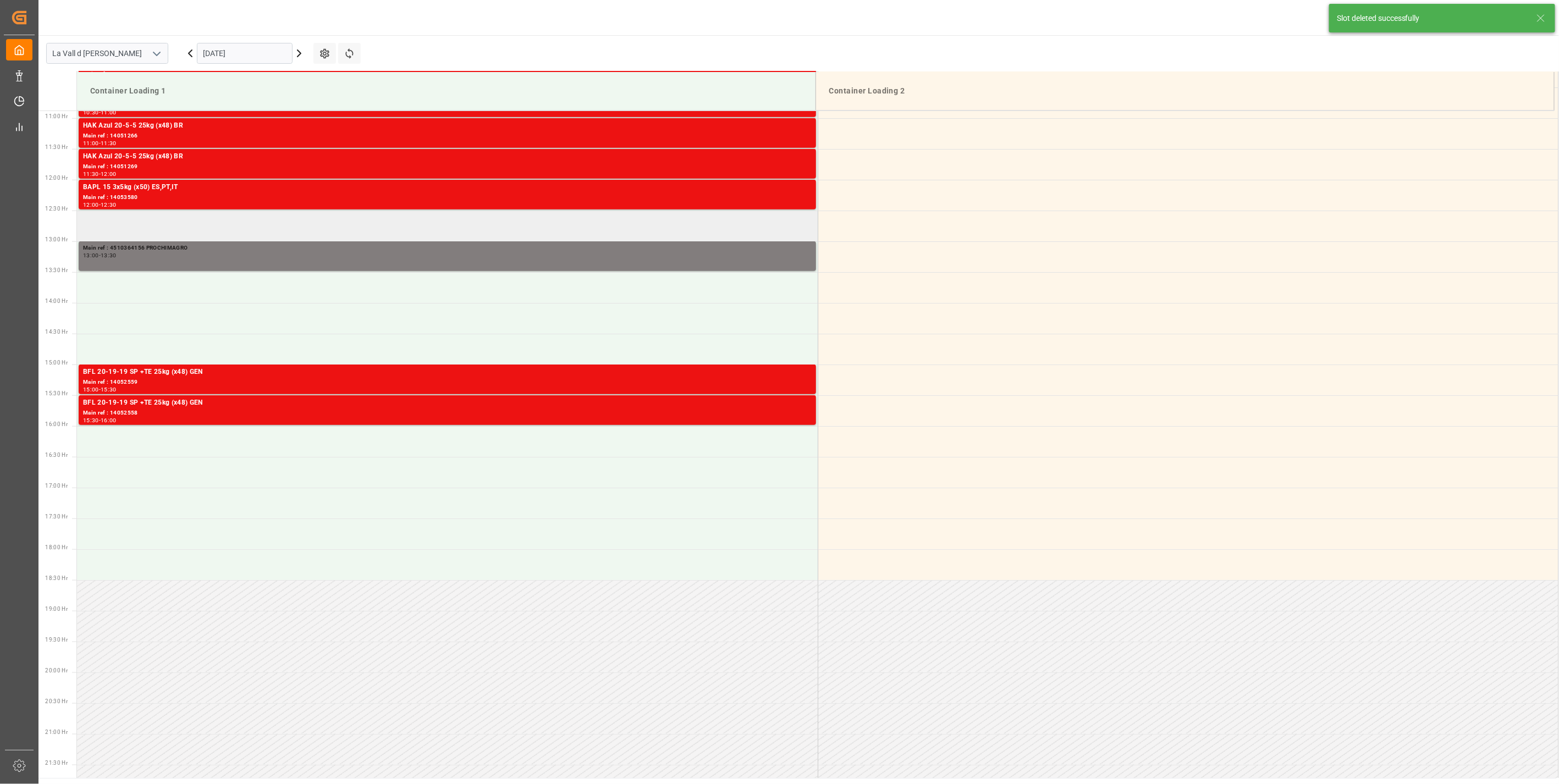
click at [268, 229] on td at bounding box center [447, 226] width 741 height 30
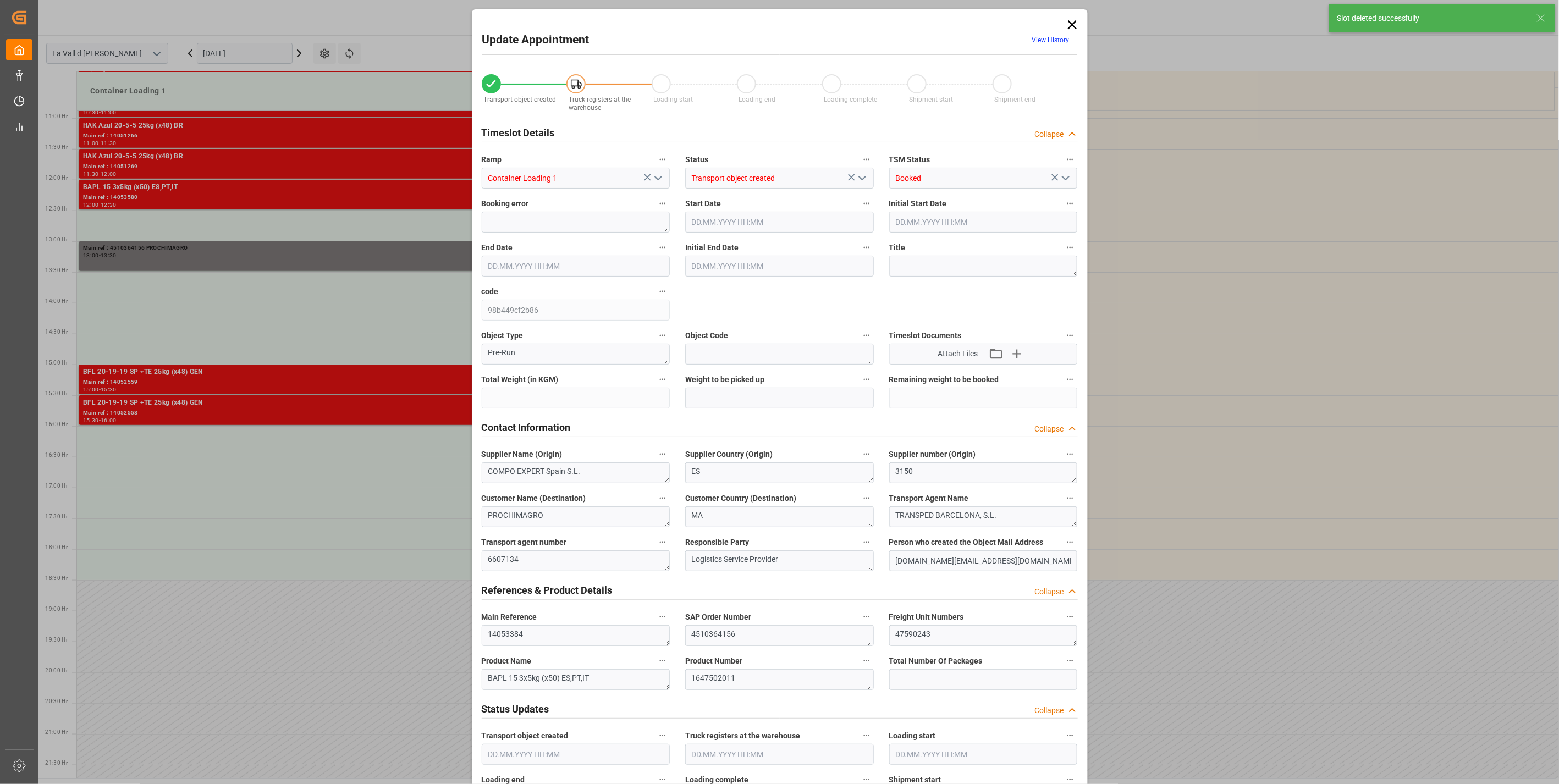
type input "15800"
type input "60"
type input "15.10.2025 12:30"
type input "15.10.2025 13:00"
type input "[DATE] 16:09"
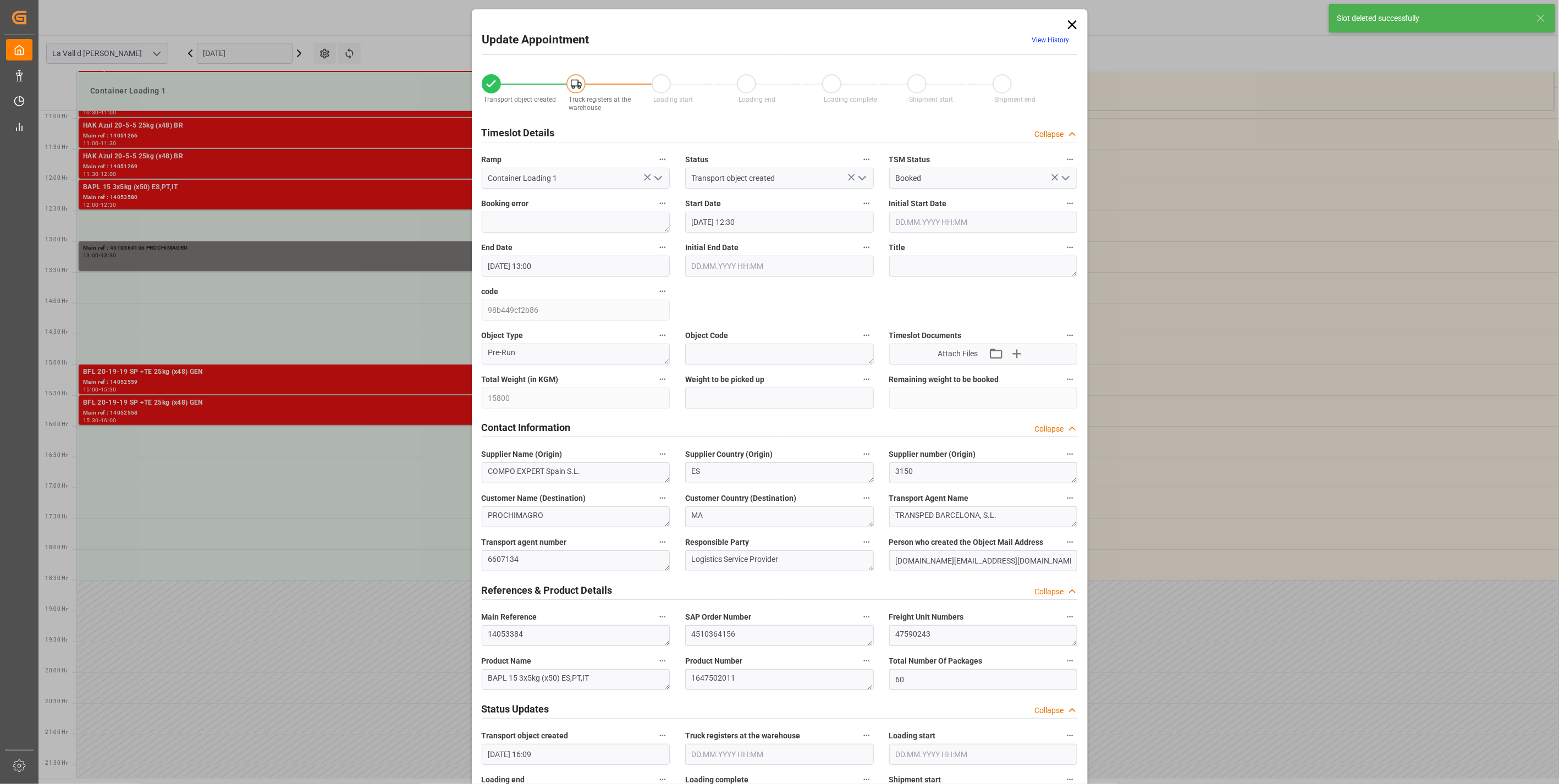
type input "[DATE] 14:16"
click at [486, 411] on div "Total Weight (in KGM) 15800" at bounding box center [576, 391] width 204 height 44
click at [746, 398] on input "text" at bounding box center [780, 398] width 189 height 21
paste input "15800"
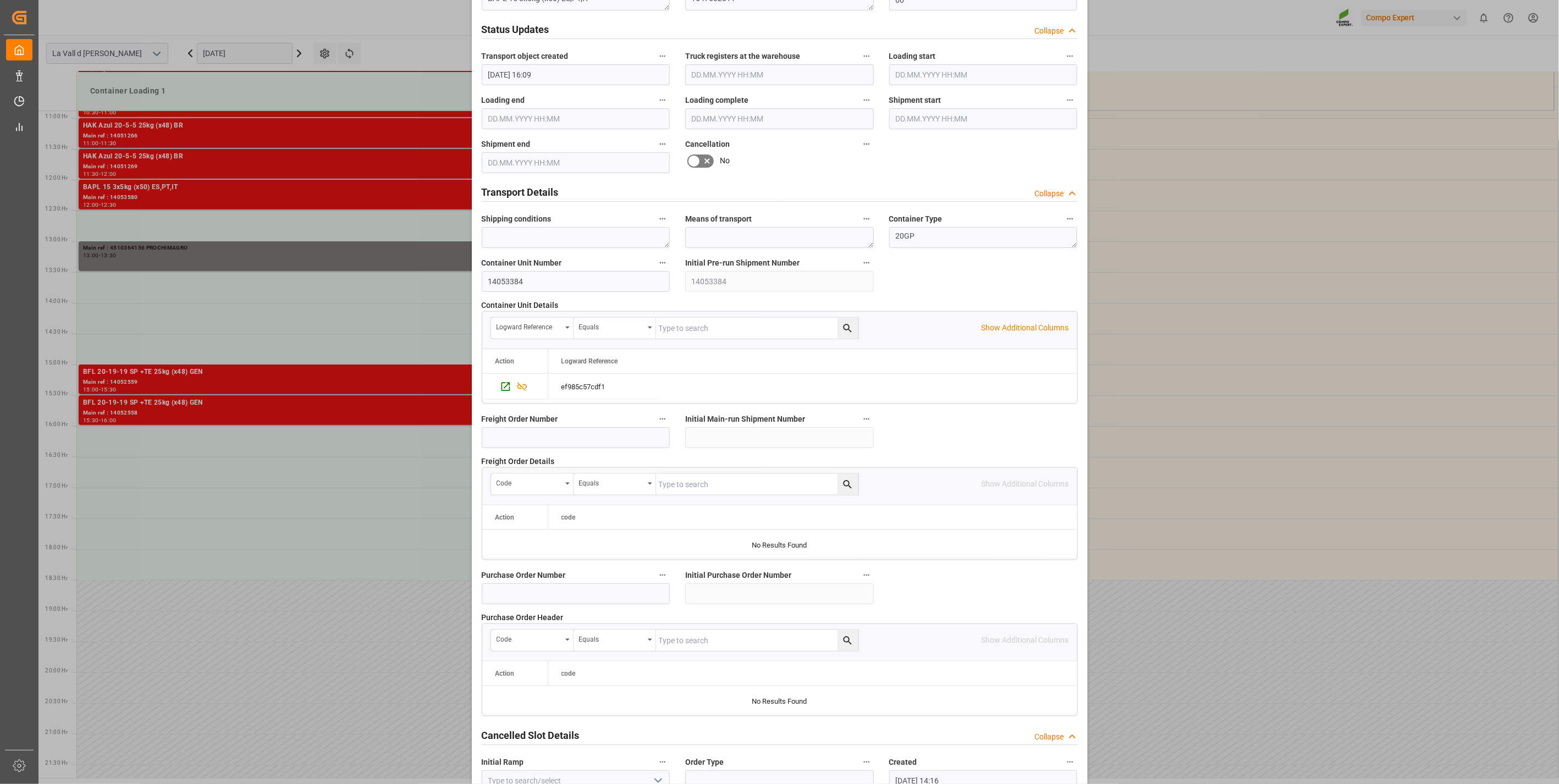
scroll to position [743, 0]
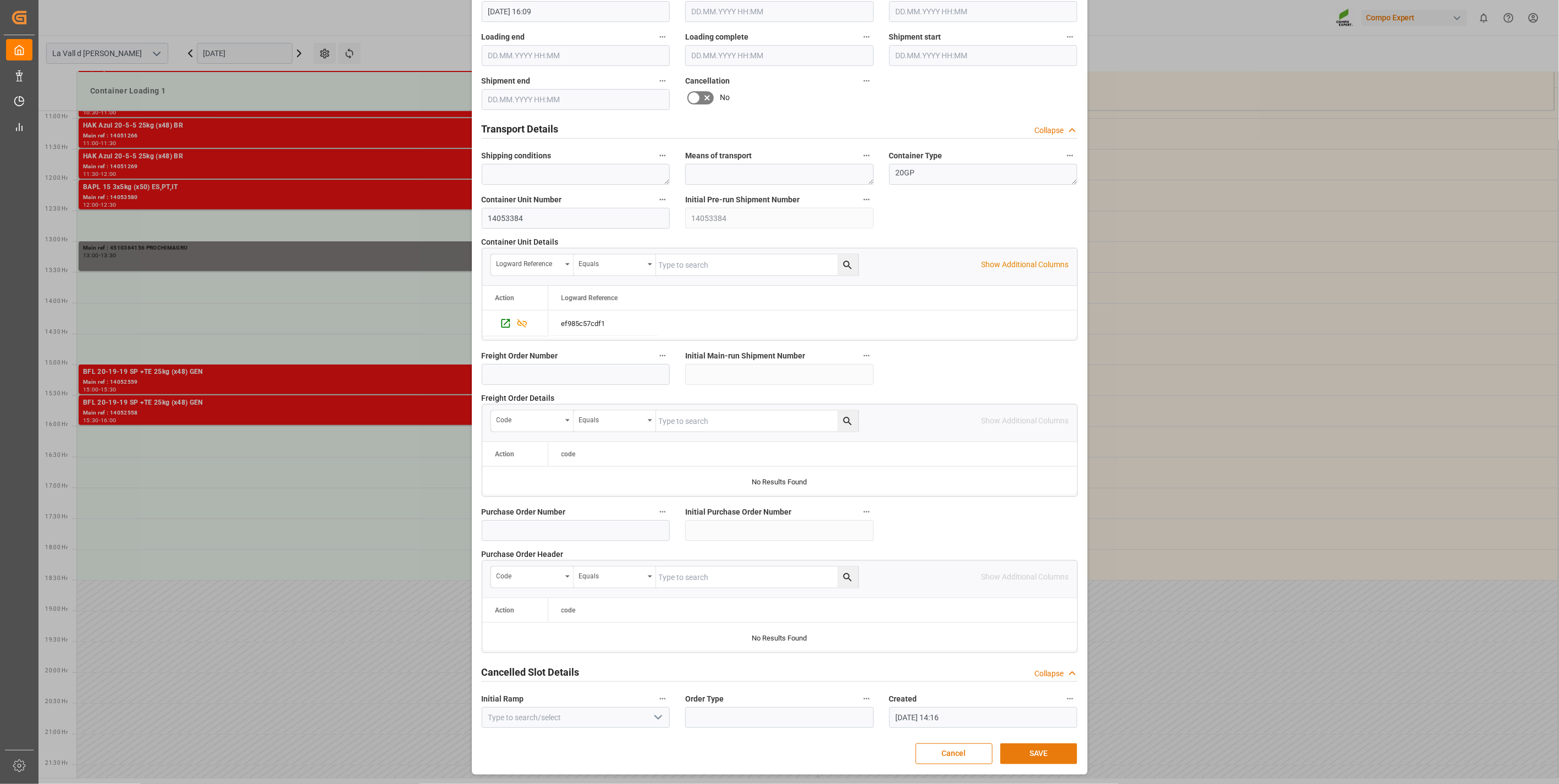
type input "15800"
click at [1013, 750] on button "SAVE" at bounding box center [1039, 754] width 77 height 21
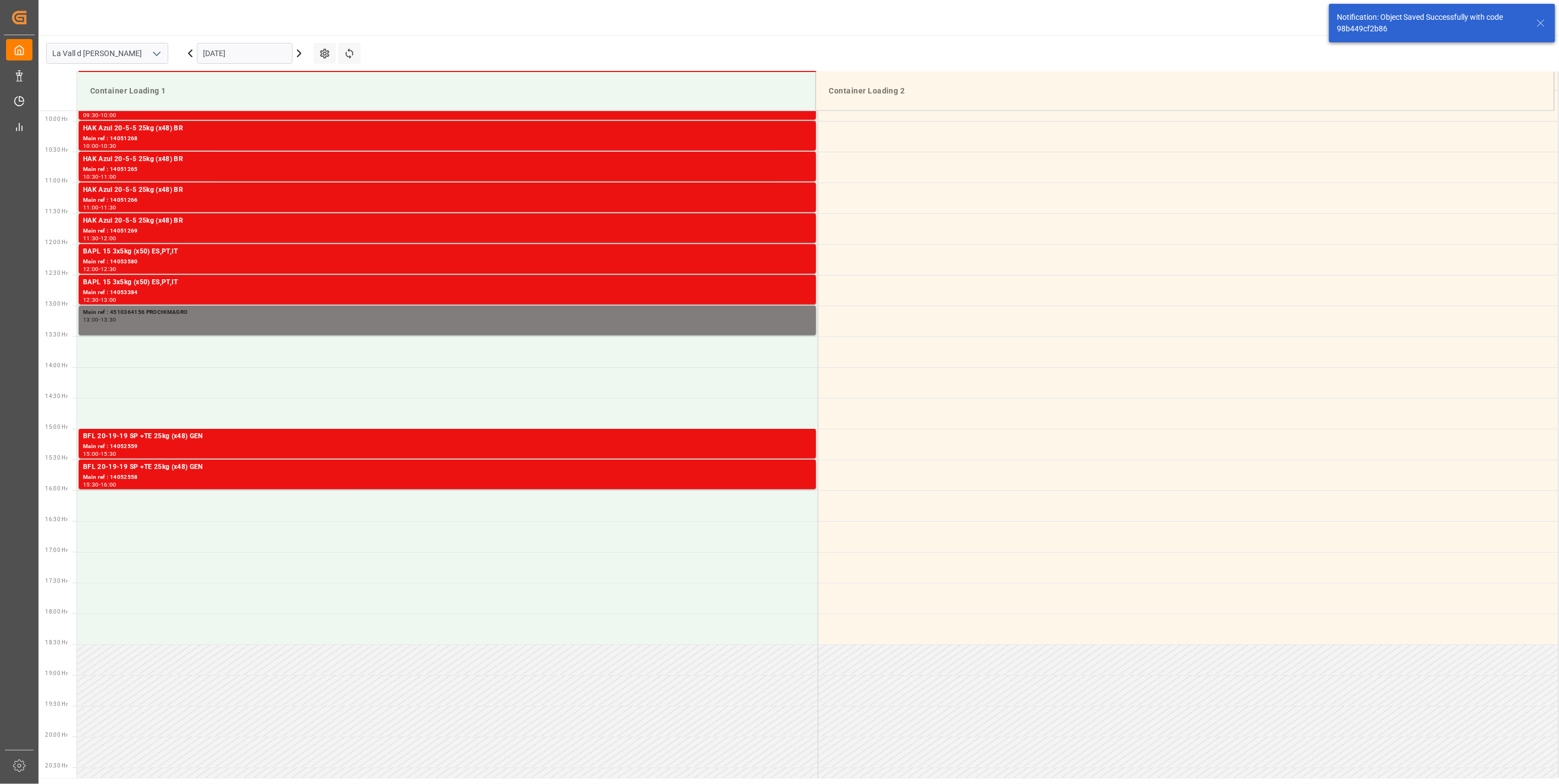
scroll to position [670, 0]
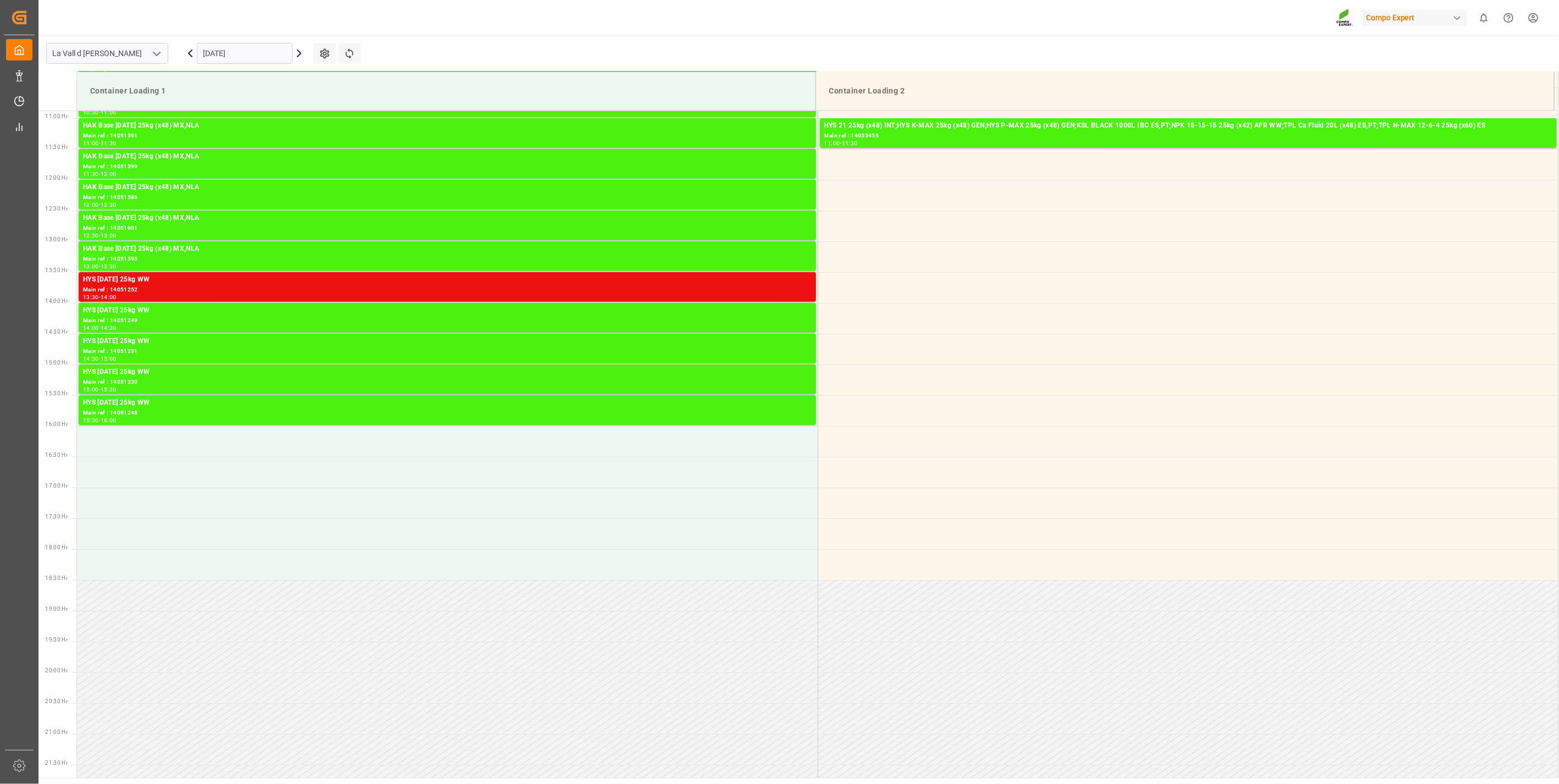
scroll to position [810, 0]
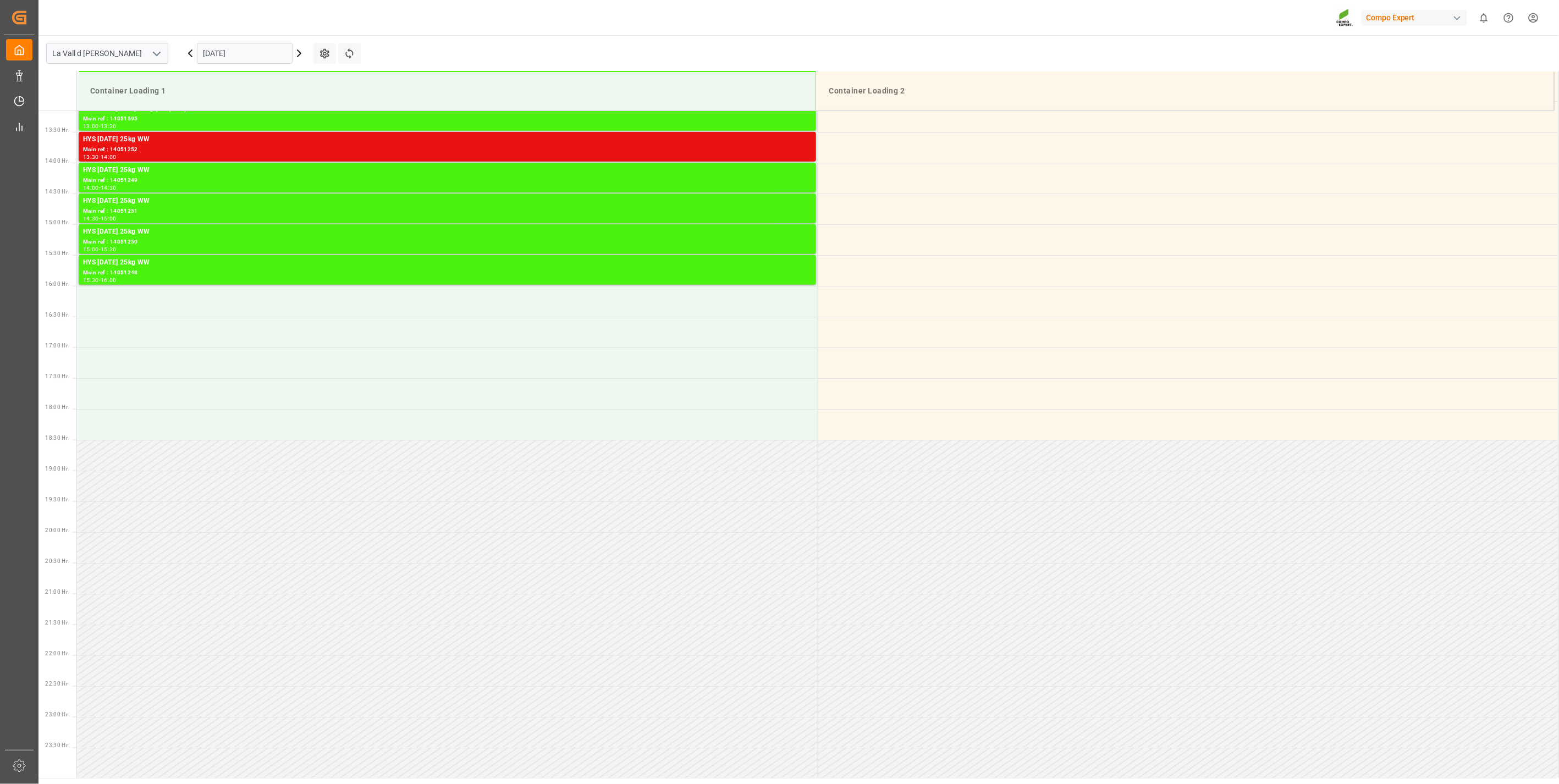
click at [219, 57] on input "[DATE]" at bounding box center [245, 53] width 96 height 21
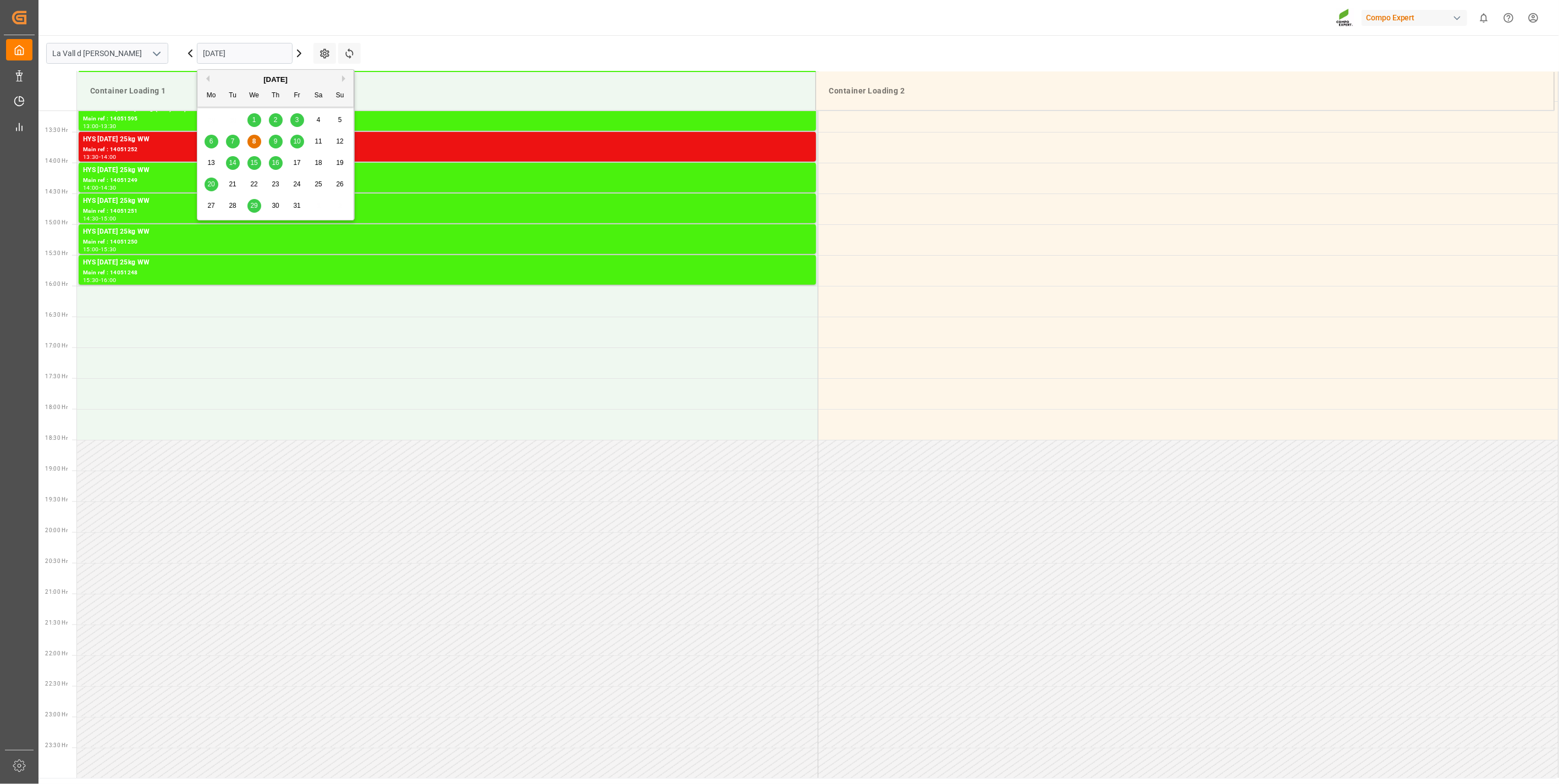
click at [254, 168] on div "15" at bounding box center [254, 163] width 14 height 13
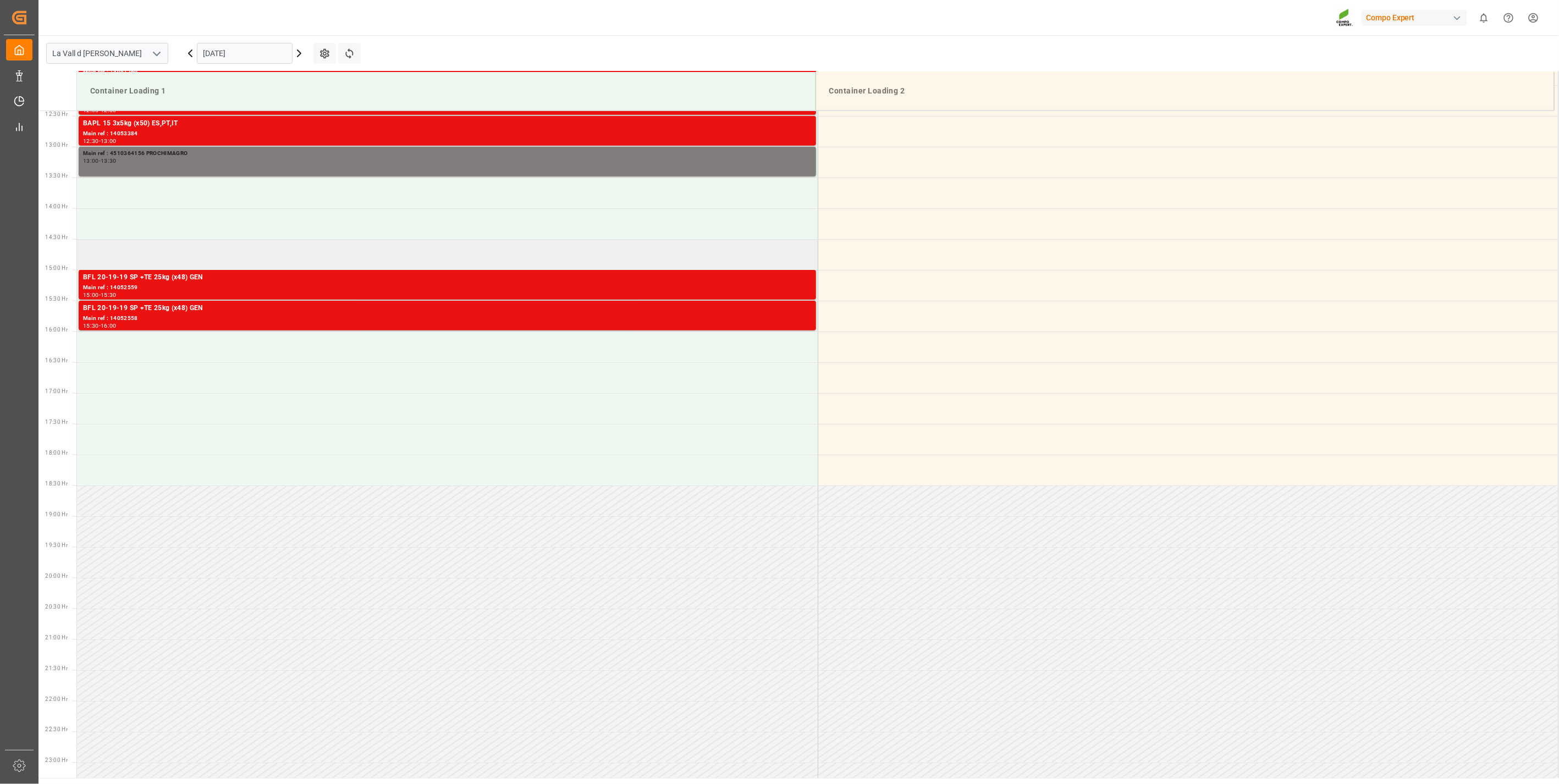
scroll to position [627, 0]
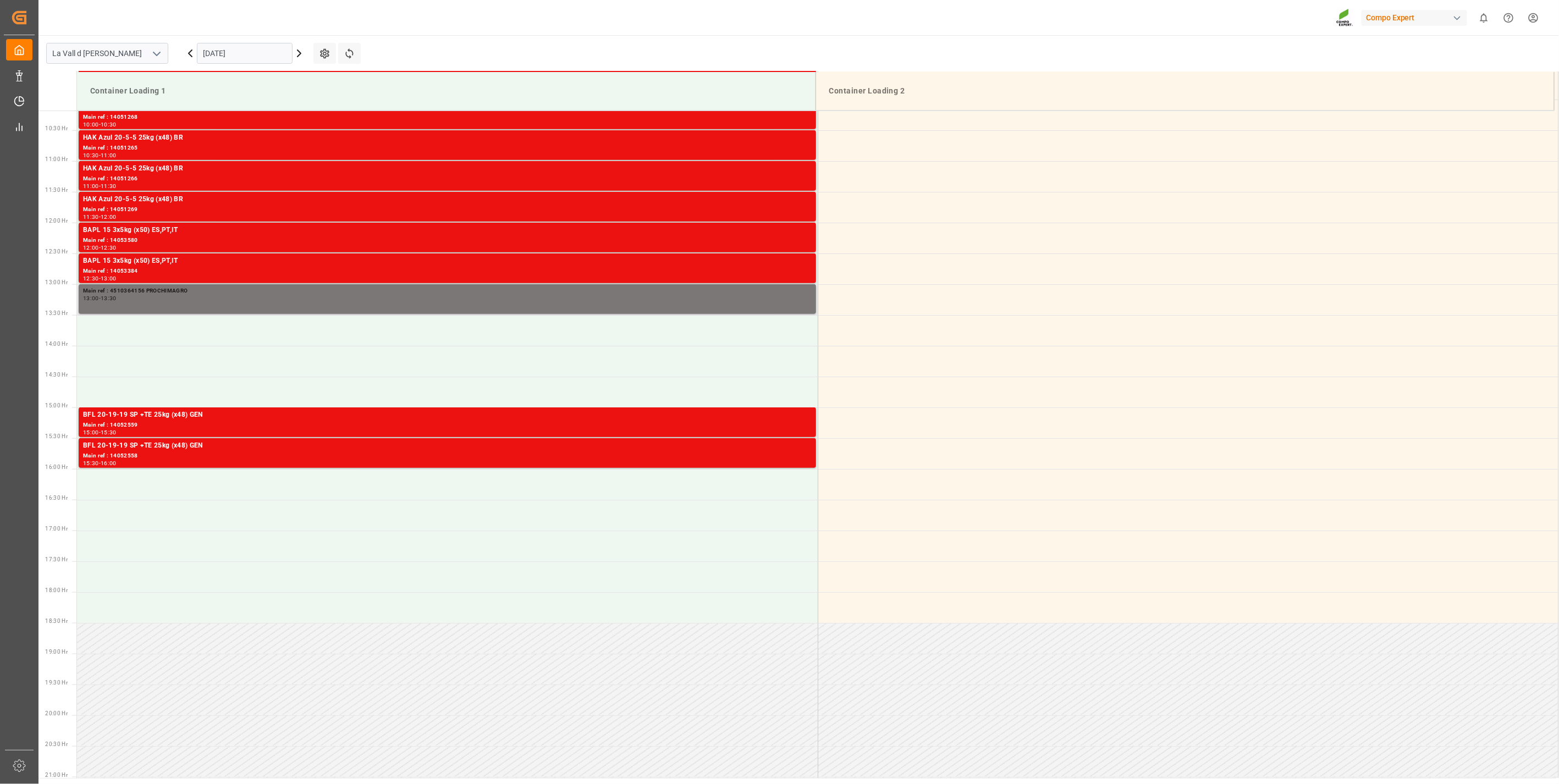
click at [190, 299] on div "13:00 - 13:30" at bounding box center [447, 299] width 728 height 6
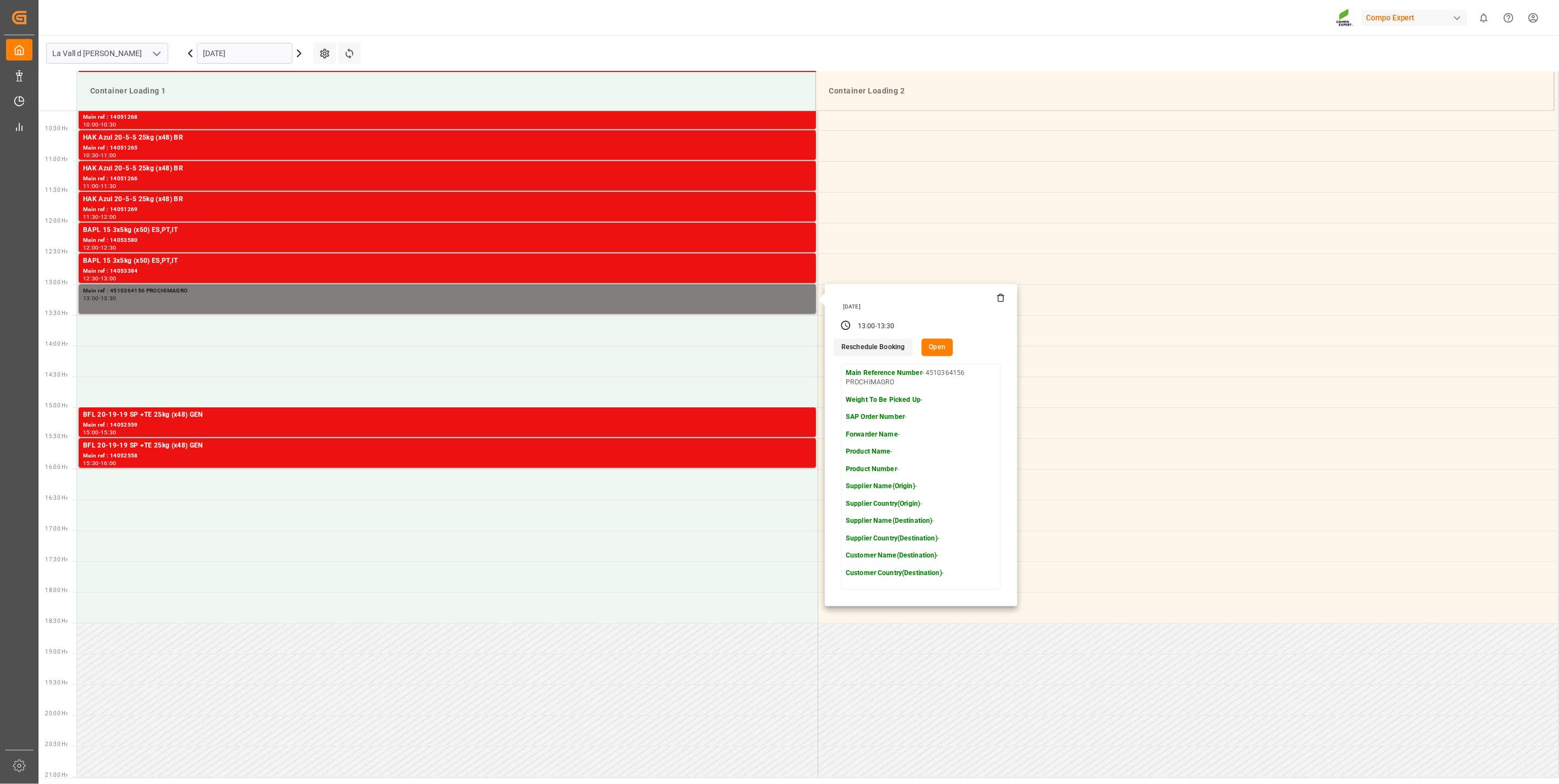
click at [997, 298] on icon at bounding box center [1001, 298] width 9 height 9
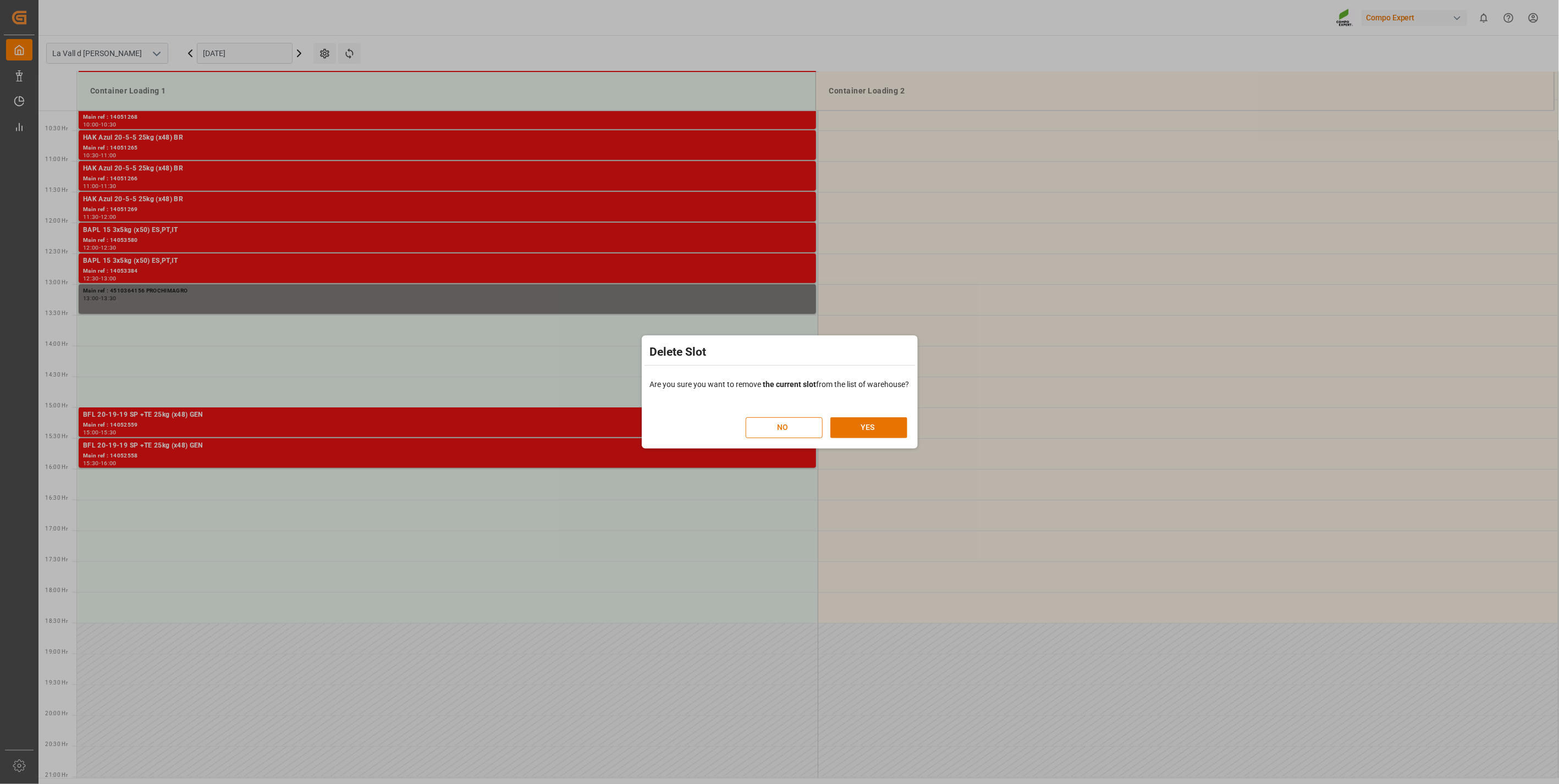
click at [866, 446] on div "Delete Slot Are you sure you want to remove the current slot from the list of w…" at bounding box center [780, 392] width 276 height 114
click at [865, 440] on div "NO YES" at bounding box center [780, 422] width 271 height 48
click at [863, 436] on button "YES" at bounding box center [869, 427] width 77 height 21
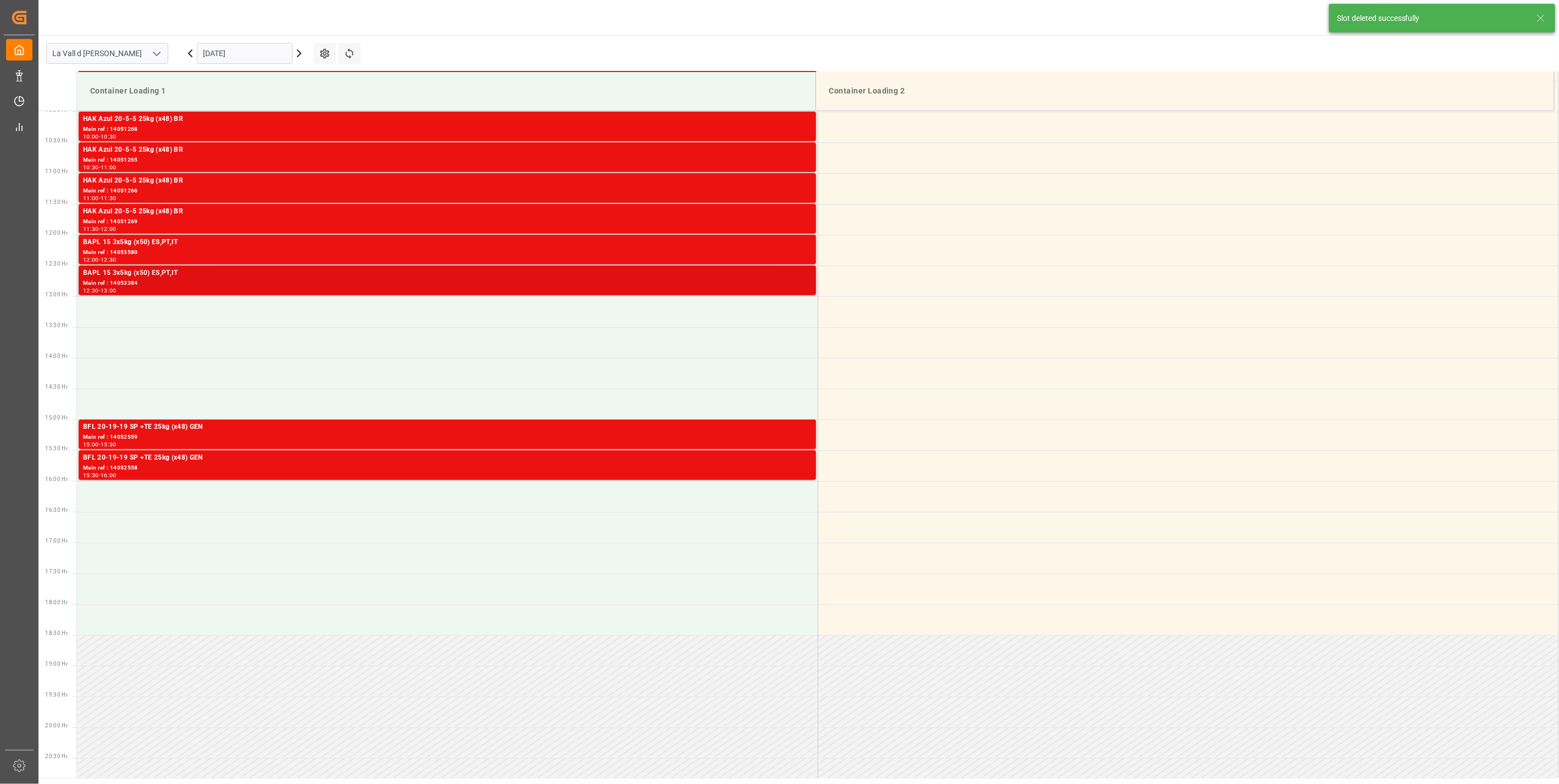
scroll to position [610, 0]
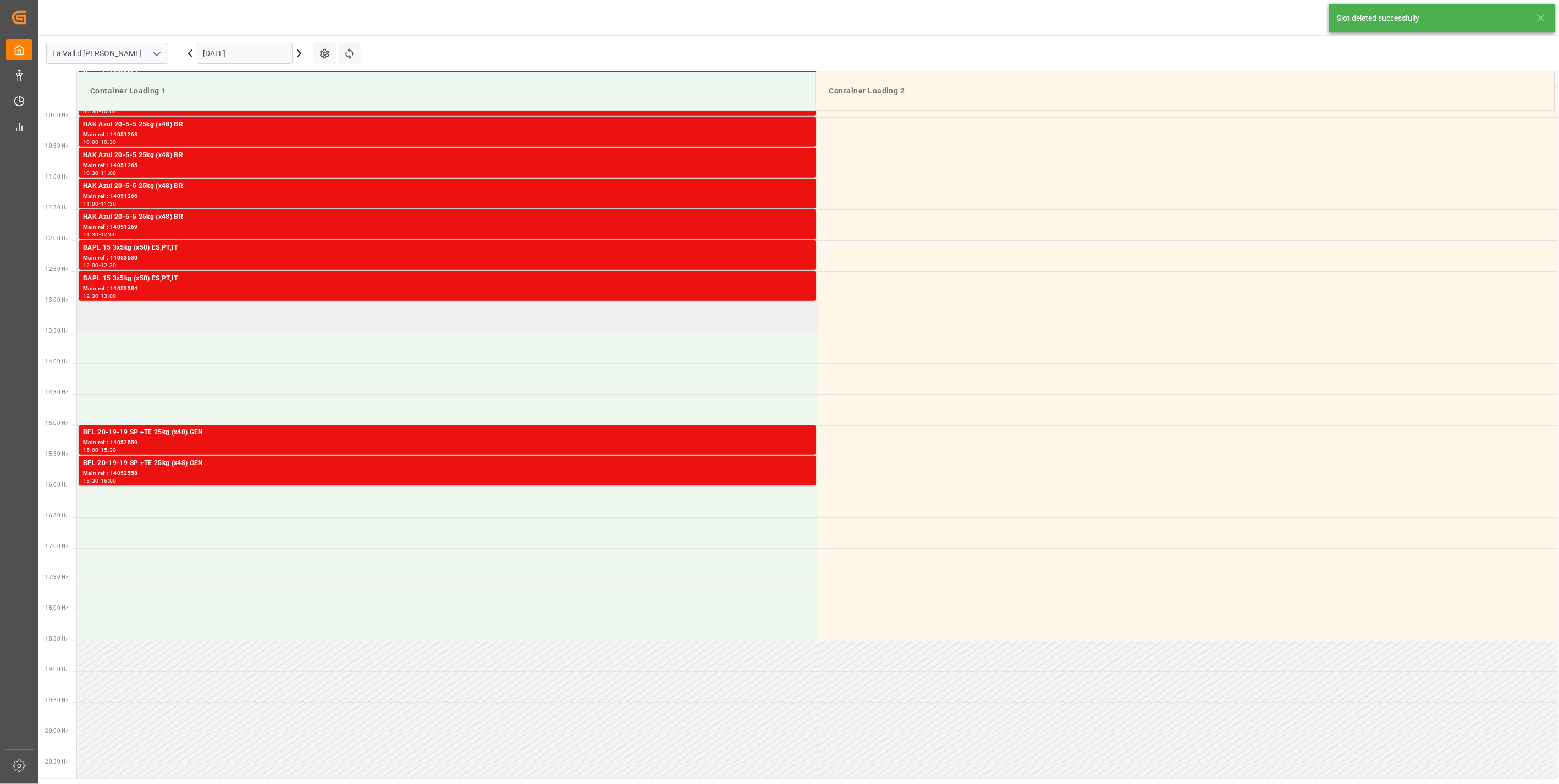
click at [250, 306] on td at bounding box center [447, 317] width 741 height 30
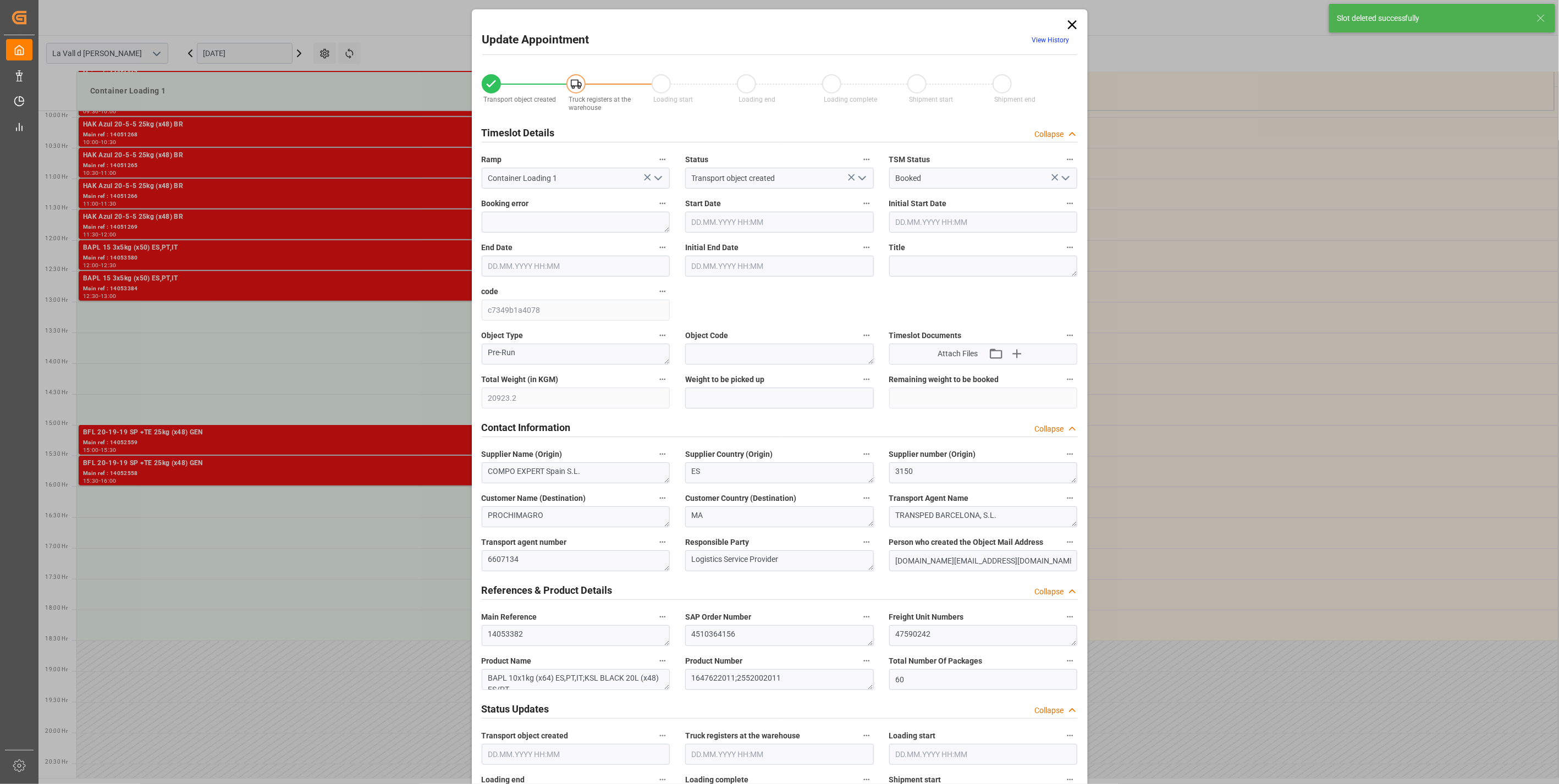
type input "20923.2"
type input "60"
type input "15.10.2025 13:00"
type input "15.10.2025 13:30"
type input "[DATE] 16:09"
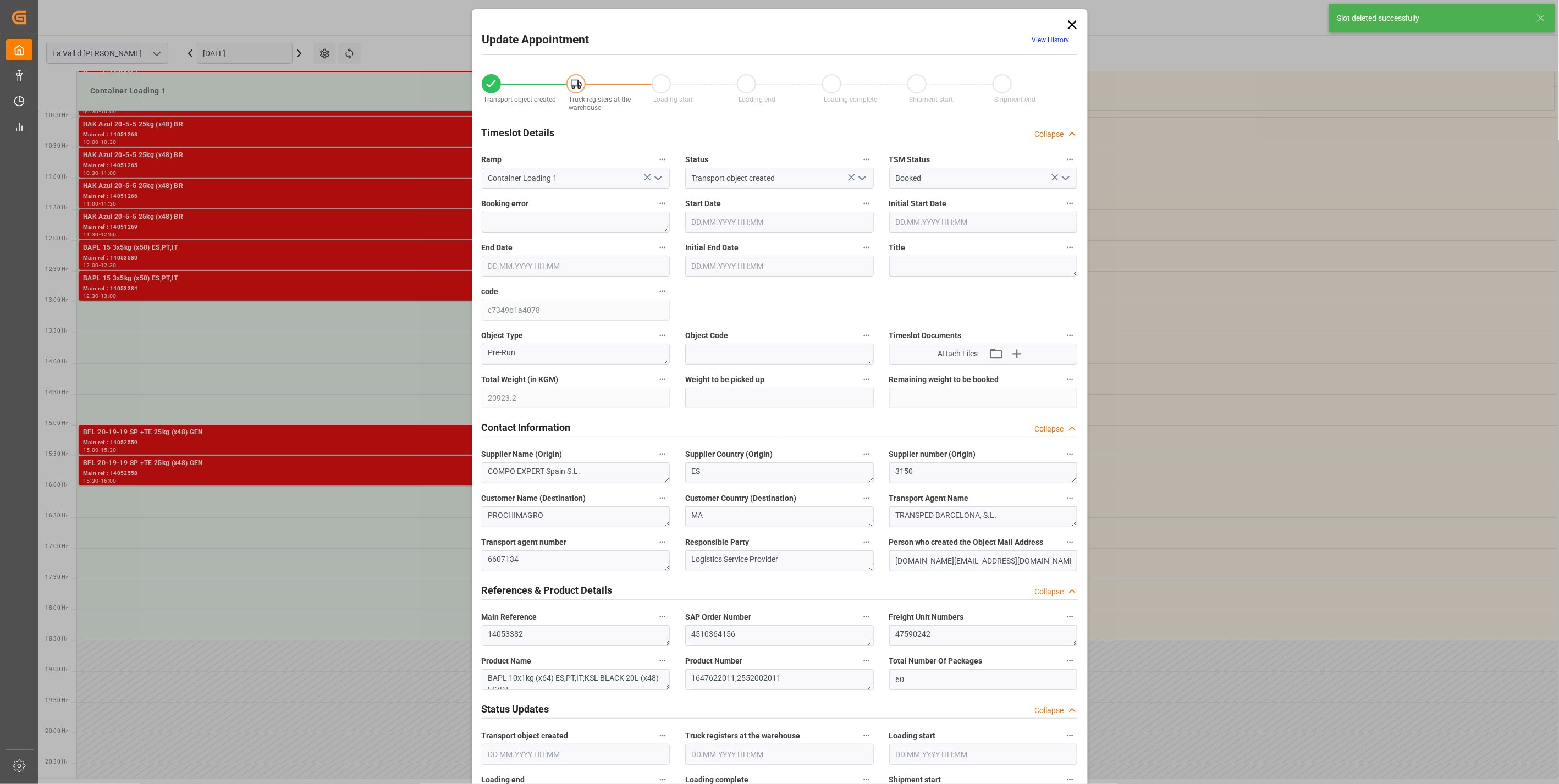
type input "08.10.2025 14:17"
click at [763, 403] on input "text" at bounding box center [780, 398] width 189 height 21
paste input "20923.2"
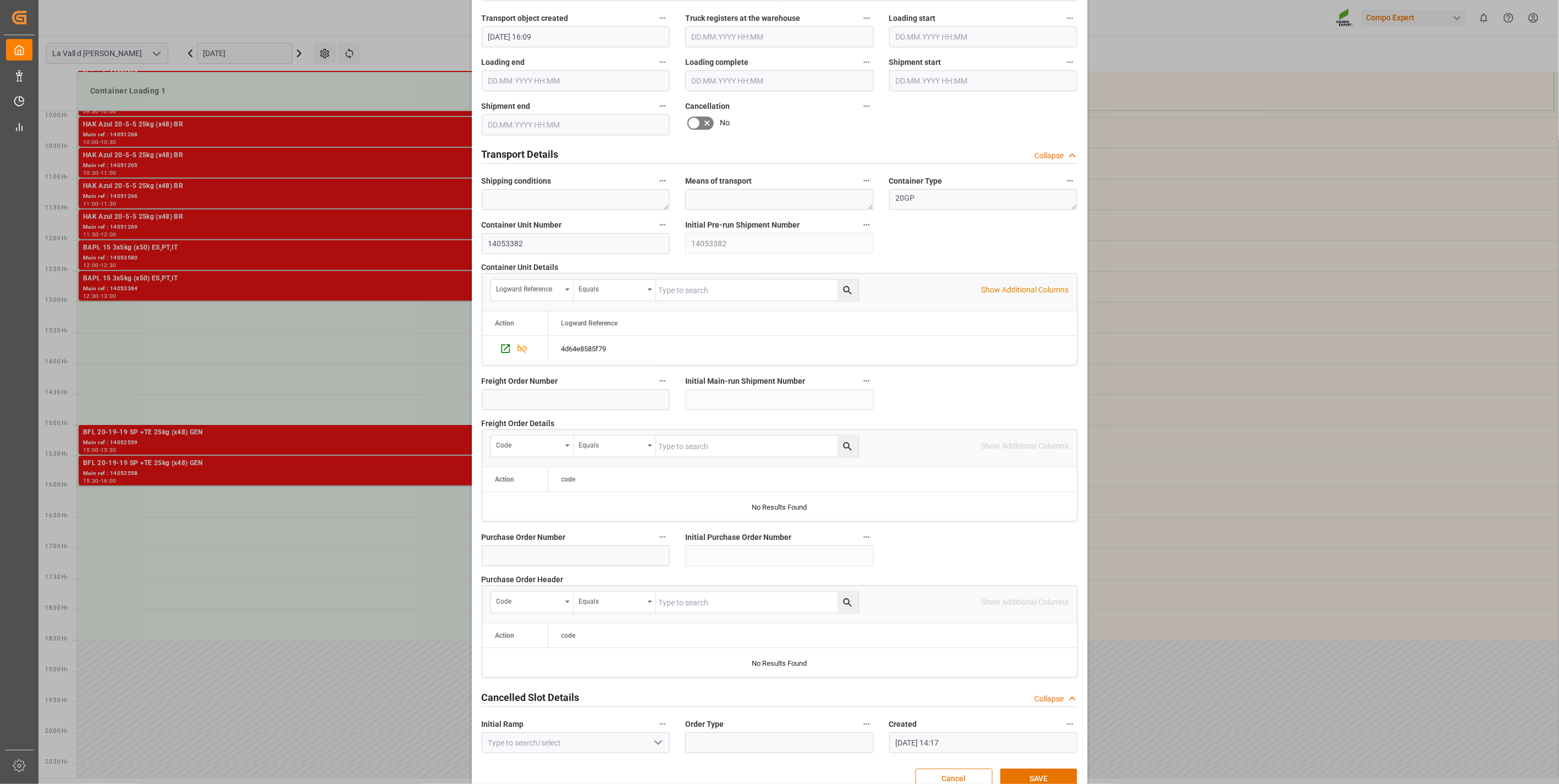
scroll to position [743, 0]
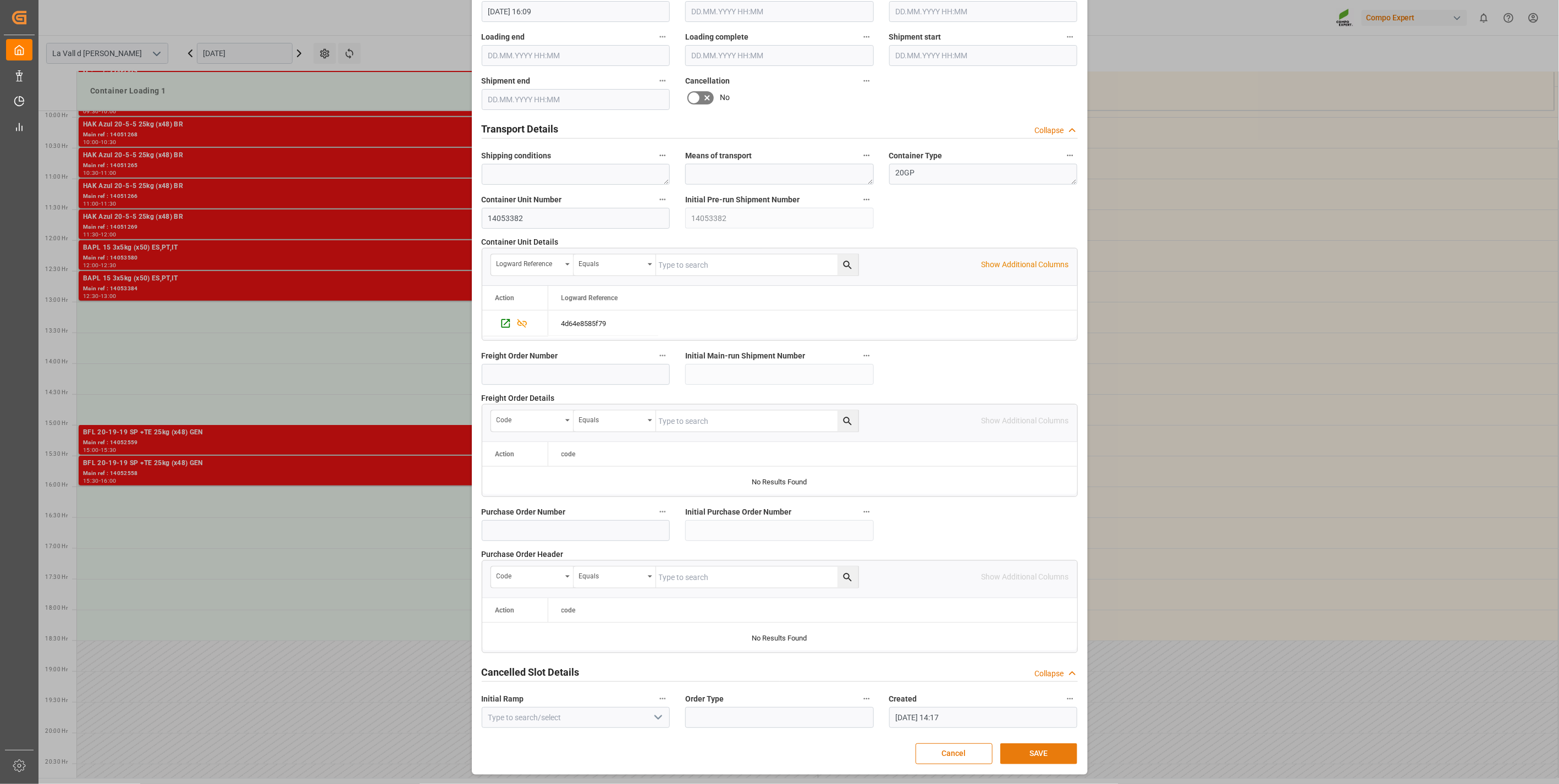
type input "20923.2"
click at [1071, 748] on button "SAVE" at bounding box center [1039, 754] width 77 height 21
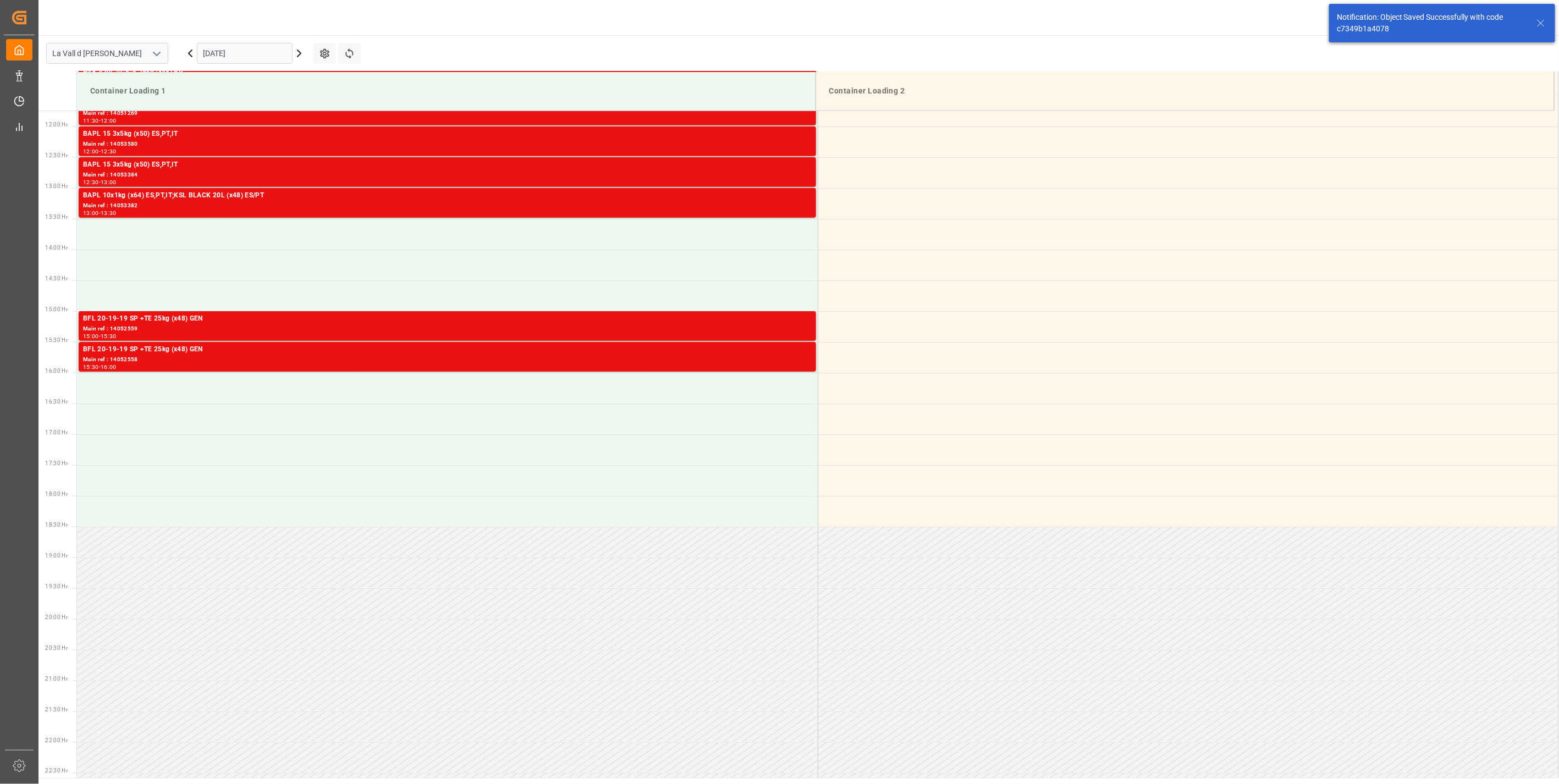
scroll to position [732, 0]
